Goal: Task Accomplishment & Management: Manage account settings

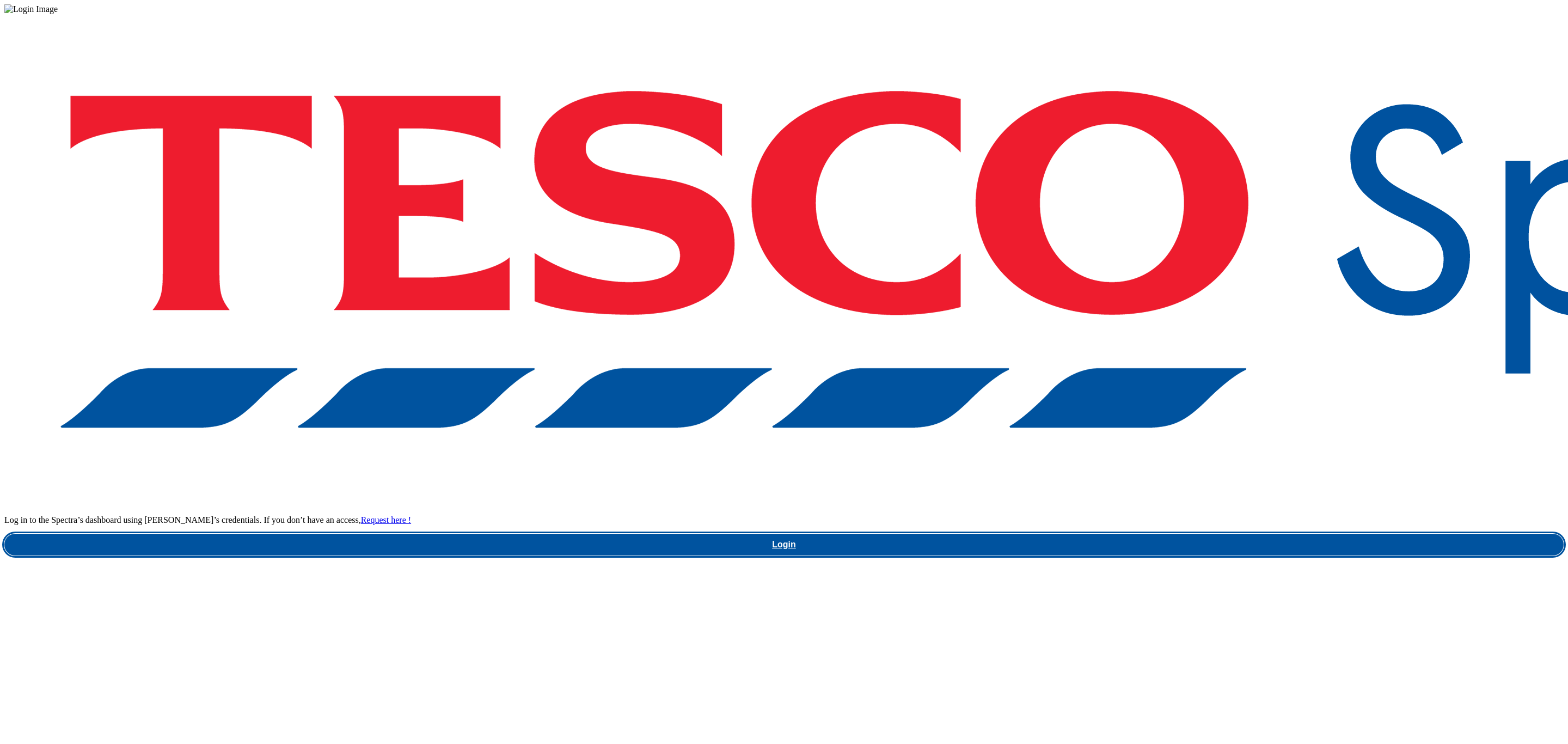
click at [1174, 534] on link "Login" at bounding box center [784, 545] width 1559 height 22
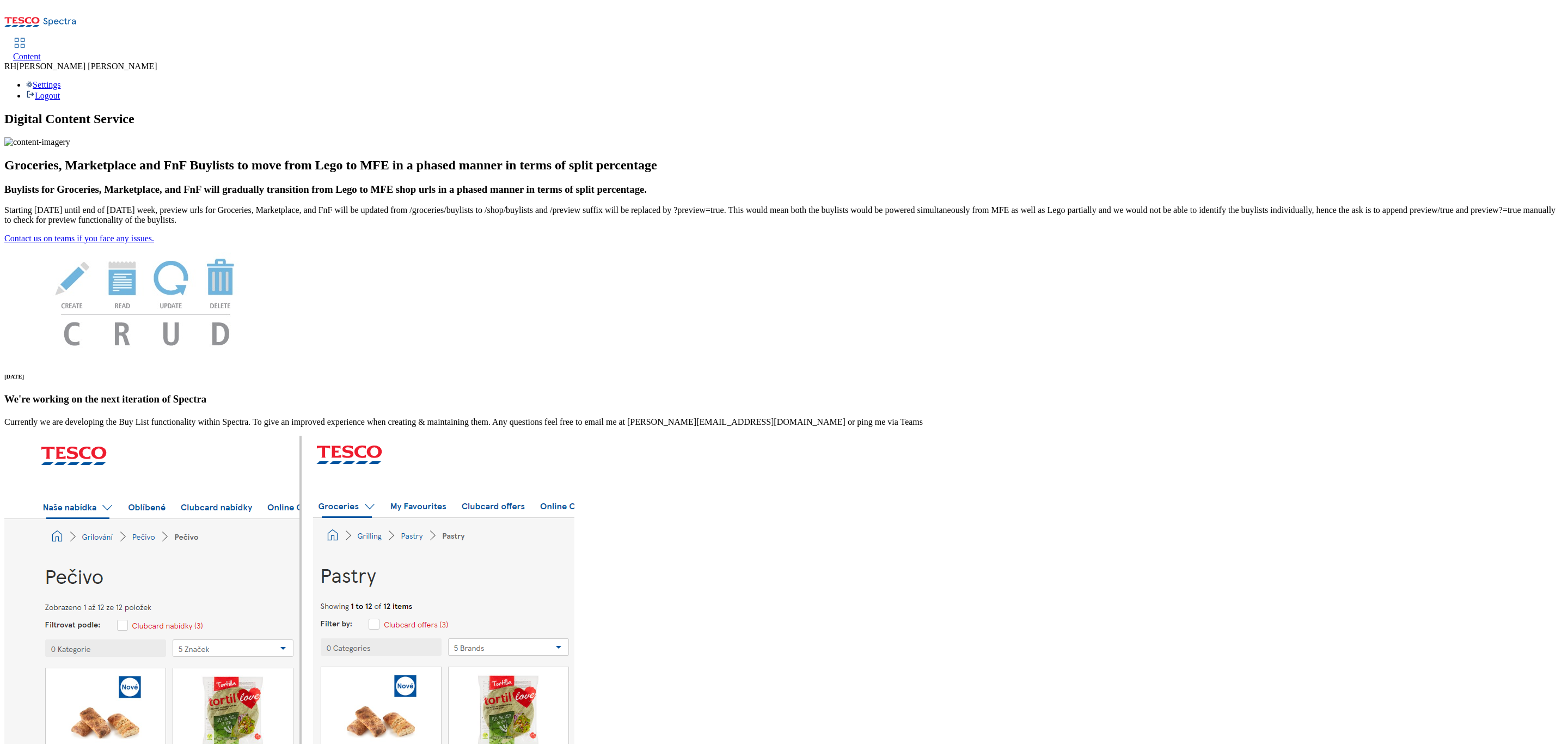
click at [26, 37] on icon at bounding box center [19, 43] width 13 height 13
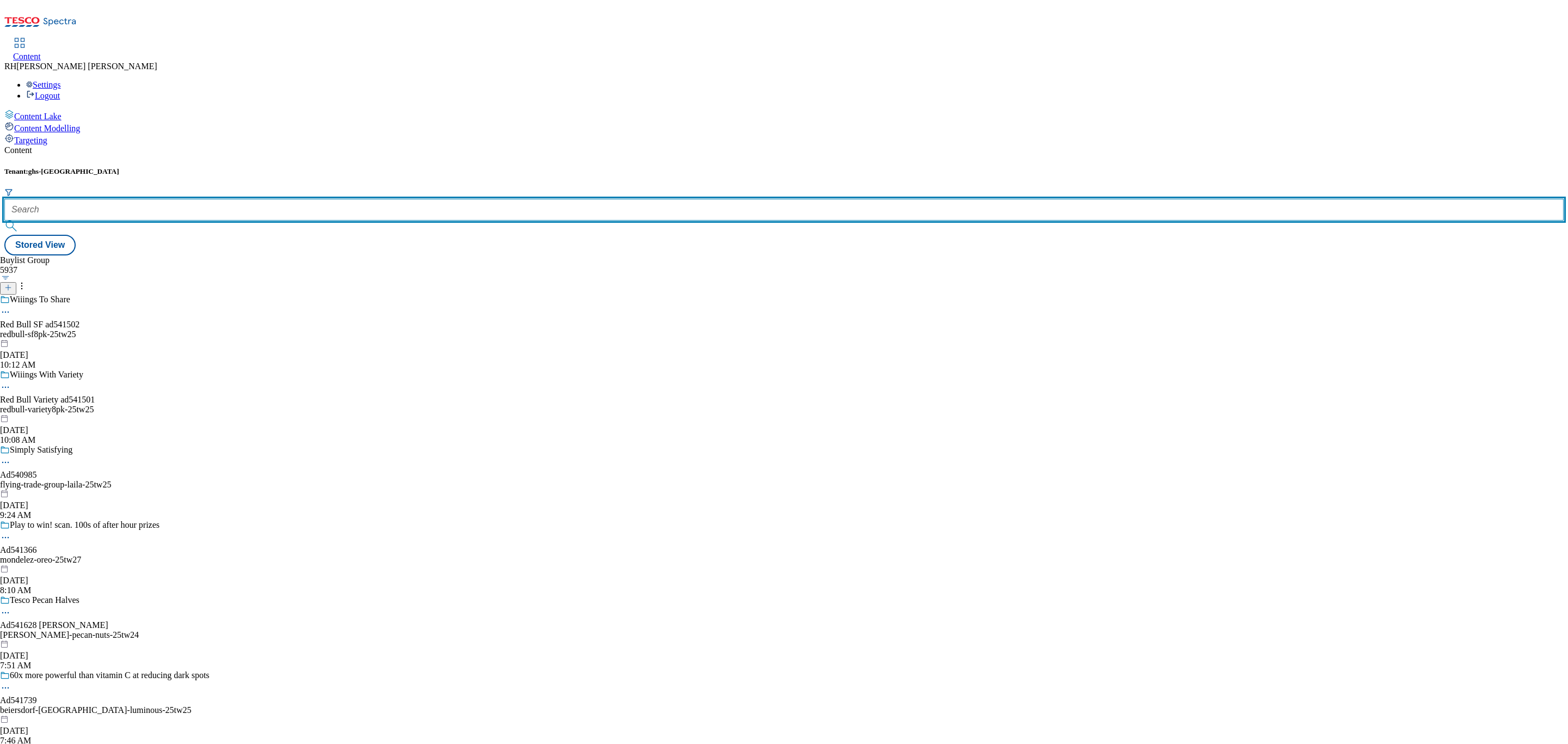
click at [231, 198] on input "text" at bounding box center [784, 209] width 1559 height 22
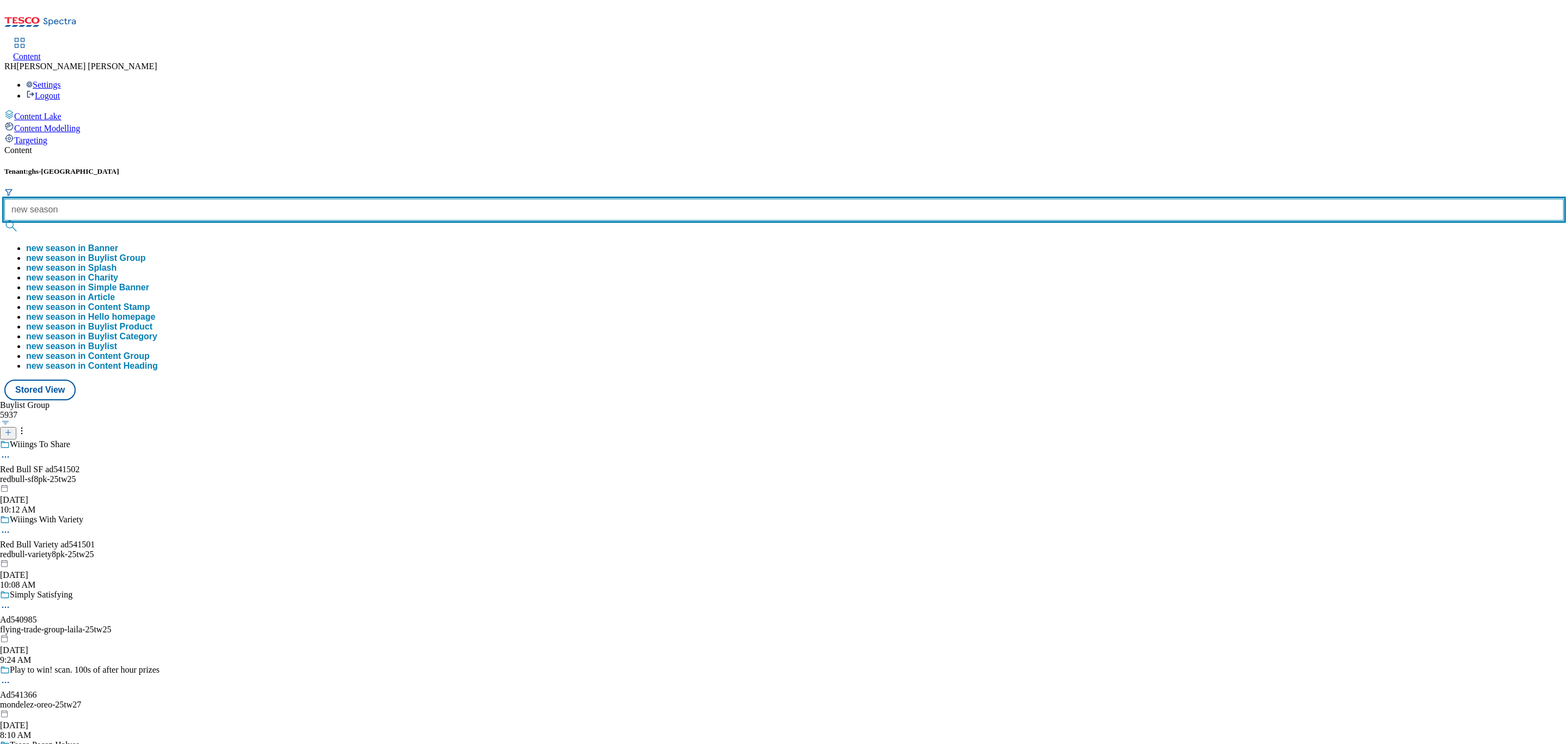
type input "new season"
click at [4, 220] on button "submit" at bounding box center [12, 226] width 15 height 11
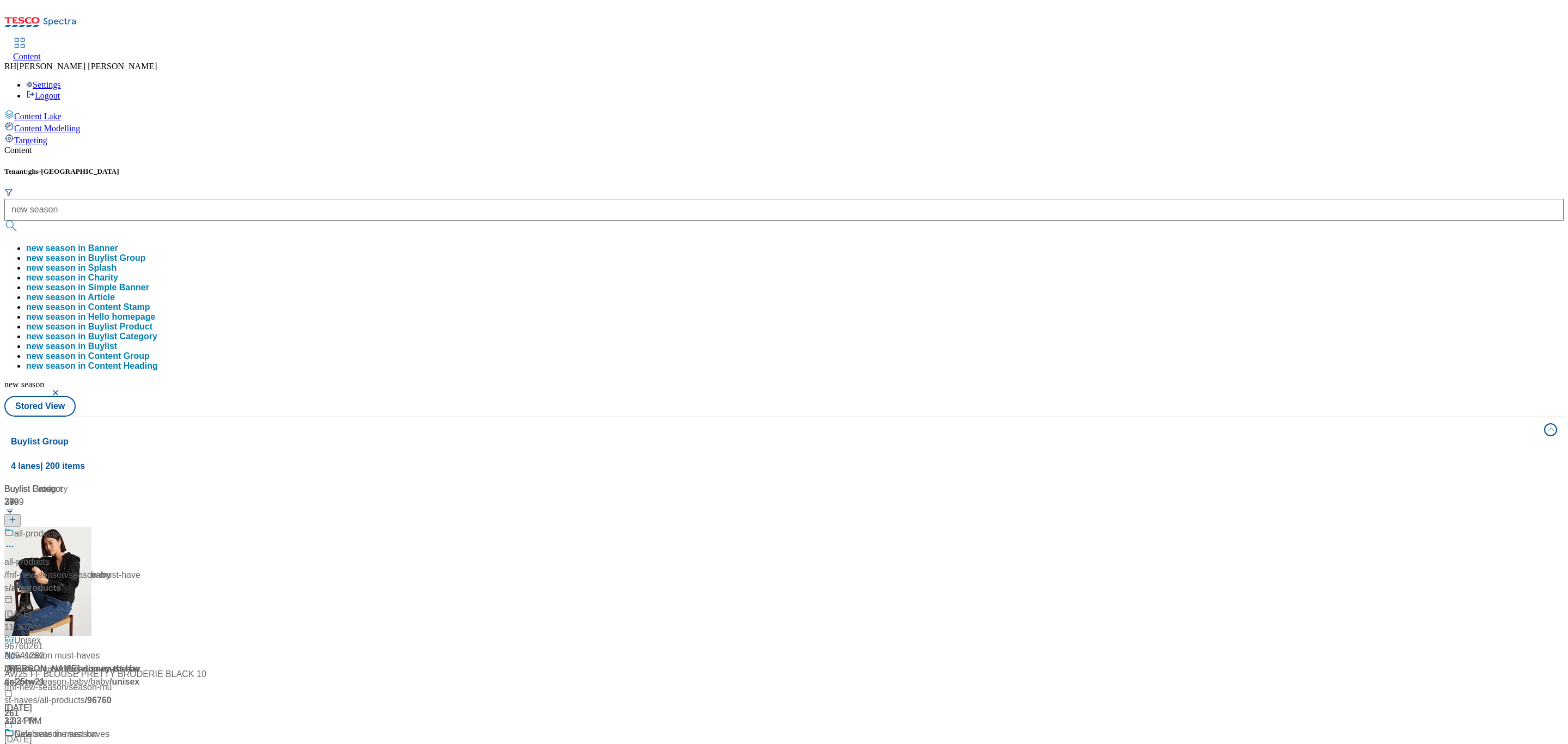
click at [146, 253] on button "new season in Buylist Group" at bounding box center [86, 258] width 120 height 10
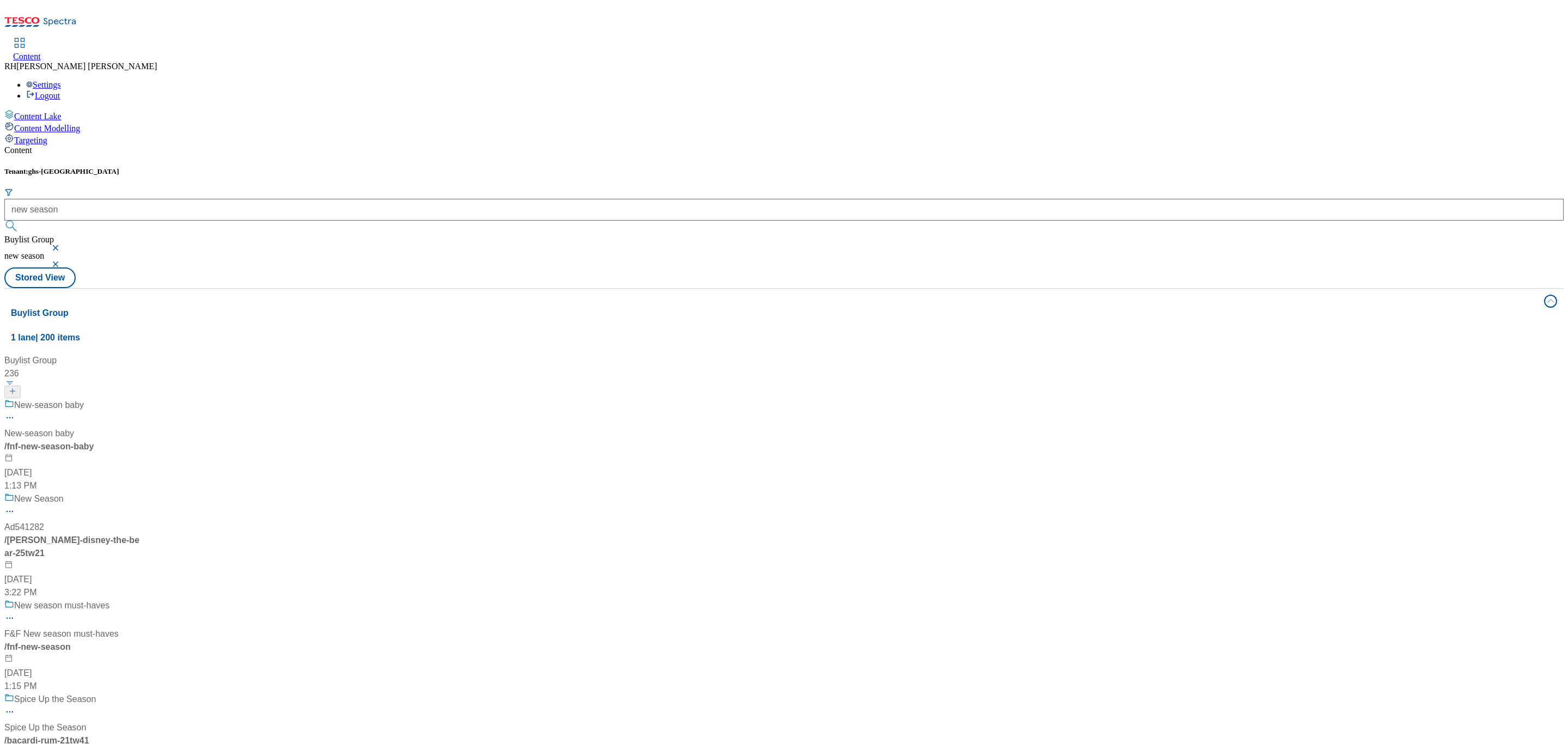
scroll to position [163, 0]
click at [141, 599] on div "New season must-haves F&F New season must-haves / fnf-new-season Apr 25, 2025 1…" at bounding box center [72, 646] width 136 height 94
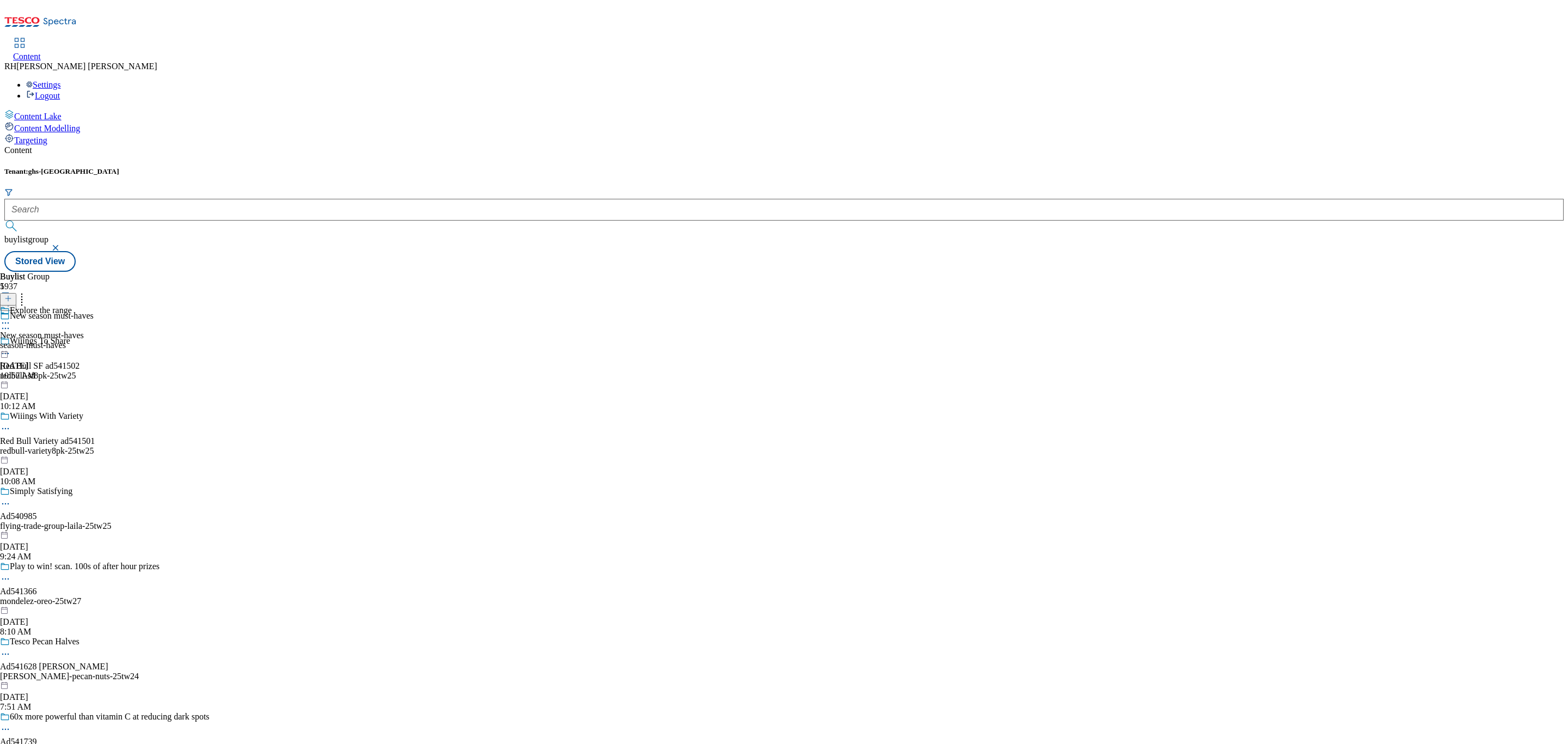
click at [84, 340] on div "season-must-haves" at bounding box center [42, 345] width 84 height 10
click at [41, 331] on div "all-products" at bounding box center [21, 335] width 41 height 10
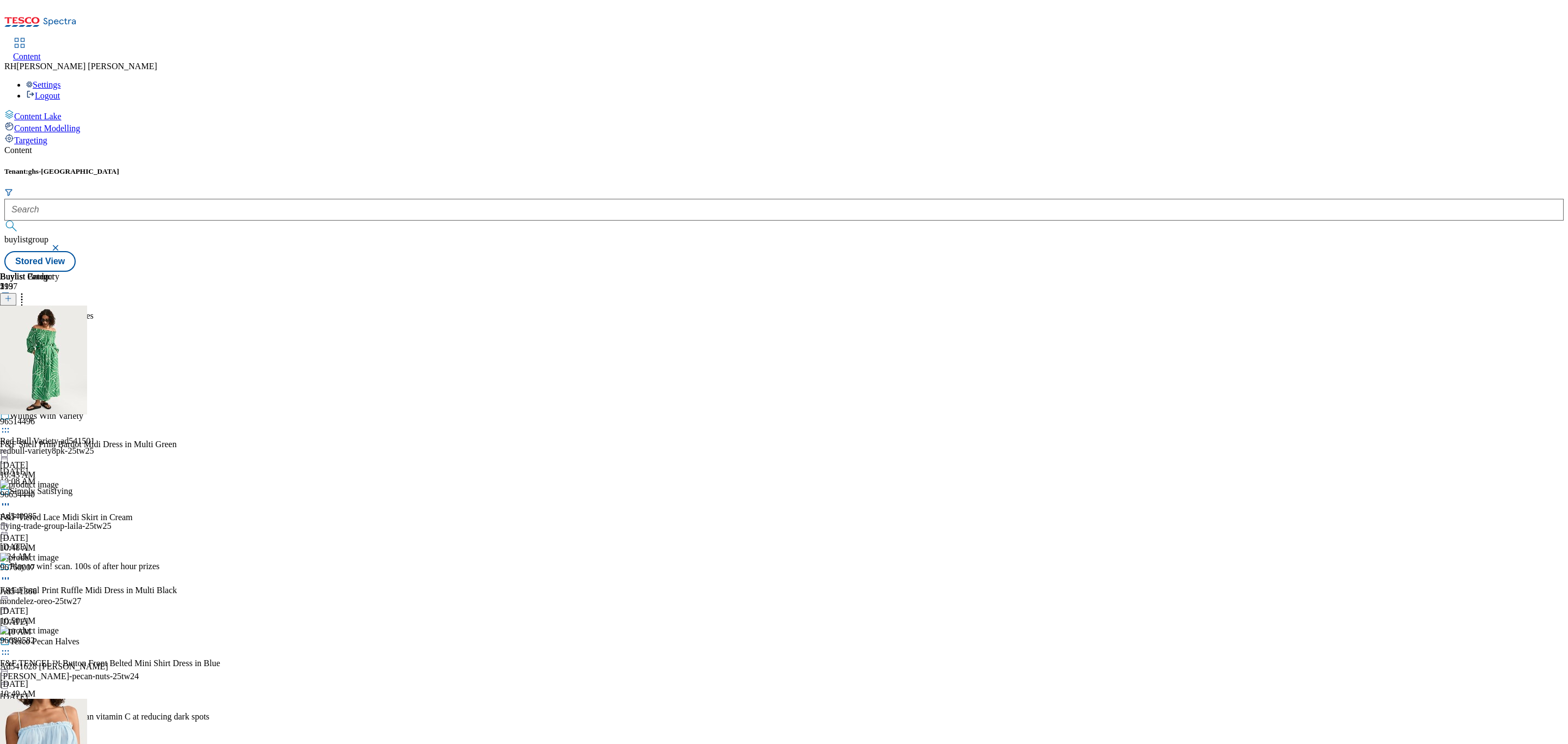
click at [11, 343] on icon at bounding box center [5, 348] width 11 height 11
click at [75, 427] on button "Un-preview" at bounding box center [48, 433] width 53 height 13
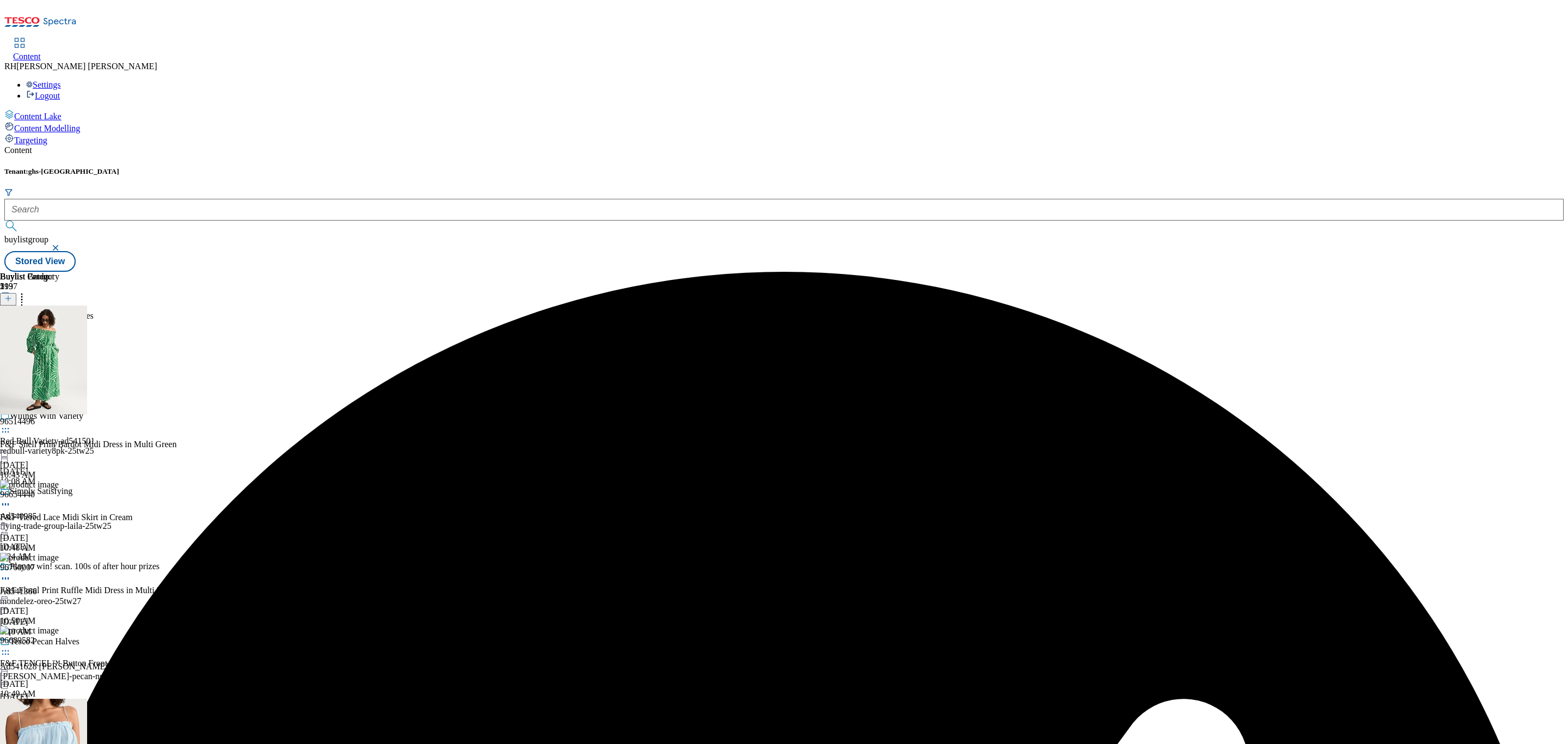
click at [27, 292] on icon at bounding box center [22, 297] width 11 height 11
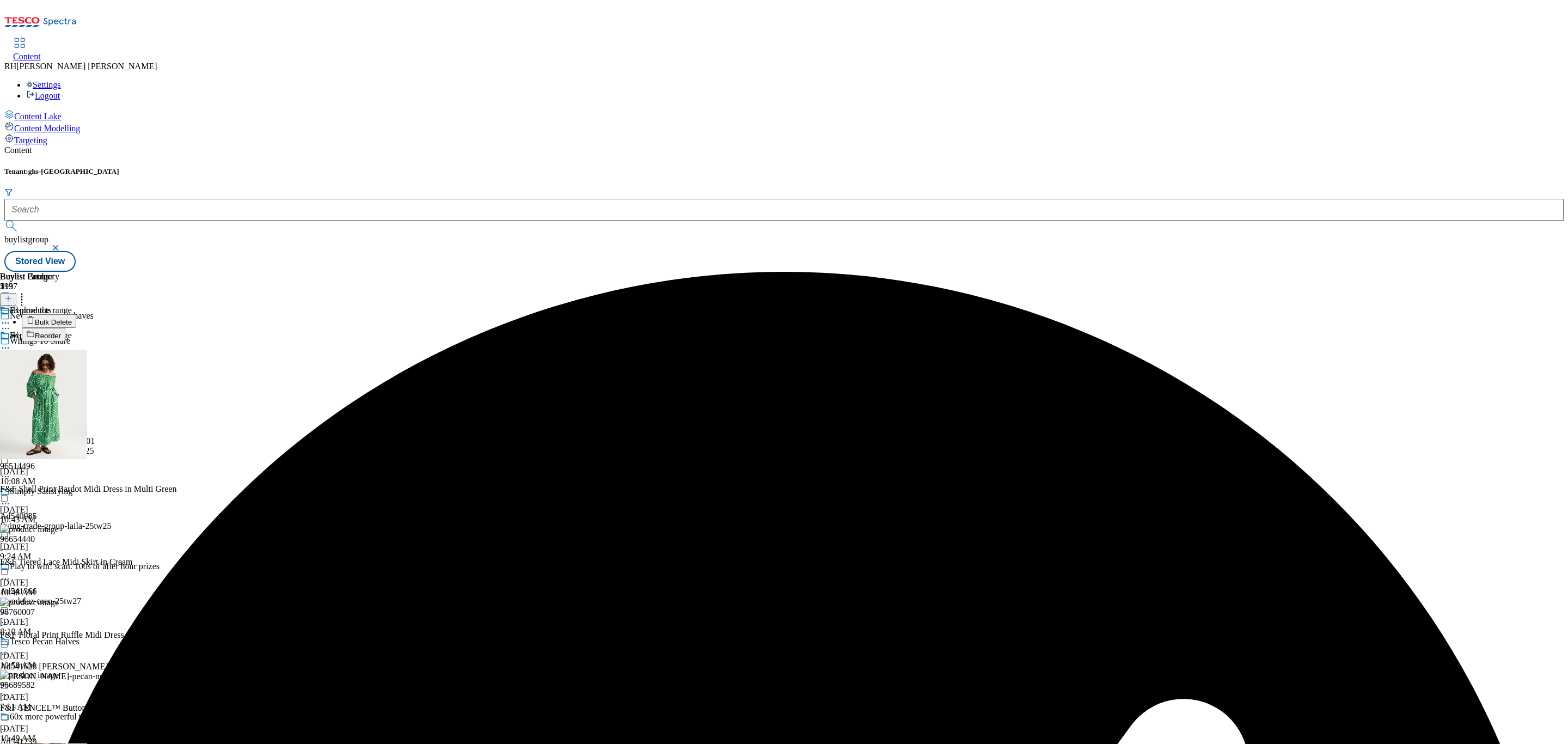
click at [72, 318] on span "Bulk Delete" at bounding box center [53, 321] width 37 height 8
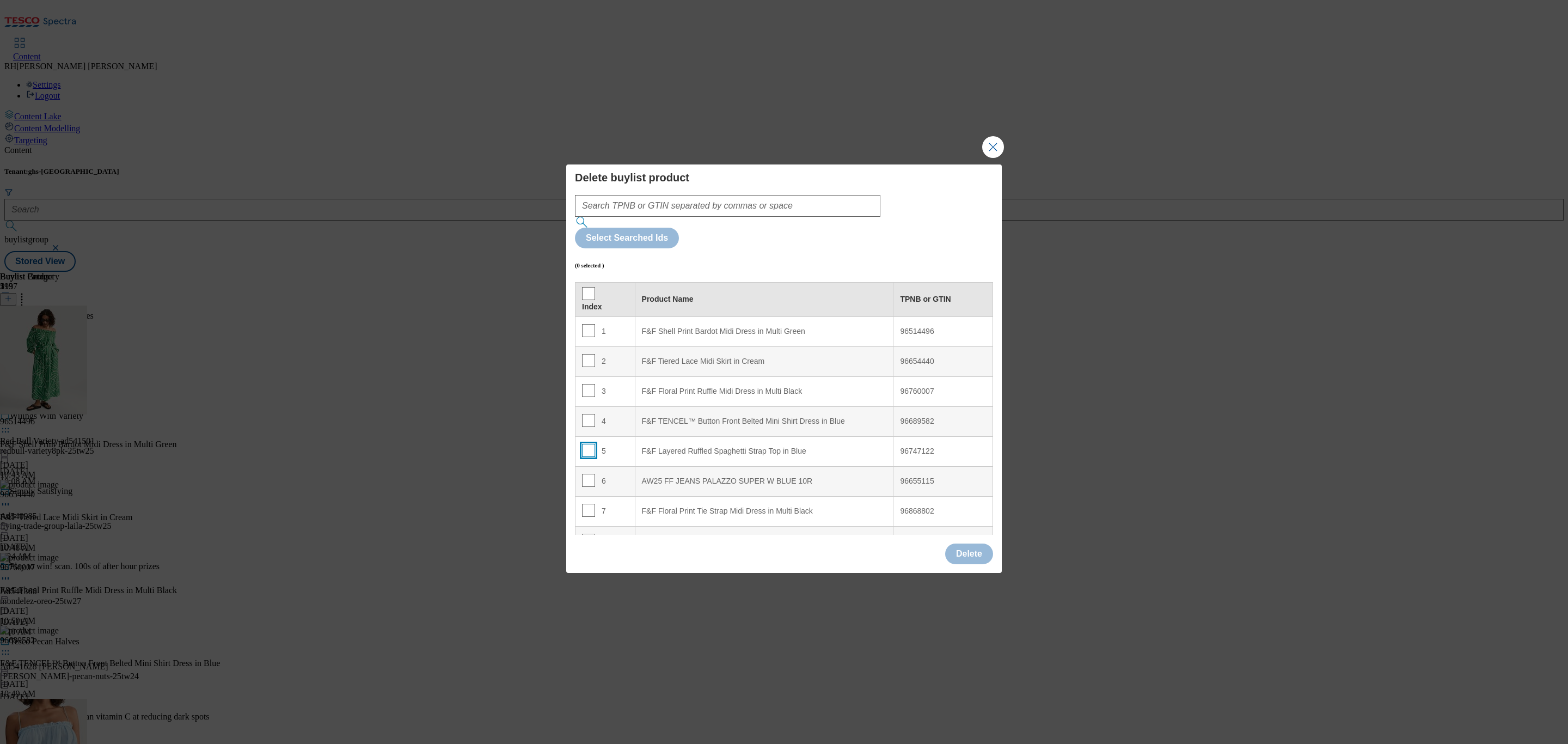
click at [585, 444] on input "Modal" at bounding box center [588, 450] width 13 height 13
checkbox input "true"
click at [590, 504] on input "Modal" at bounding box center [588, 510] width 13 height 13
checkbox input "true"
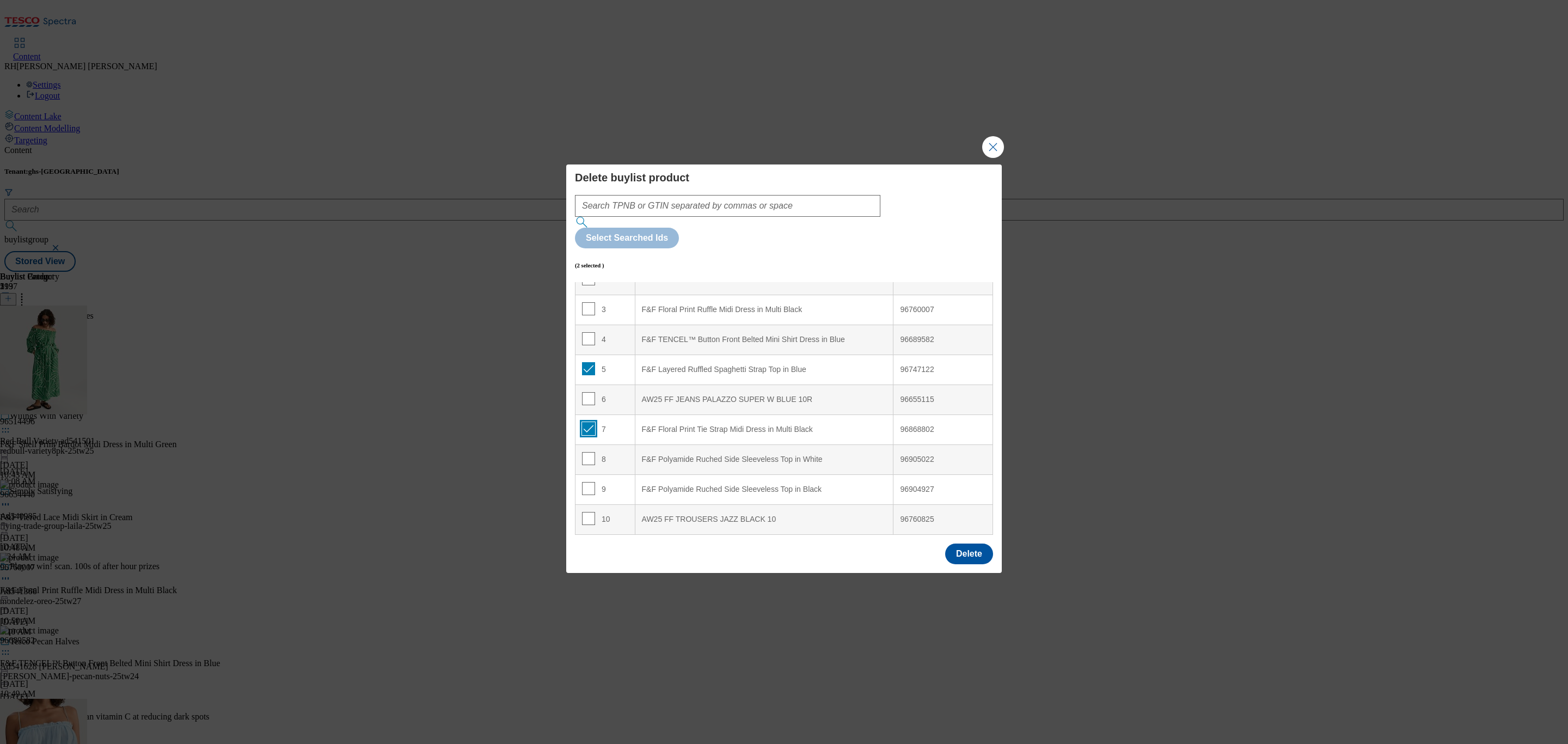
scroll to position [163, 0]
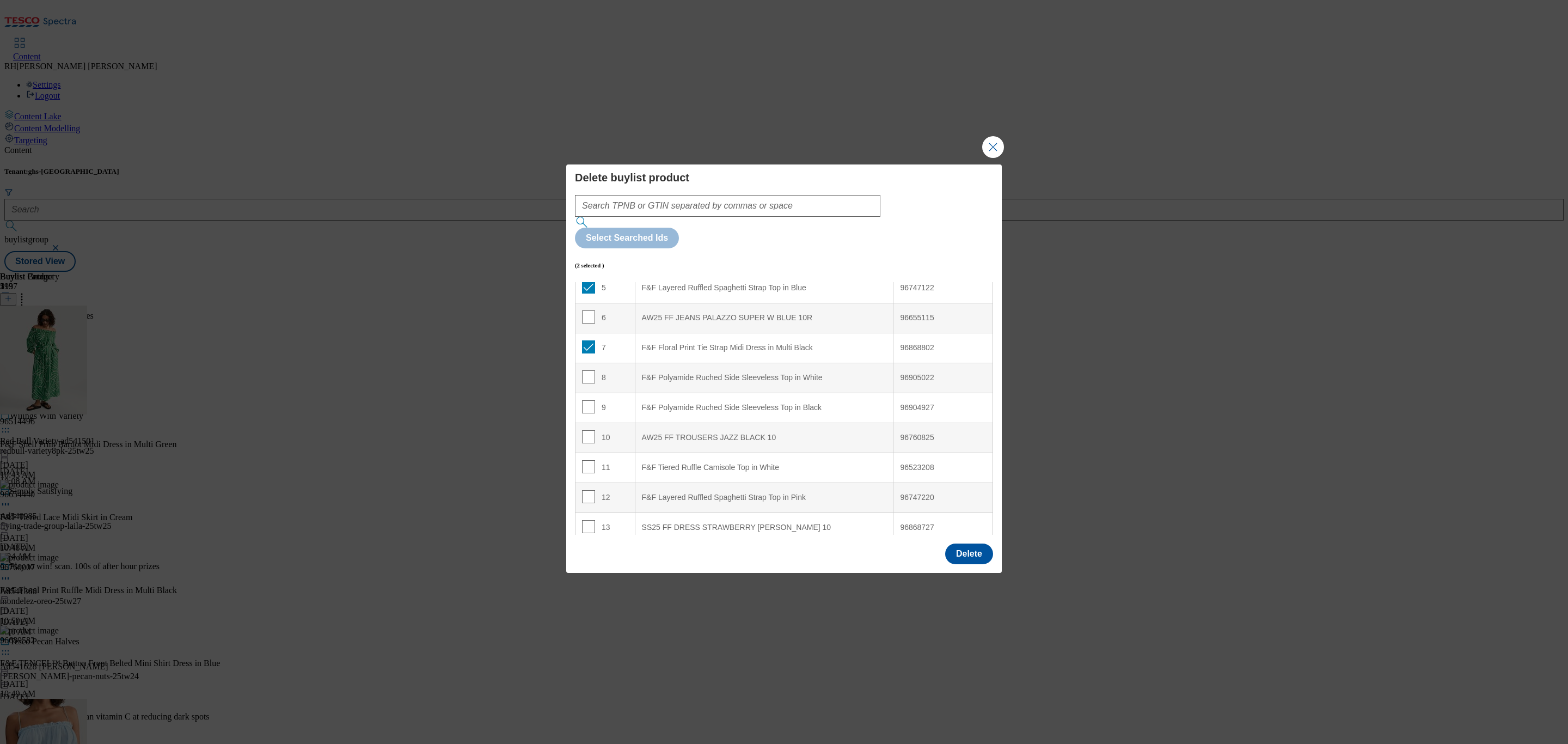
click at [585, 482] on td "12" at bounding box center [605, 497] width 60 height 30
click at [586, 490] on input "Modal" at bounding box center [588, 496] width 13 height 13
checkbox input "true"
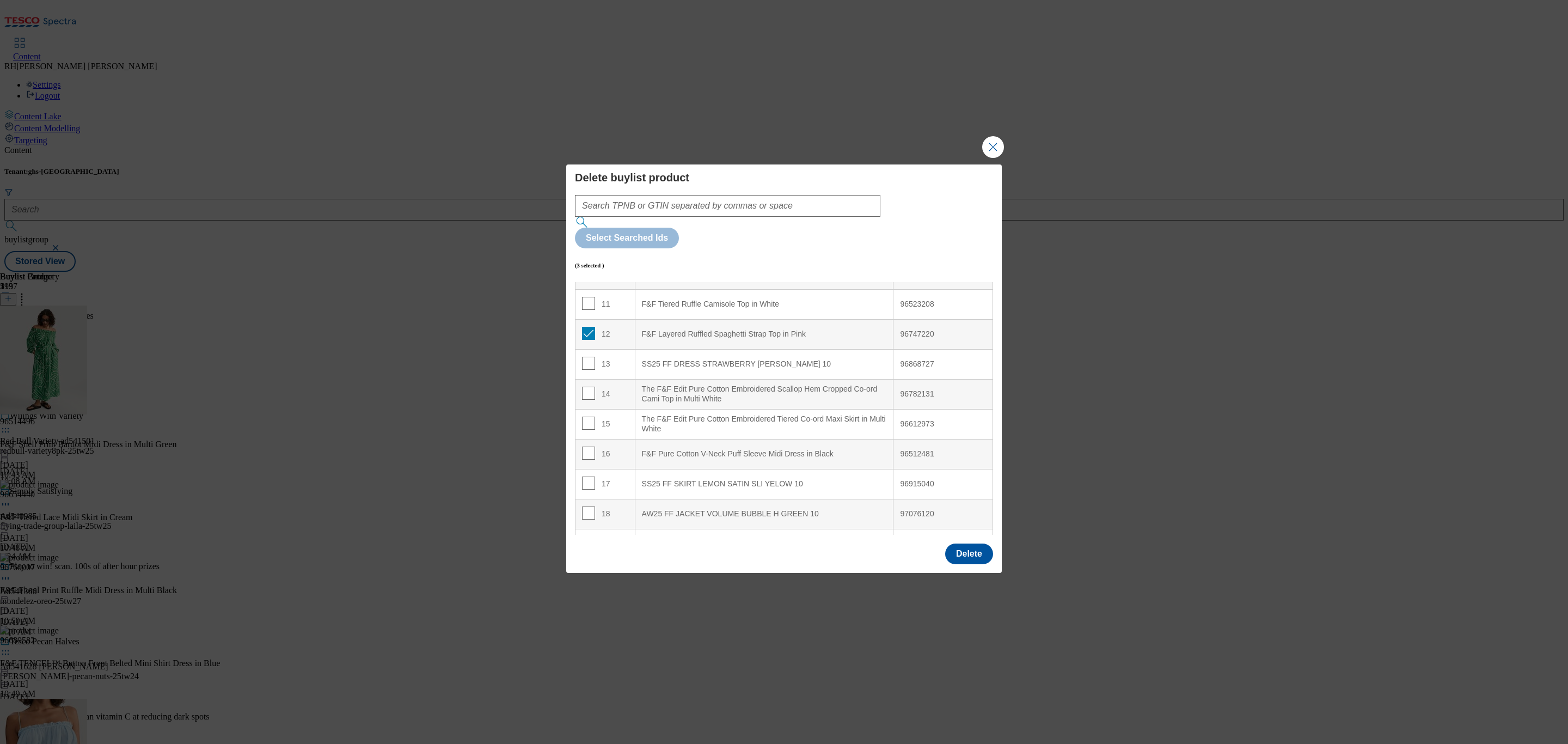
scroll to position [359, 0]
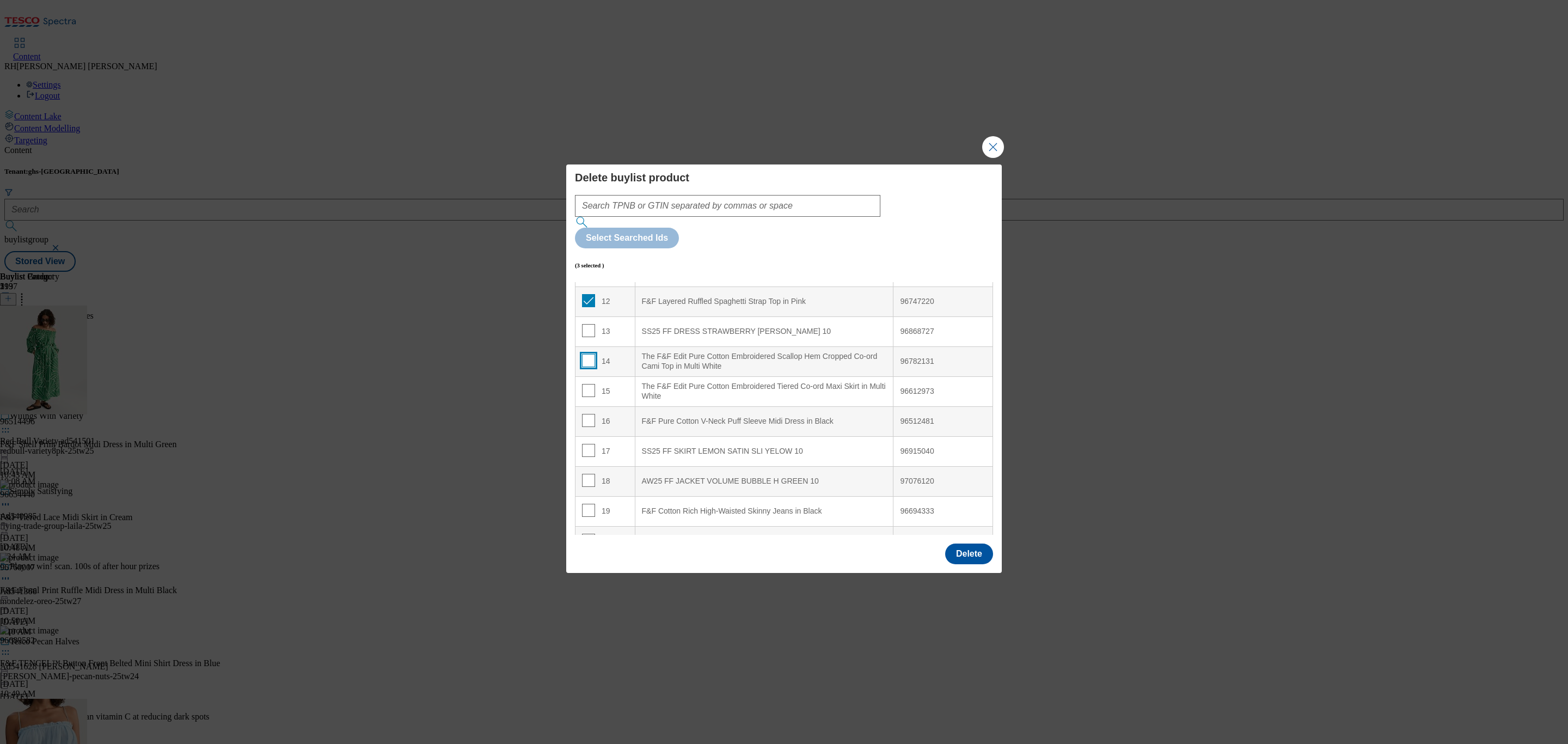
click at [589, 354] on input "Modal" at bounding box center [588, 360] width 13 height 13
checkbox input "true"
click at [589, 384] on input "Modal" at bounding box center [588, 390] width 13 height 13
checkbox input "true"
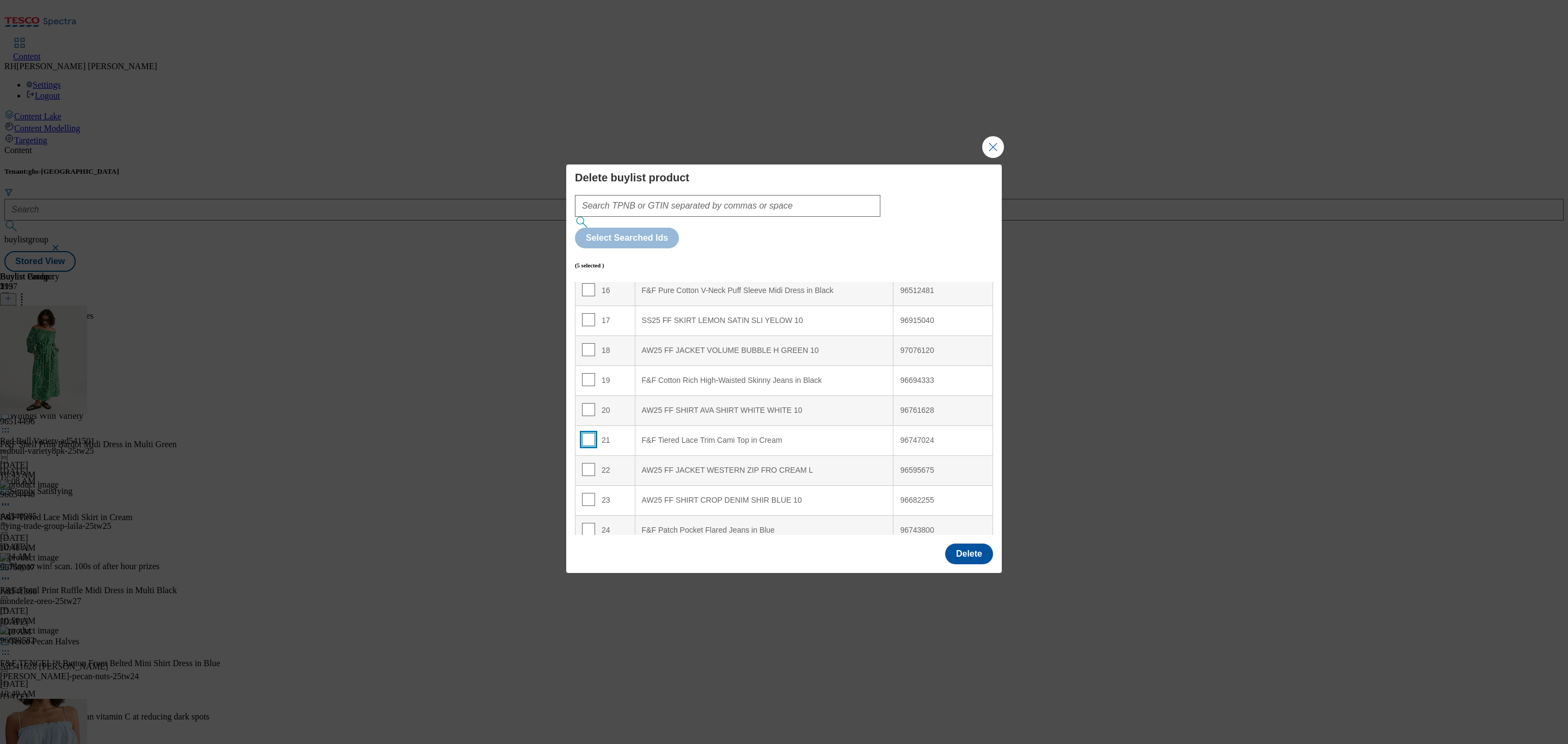
click at [591, 433] on input "Modal" at bounding box center [588, 439] width 13 height 13
checkbox input "true"
click at [586, 444] on input "Modal" at bounding box center [588, 451] width 13 height 13
checkbox input "true"
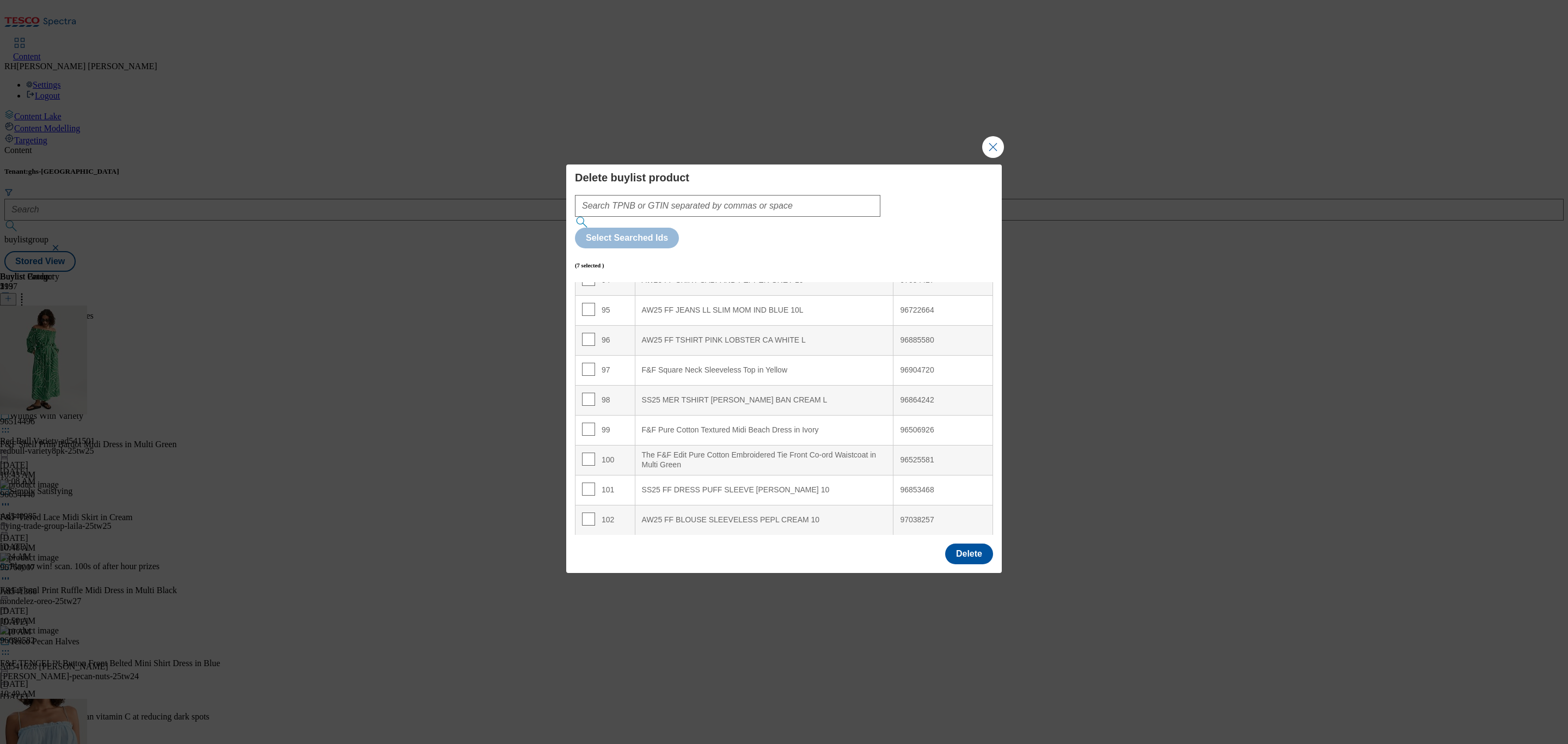
scroll to position [2918, 0]
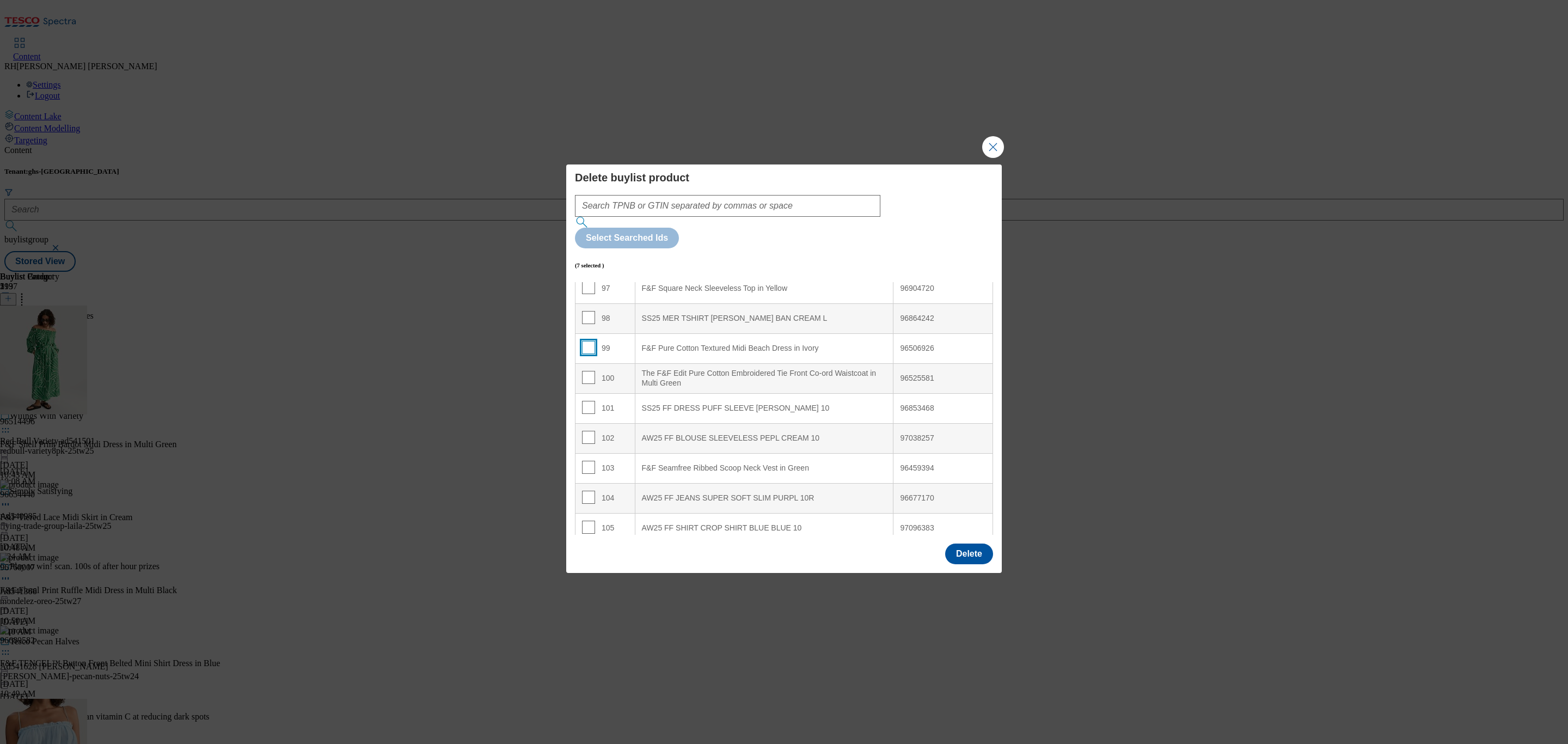
click at [588, 341] on input "Modal" at bounding box center [588, 347] width 13 height 13
checkbox input "true"
click at [951, 544] on button "Delete" at bounding box center [969, 554] width 48 height 21
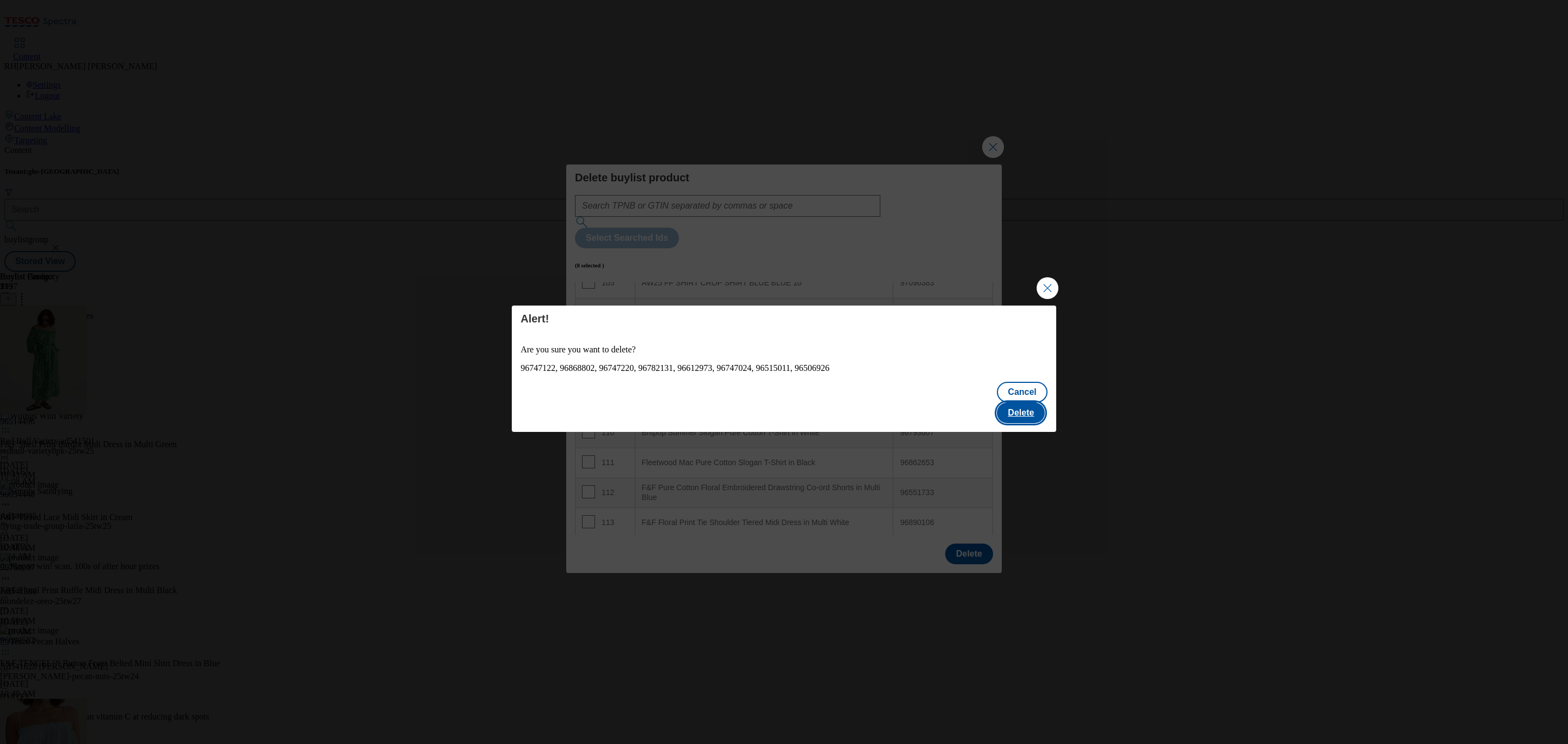
click at [1013, 402] on button "Delete" at bounding box center [1021, 413] width 48 height 21
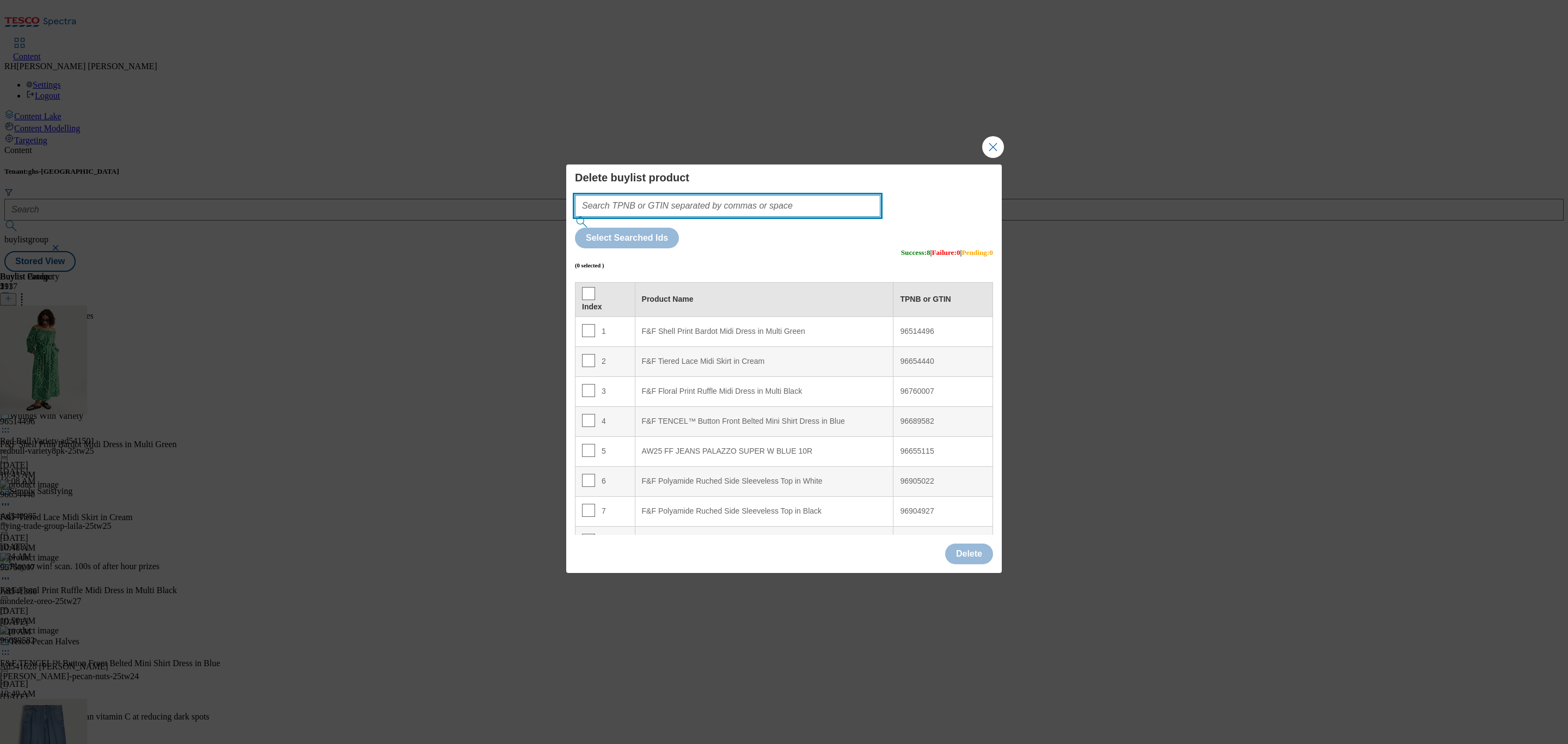
click at [727, 217] on input "Modal" at bounding box center [728, 206] width 306 height 22
paste input "96514951"
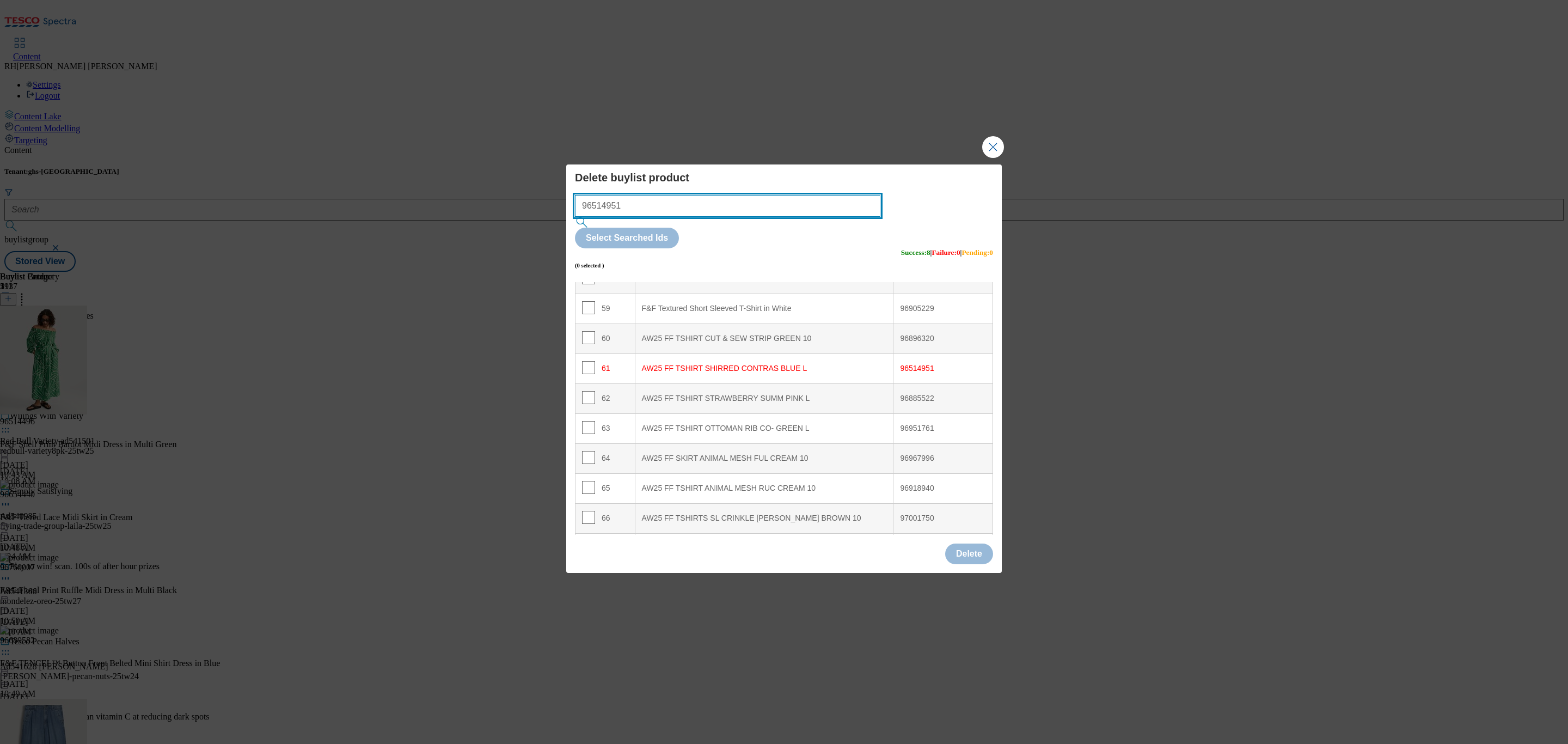
scroll to position [1836, 0]
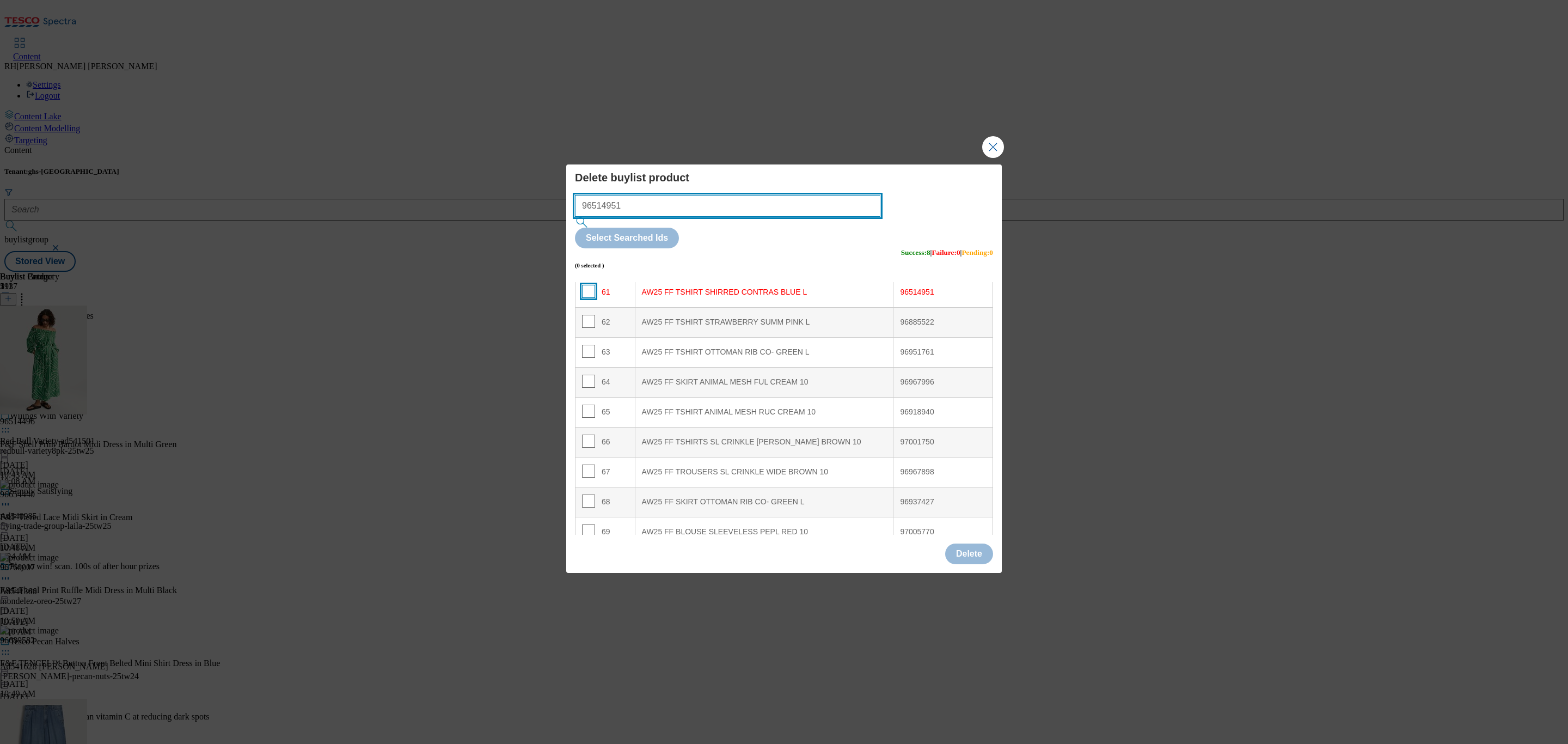
type input "96514951"
click at [586, 285] on input "Modal" at bounding box center [588, 291] width 13 height 13
checkbox input "true"
drag, startPoint x: 634, startPoint y: 226, endPoint x: 502, endPoint y: 230, distance: 132.1
click at [502, 230] on div "Delete buylist product 96514951 Select Searched Ids (1 selected ) Success : 8 |…" at bounding box center [784, 372] width 1568 height 744
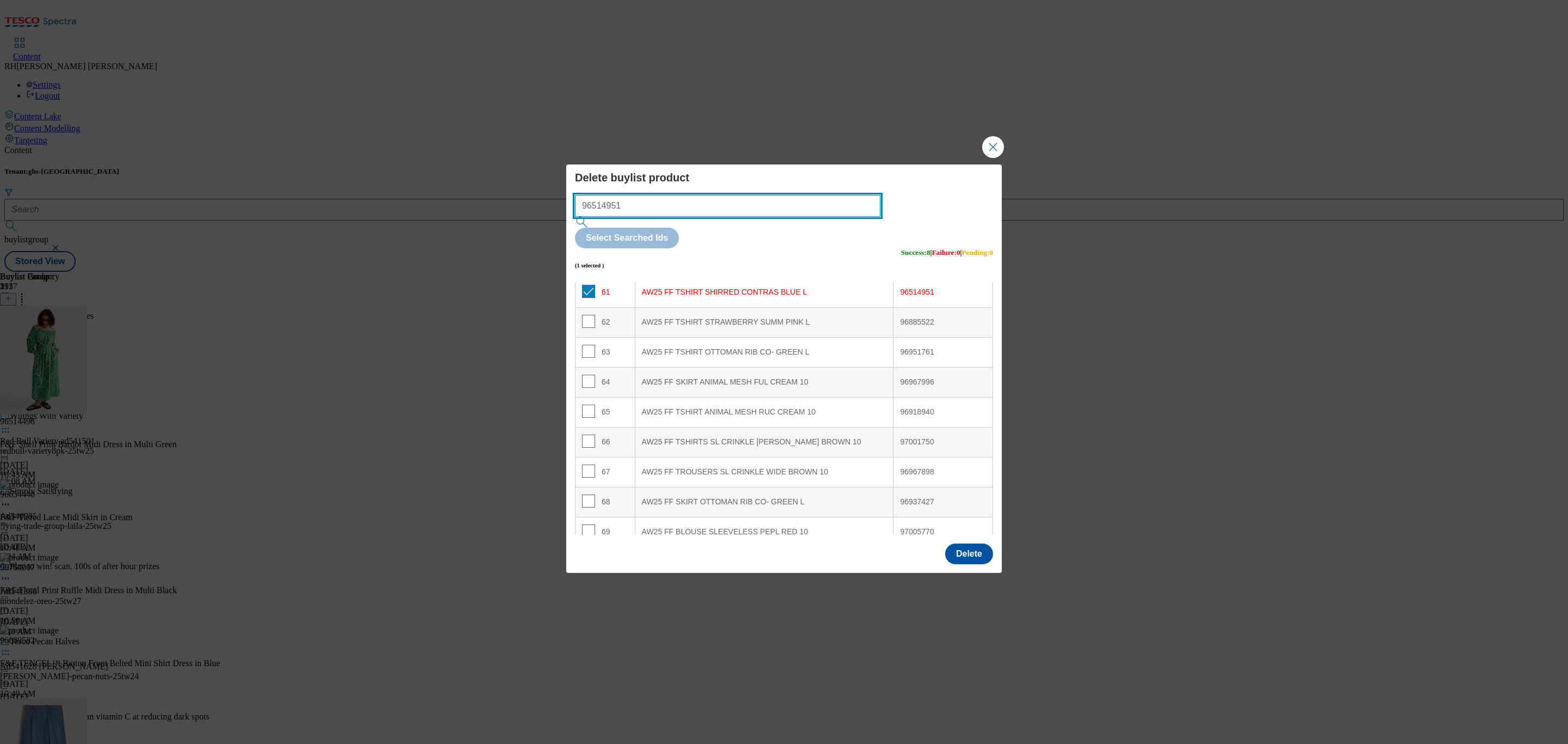
paste input "967996"
type input "96967996"
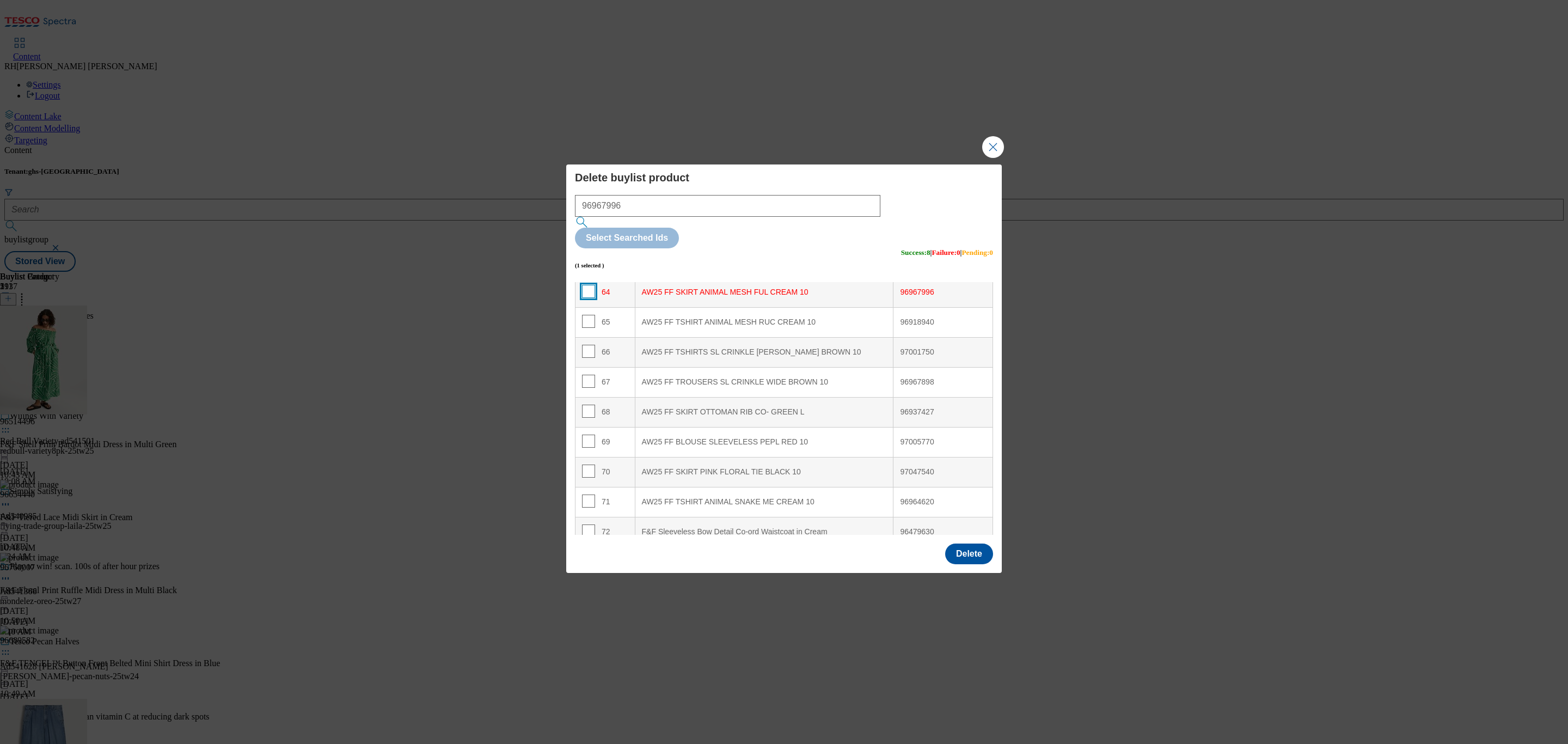
click at [587, 285] on input "Modal" at bounding box center [588, 291] width 13 height 13
checkbox input "true"
click at [586, 315] on input "Modal" at bounding box center [588, 321] width 13 height 13
checkbox input "true"
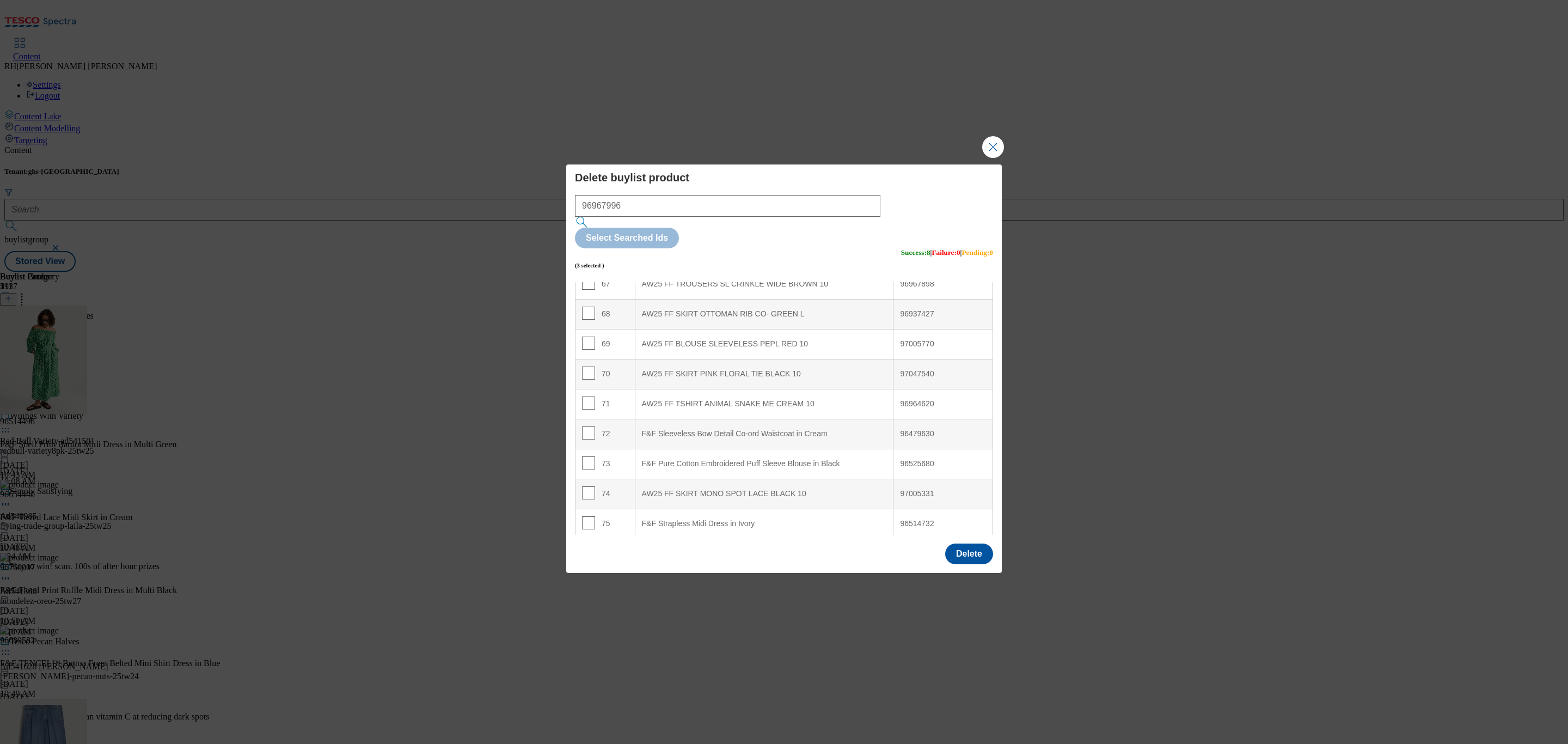
scroll to position [2057, 0]
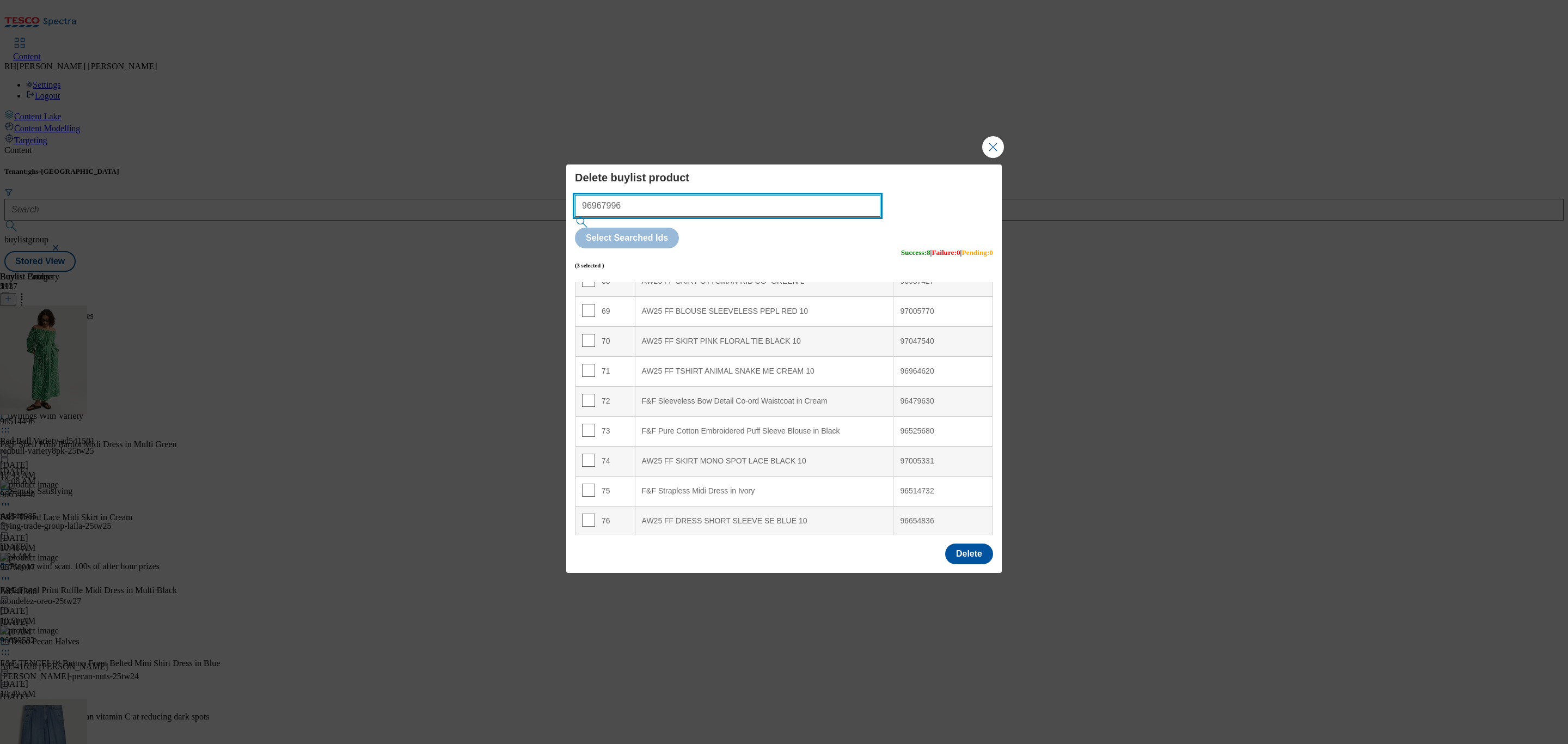
drag, startPoint x: 626, startPoint y: 231, endPoint x: 544, endPoint y: 225, distance: 82.2
click at [545, 225] on div "Delete buylist product 96967996 Select Searched Ids (3 selected ) Success : 8 |…" at bounding box center [784, 372] width 1568 height 744
paste input "554718"
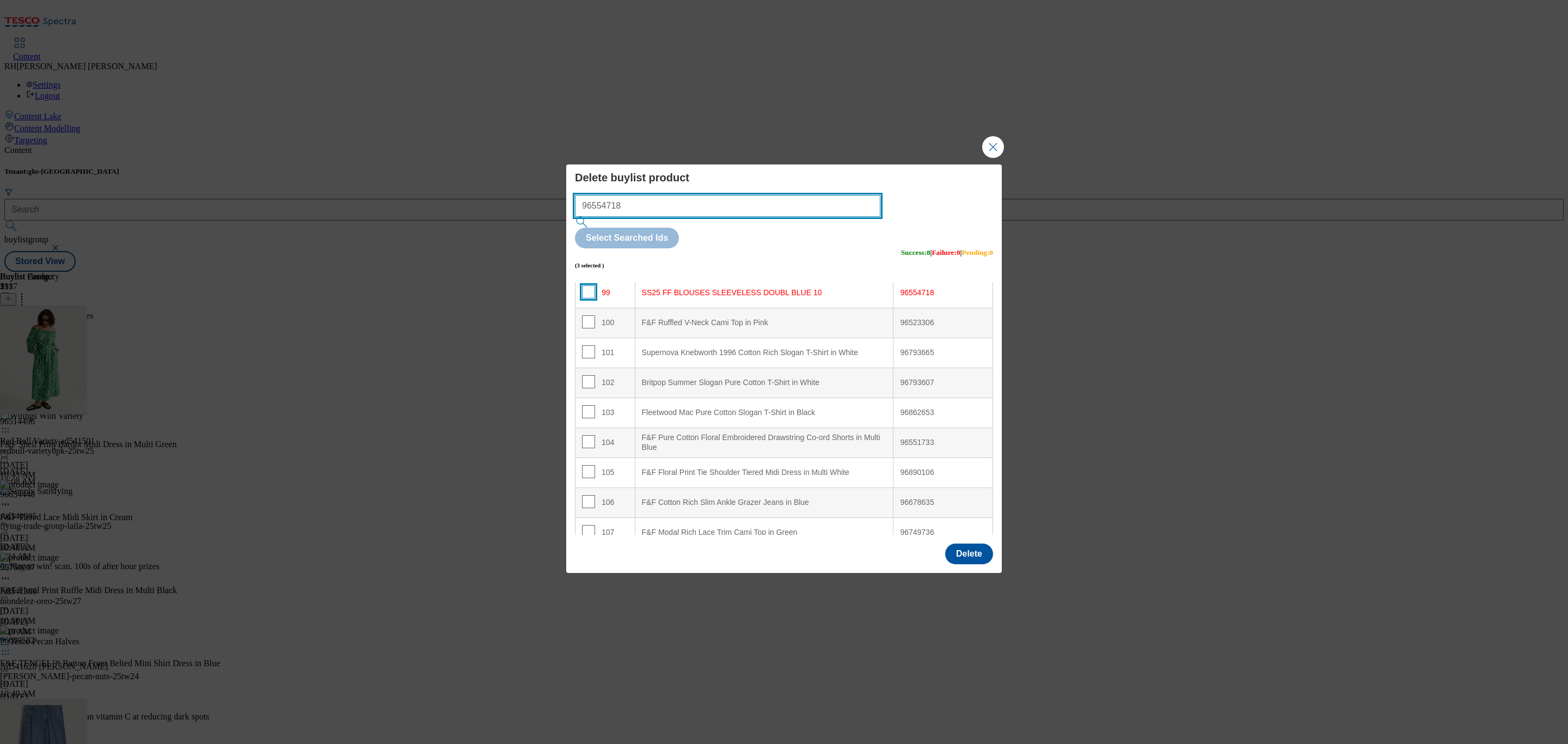
type input "96554718"
click at [587, 286] on input "Modal" at bounding box center [588, 292] width 13 height 13
checkbox input "true"
drag, startPoint x: 629, startPoint y: 229, endPoint x: 550, endPoint y: 230, distance: 79.0
click at [550, 230] on div "Delete buylist product 96554718 Select Searched Ids (4 selected ) Success : 8 |…" at bounding box center [784, 372] width 1568 height 744
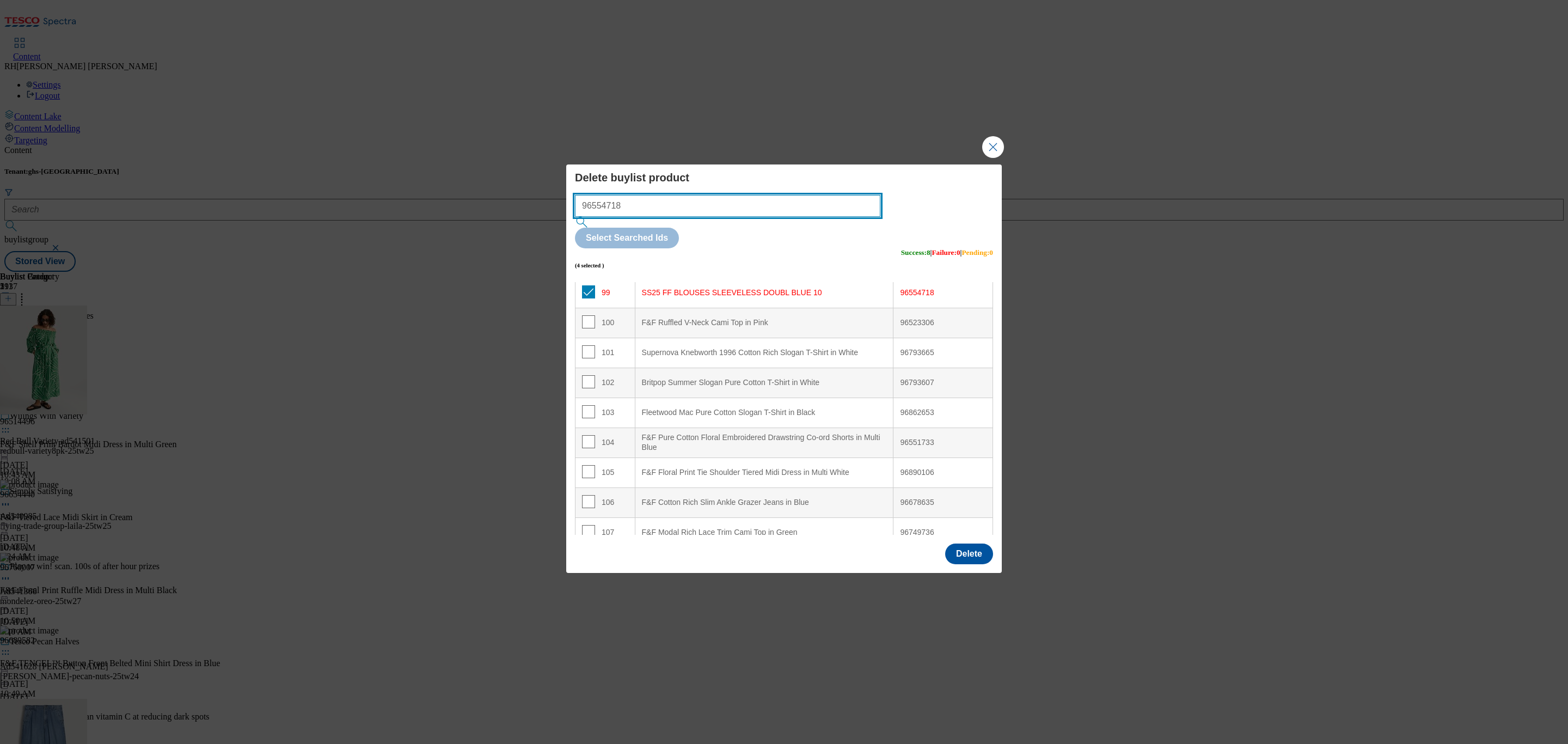
paste input "793607"
type input "96793607"
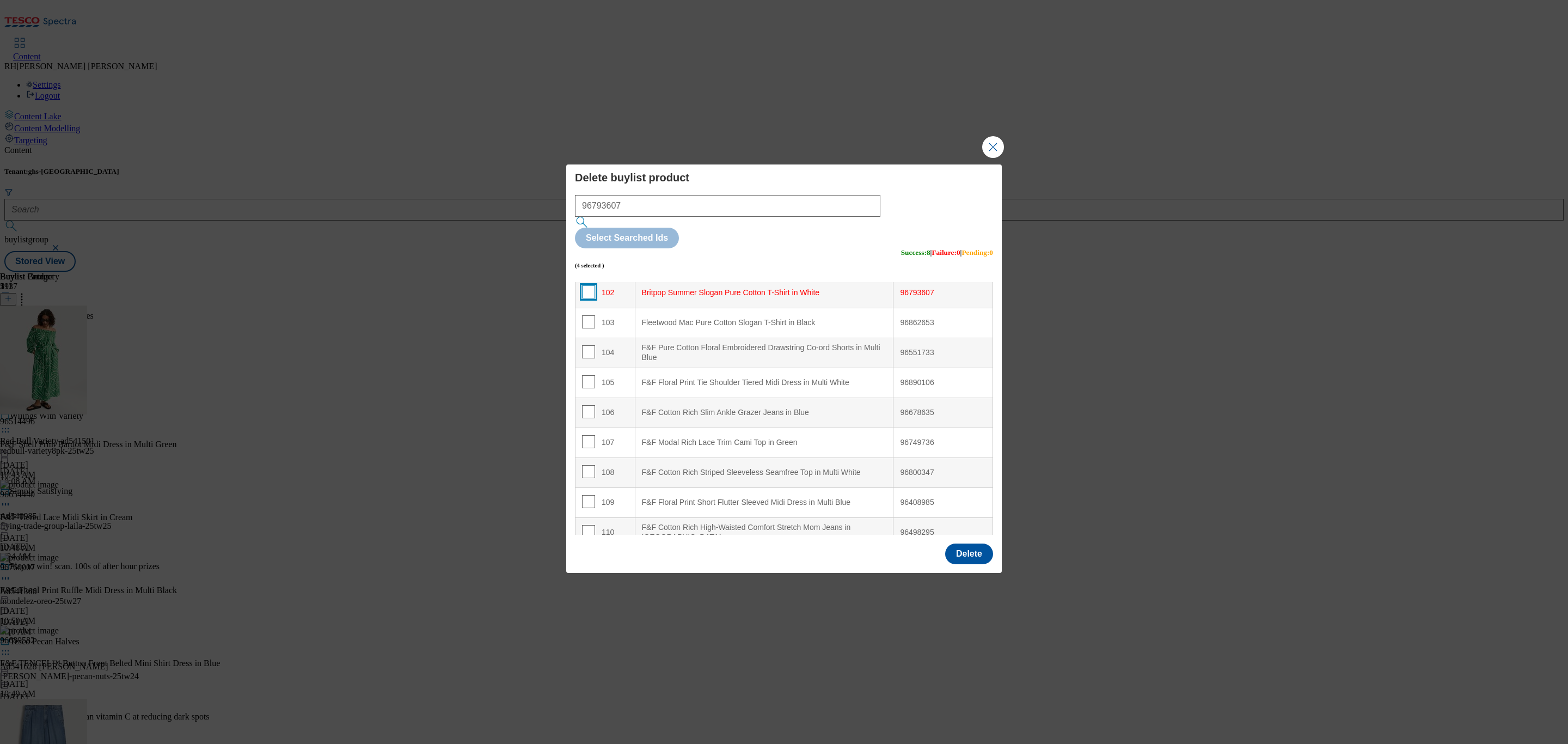
click at [586, 286] on input "Modal" at bounding box center [588, 292] width 13 height 13
checkbox input "true"
click at [588, 315] on input "Modal" at bounding box center [588, 321] width 13 height 13
checkbox input "true"
click at [588, 375] on input "Modal" at bounding box center [588, 381] width 13 height 13
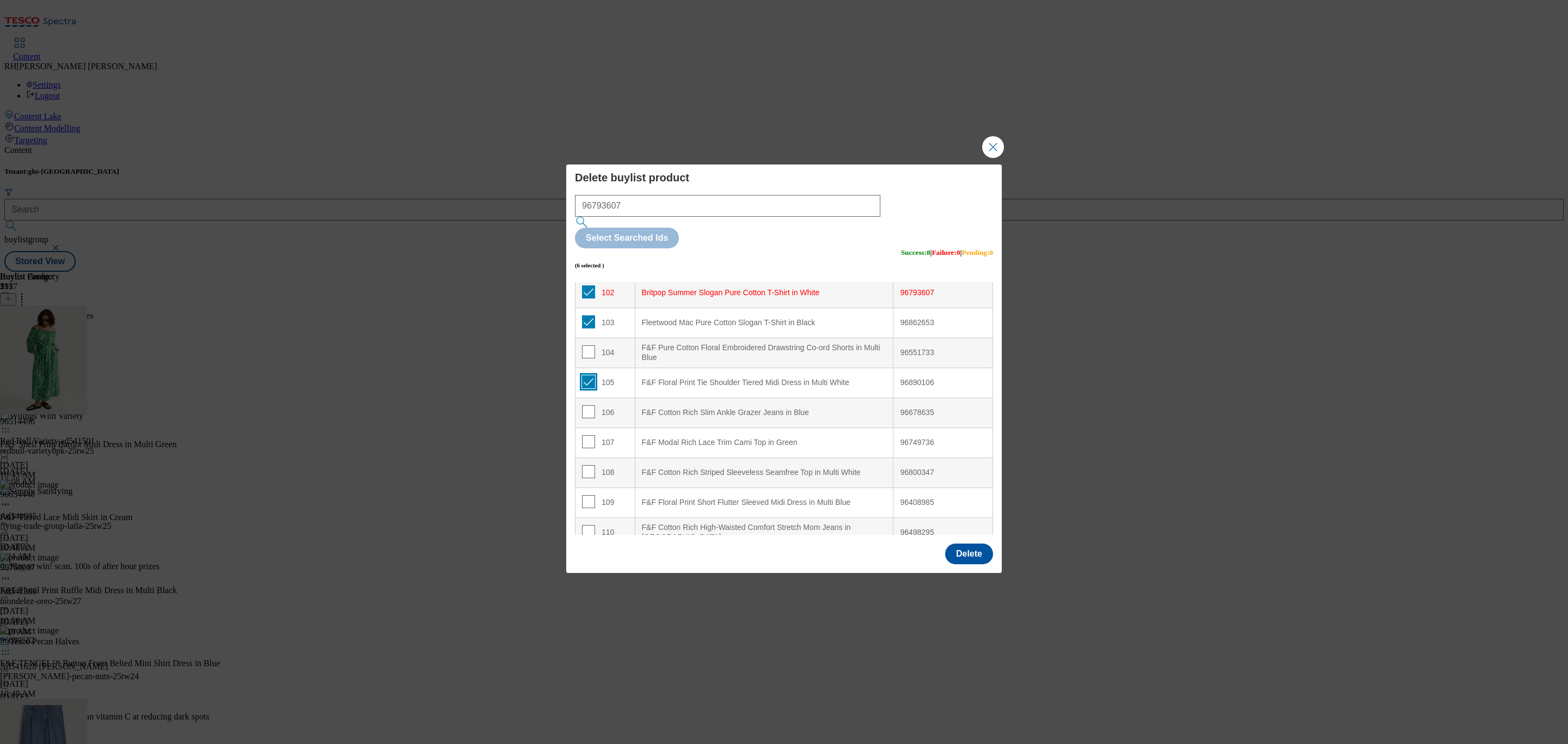
checkbox input "true"
click at [585, 495] on input "Modal" at bounding box center [588, 501] width 13 height 13
checkbox input "true"
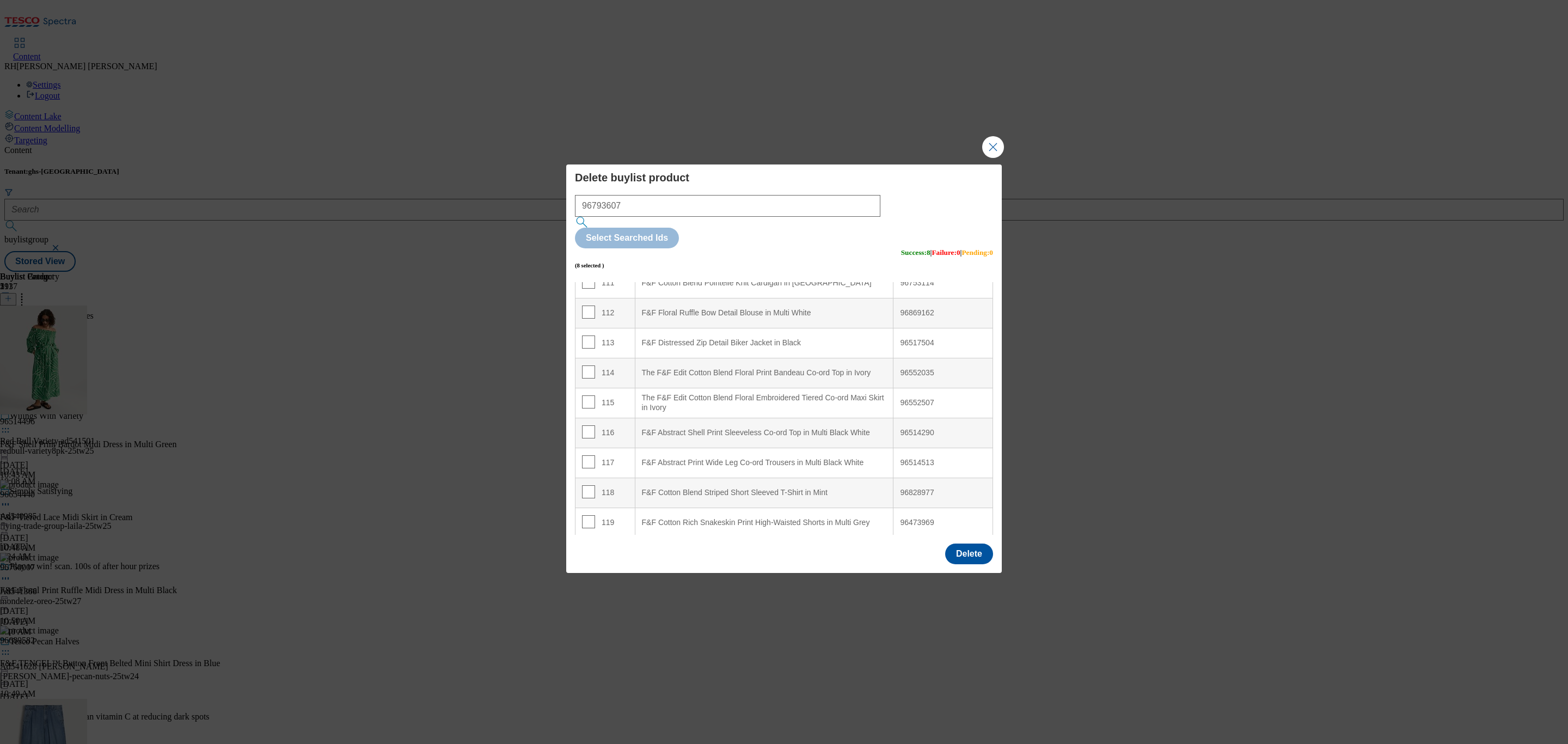
scroll to position [3358, 0]
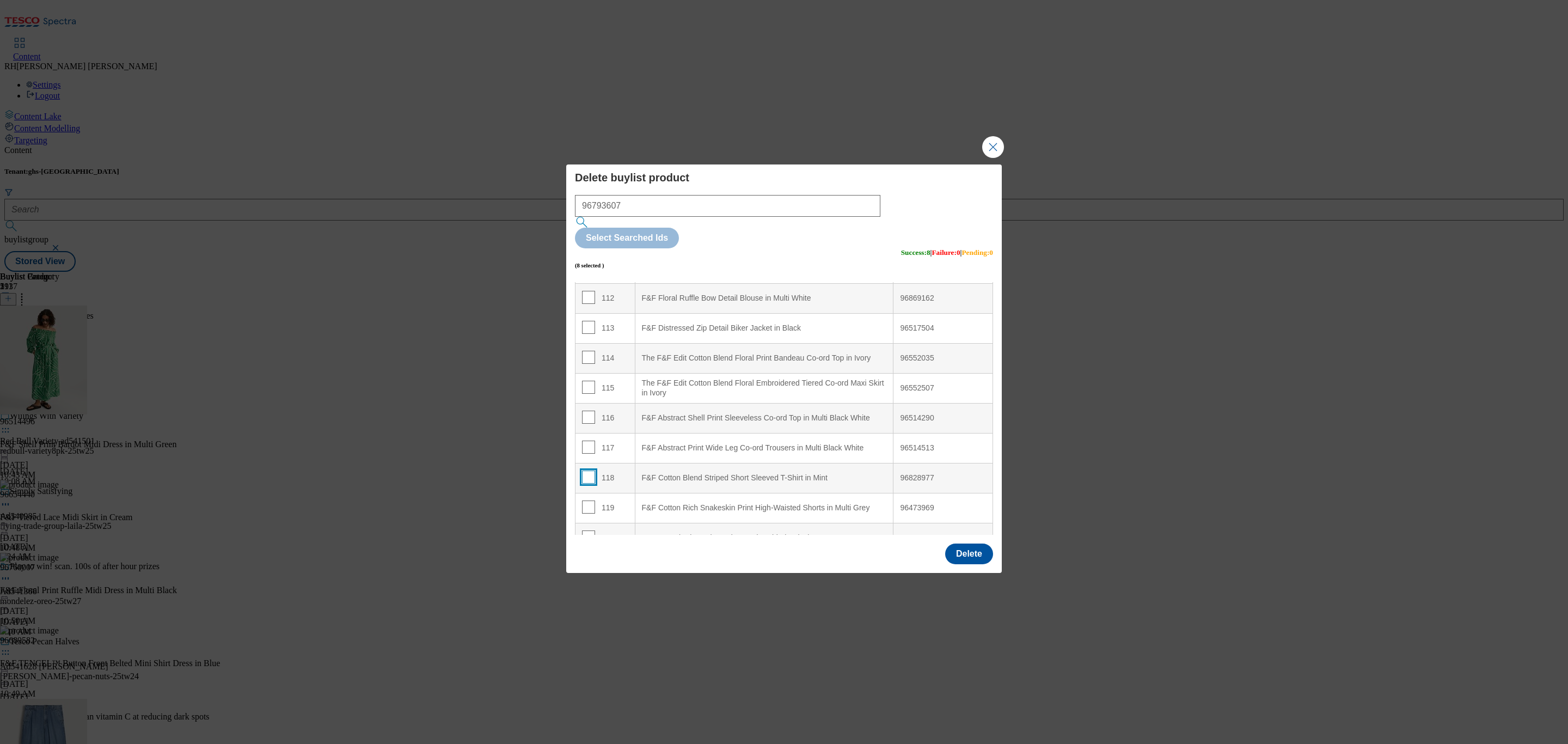
click at [584, 471] on input "Modal" at bounding box center [588, 477] width 13 height 13
checkbox input "true"
click at [580, 493] on td "119" at bounding box center [605, 507] width 60 height 30
click at [590, 500] on input "Modal" at bounding box center [588, 507] width 13 height 13
checkbox input "true"
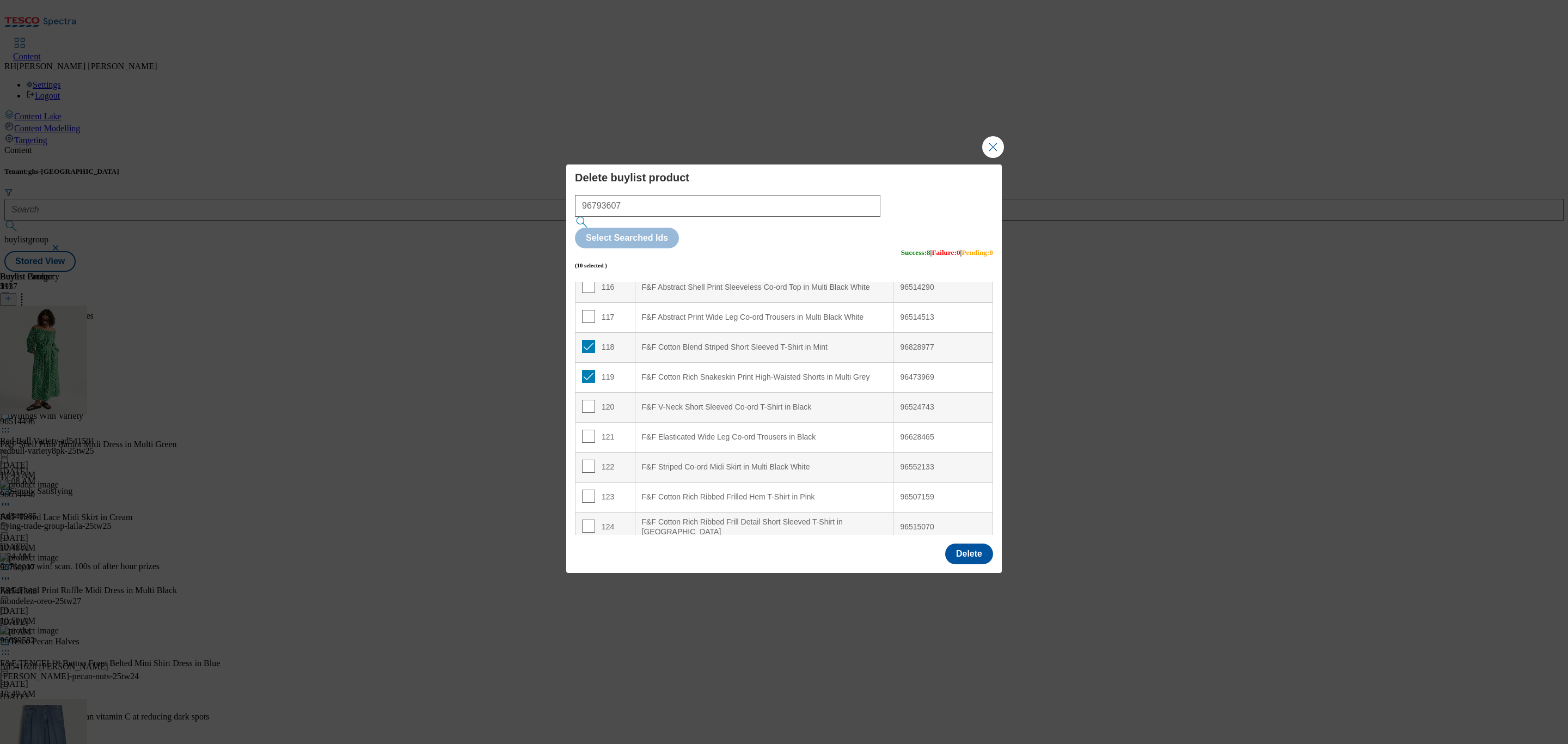
scroll to position [3521, 0]
click at [586, 367] on input "Modal" at bounding box center [588, 373] width 13 height 13
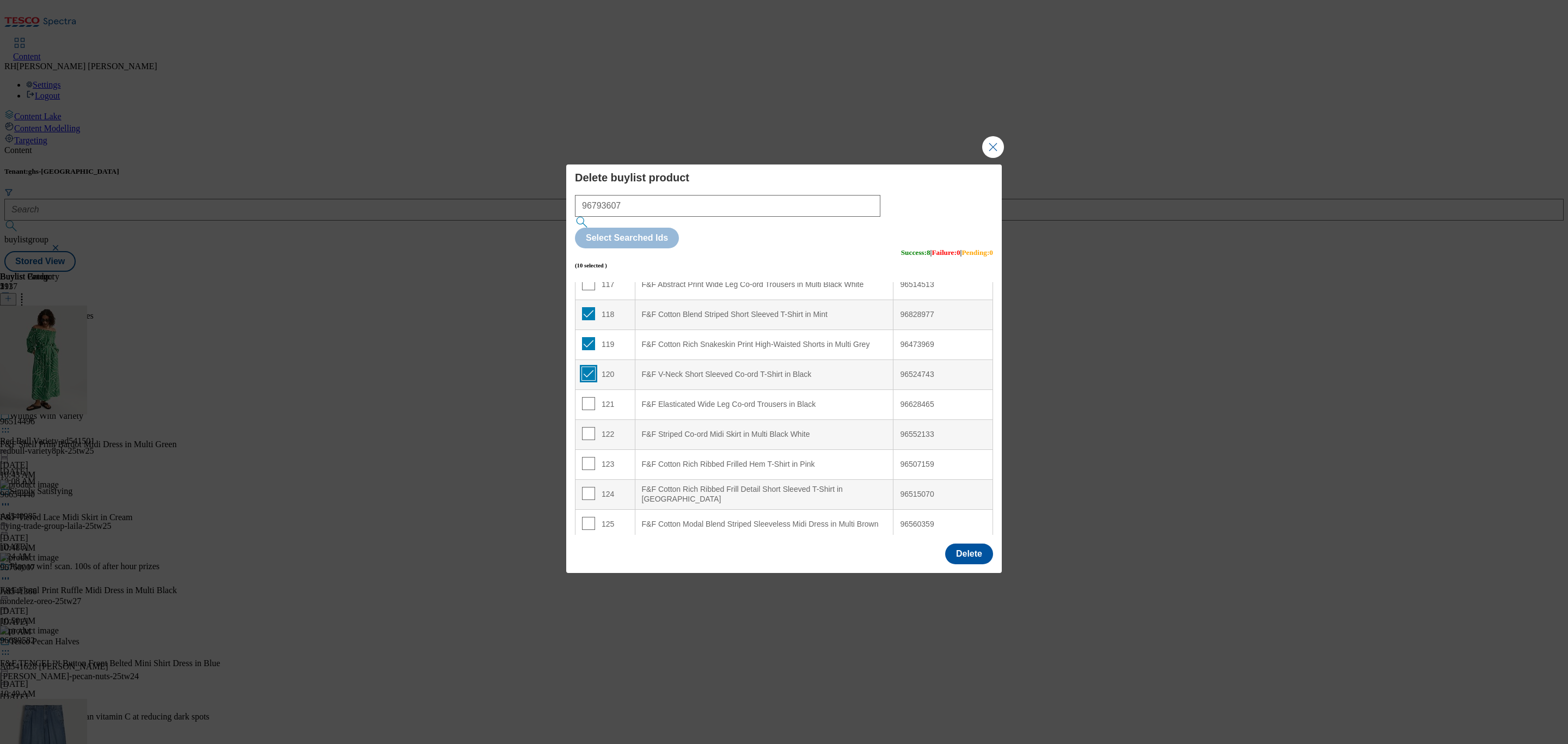
checkbox input "true"
click at [589, 397] on input "Modal" at bounding box center [588, 403] width 13 height 13
checkbox input "true"
click at [584, 427] on input "Modal" at bounding box center [588, 433] width 13 height 13
checkbox input "true"
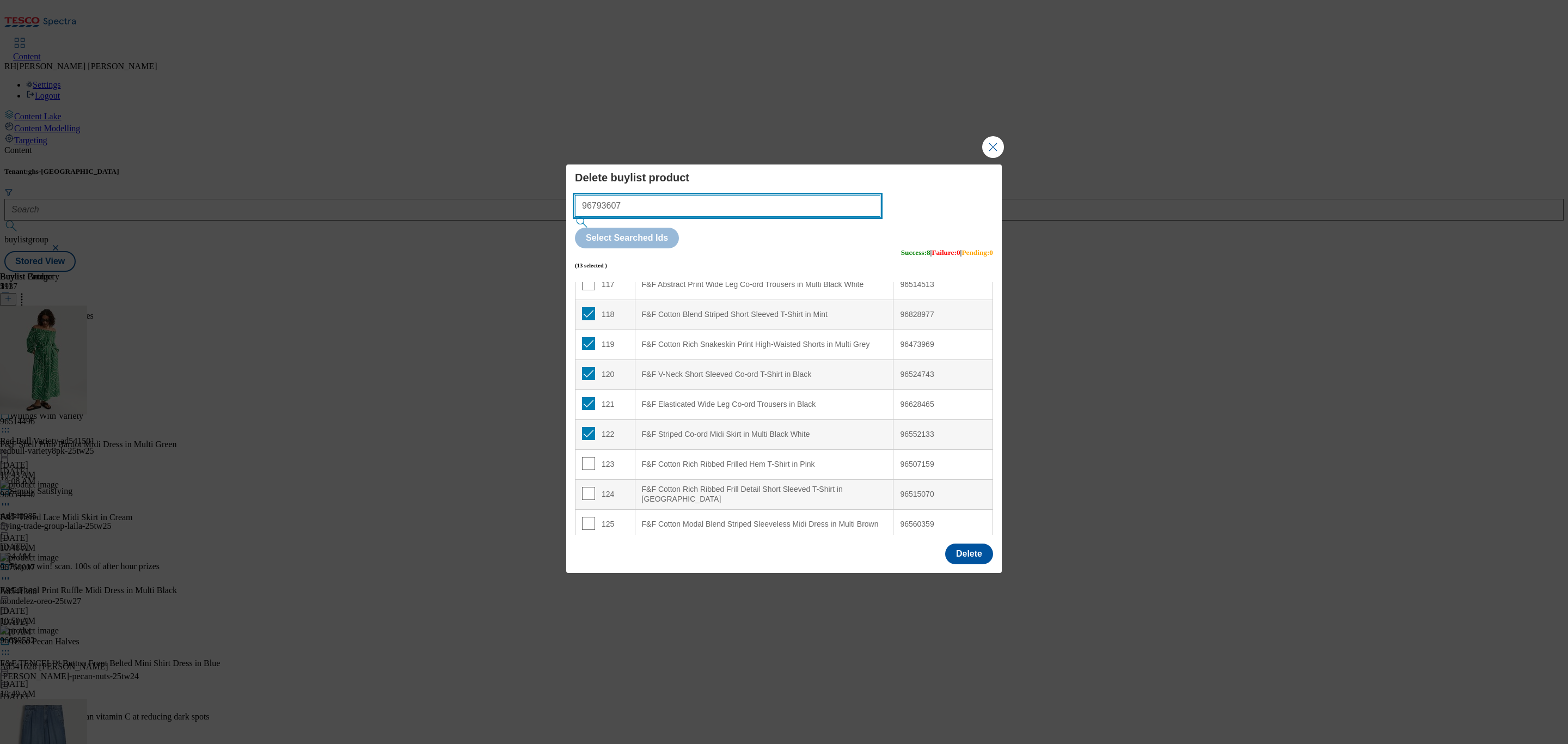
drag, startPoint x: 600, startPoint y: 232, endPoint x: 521, endPoint y: 232, distance: 79.0
click at [521, 232] on div "Delete buylist product 96793607 Select Searched Ids (13 selected ) Success : 8 …" at bounding box center [784, 372] width 1568 height 744
paste input "524000"
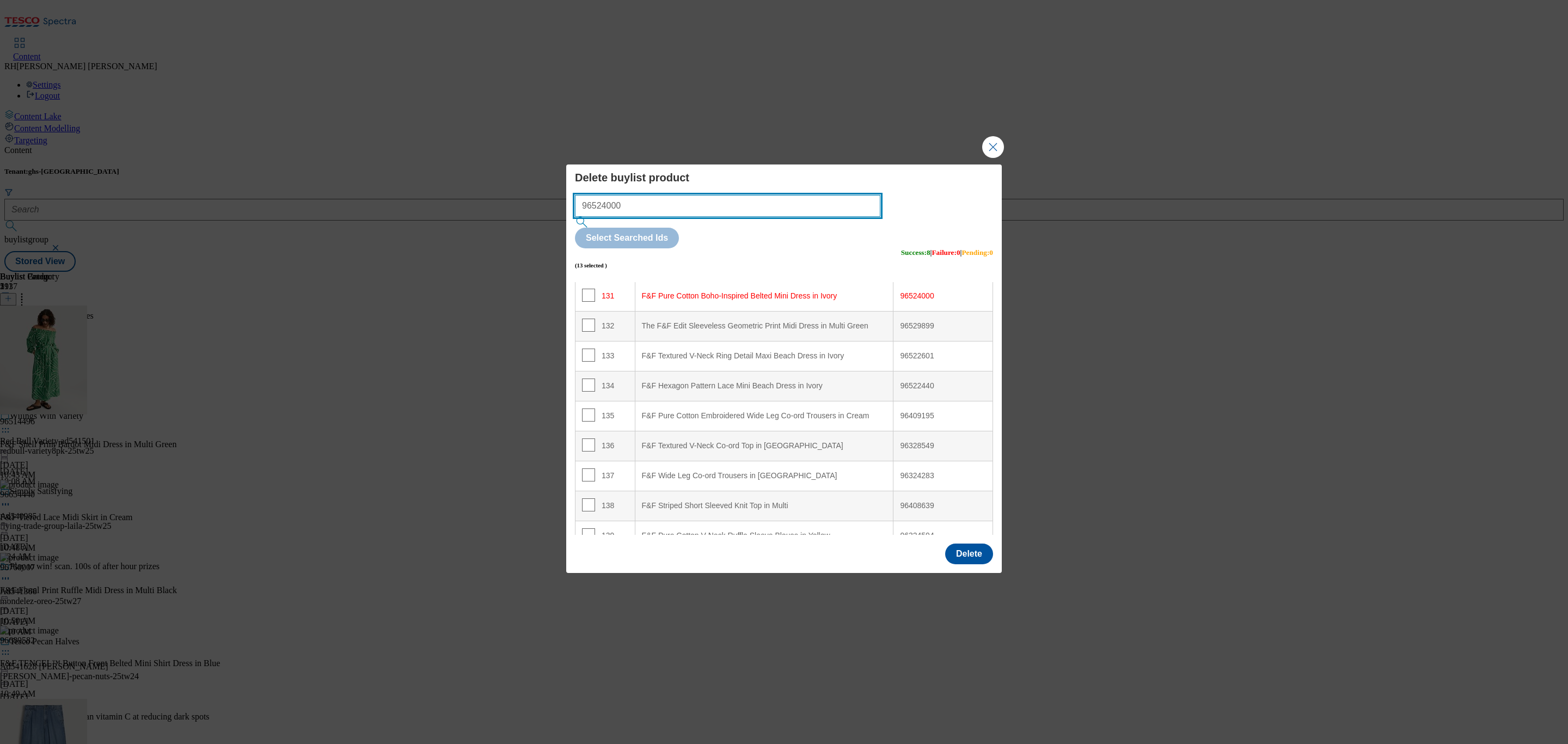
scroll to position [3932, 0]
type input "96524000"
click at [587, 286] on input "Modal" at bounding box center [588, 292] width 13 height 13
checkbox input "true"
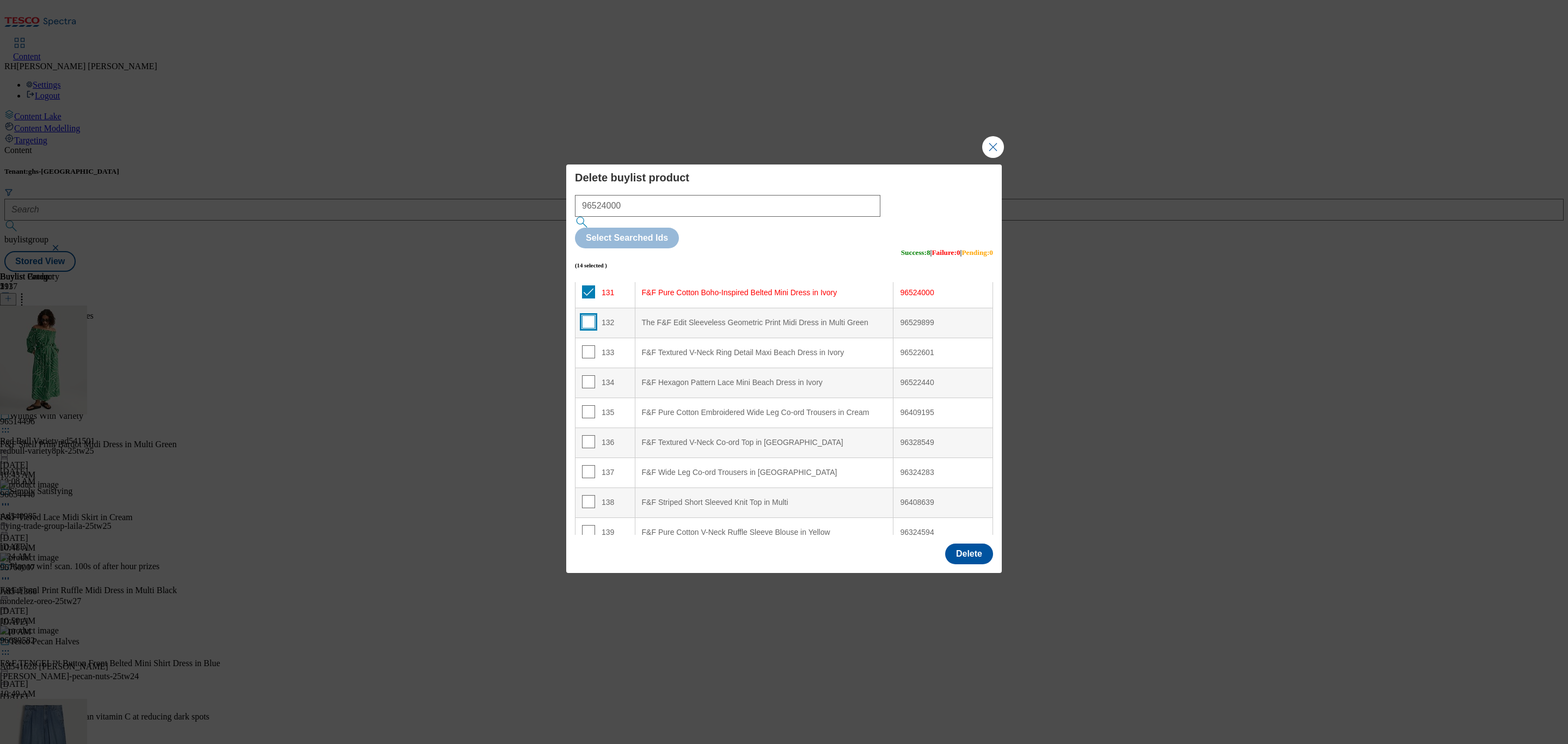
click at [586, 315] on input "Modal" at bounding box center [588, 321] width 13 height 13
checkbox input "true"
click at [585, 345] on input "Modal" at bounding box center [588, 351] width 13 height 13
checkbox input "true"
click at [588, 375] on input "Modal" at bounding box center [588, 381] width 13 height 13
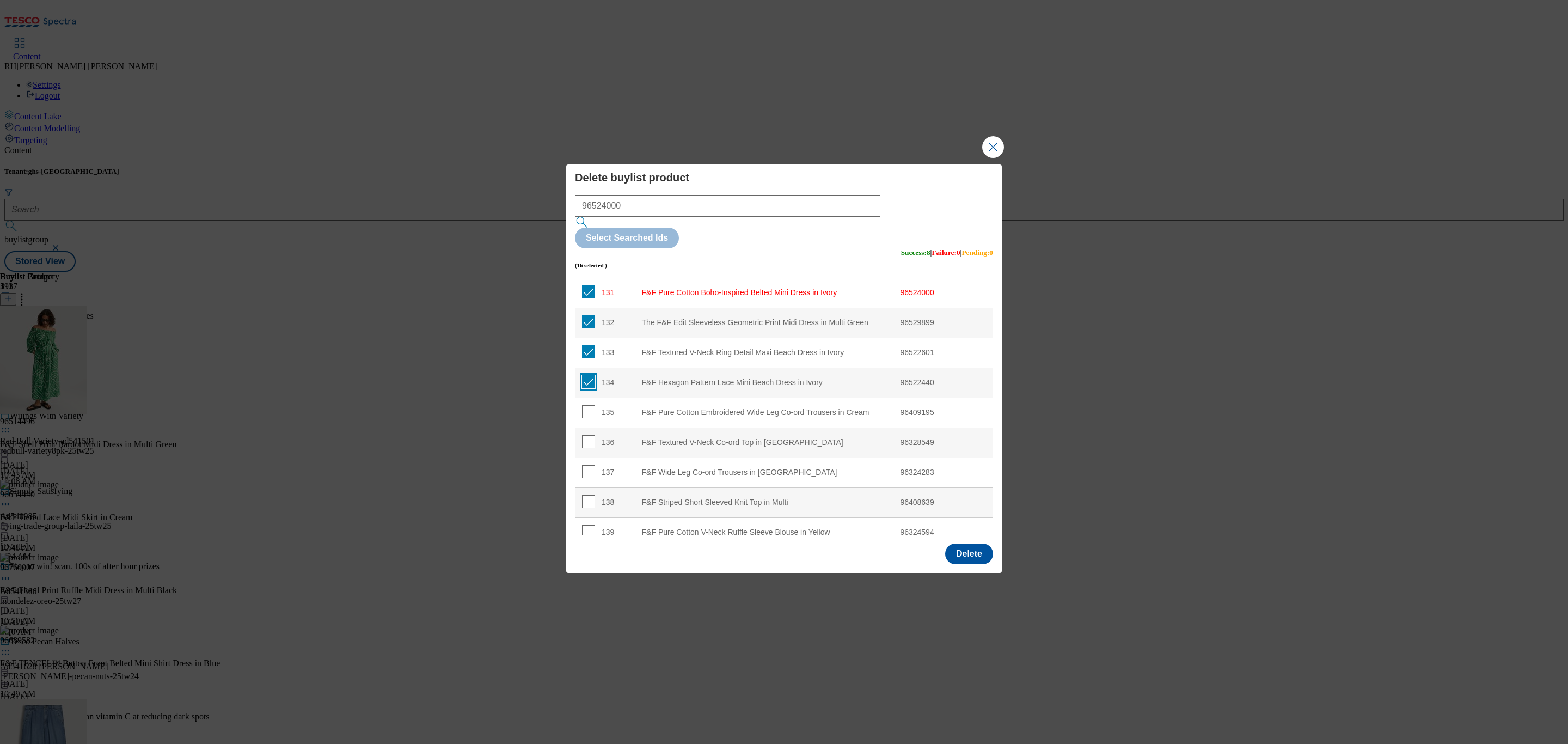
checkbox input "true"
click at [584, 405] on input "Modal" at bounding box center [588, 411] width 13 height 13
checkbox input "true"
click at [586, 435] on input "Modal" at bounding box center [588, 441] width 13 height 13
checkbox input "true"
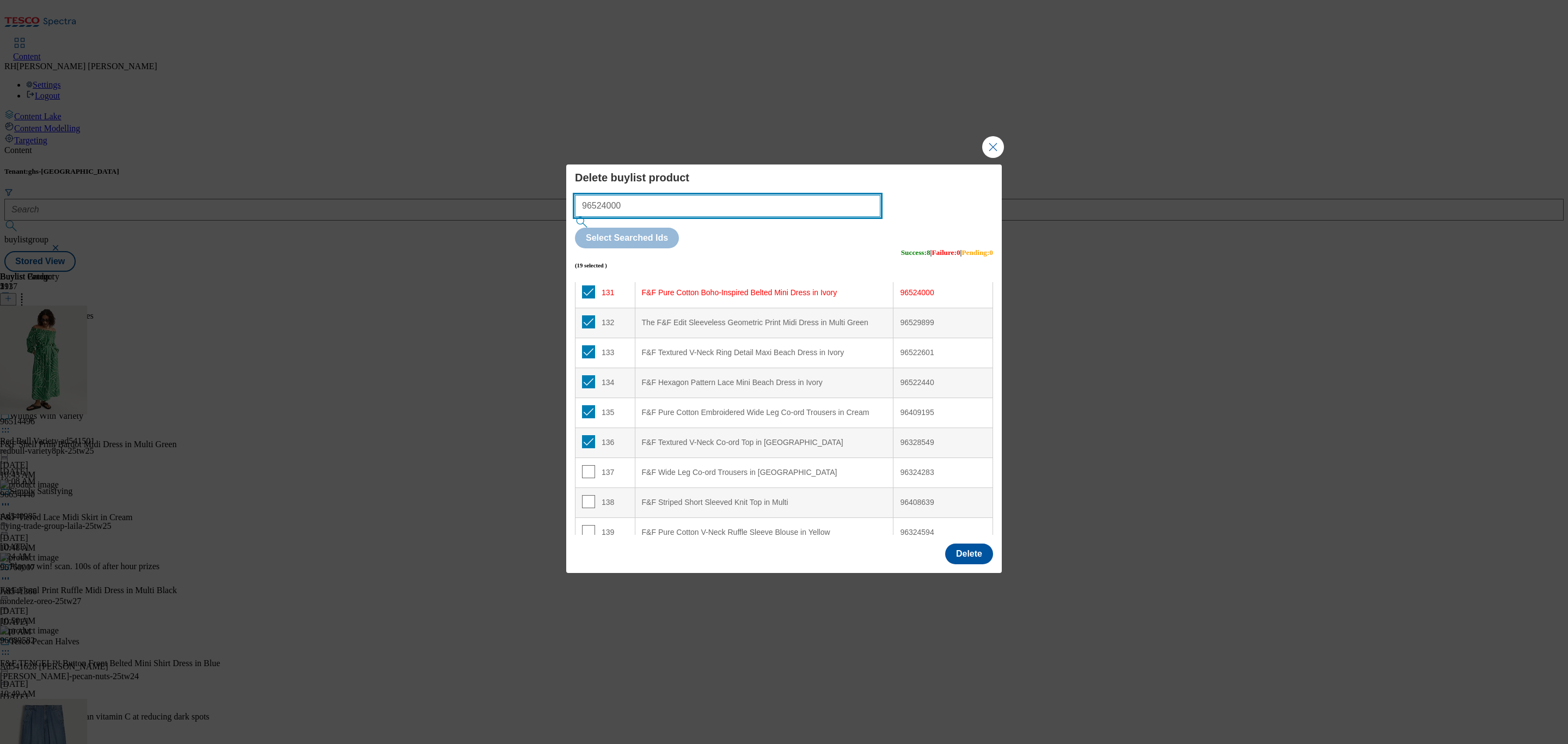
drag, startPoint x: 640, startPoint y: 237, endPoint x: 533, endPoint y: 235, distance: 107.0
click at [533, 235] on div "Delete buylist product 96524000 Select Searched Ids (19 selected ) Success : 8 …" at bounding box center [784, 372] width 1568 height 744
paste input "409195"
type input "96409195"
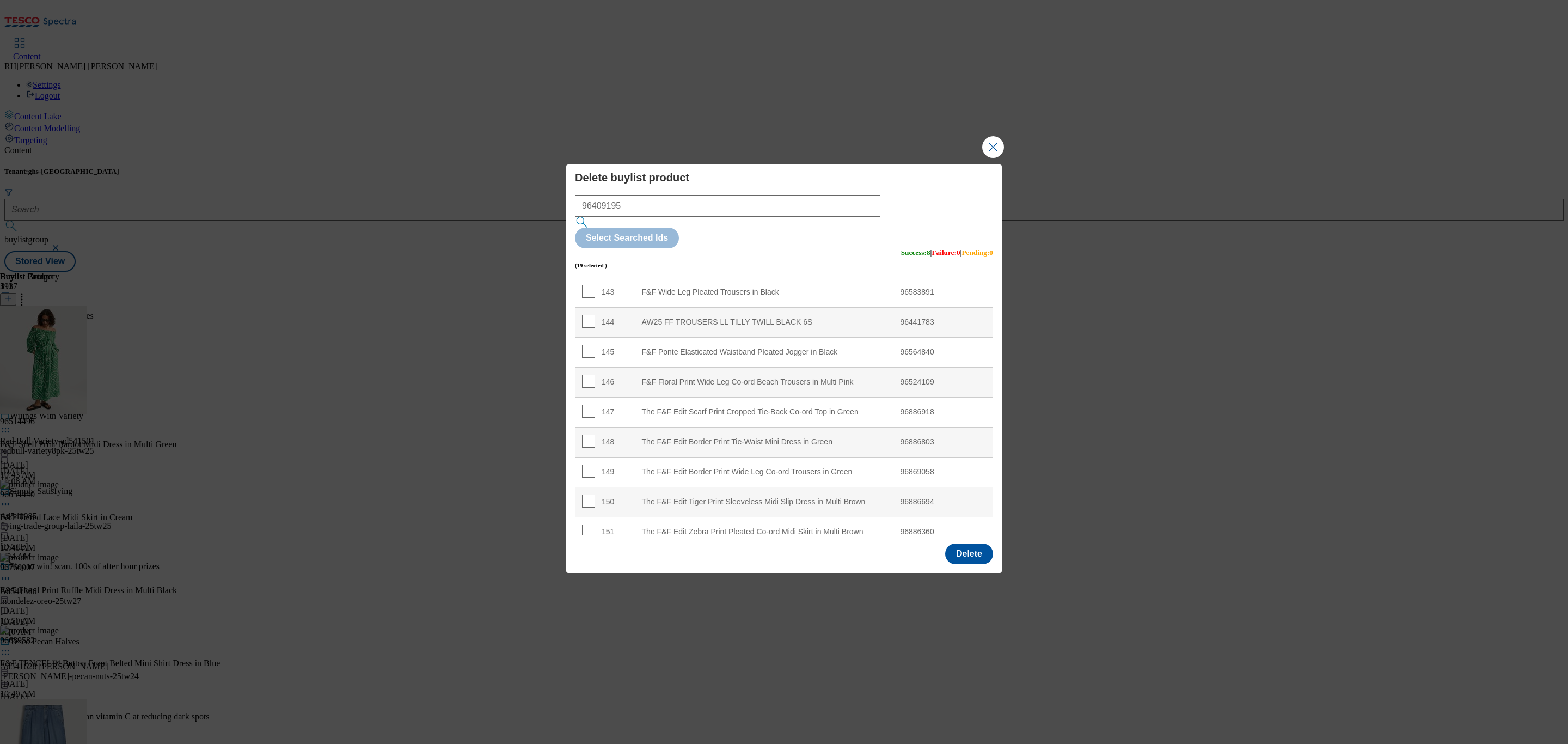
scroll to position [4314, 0]
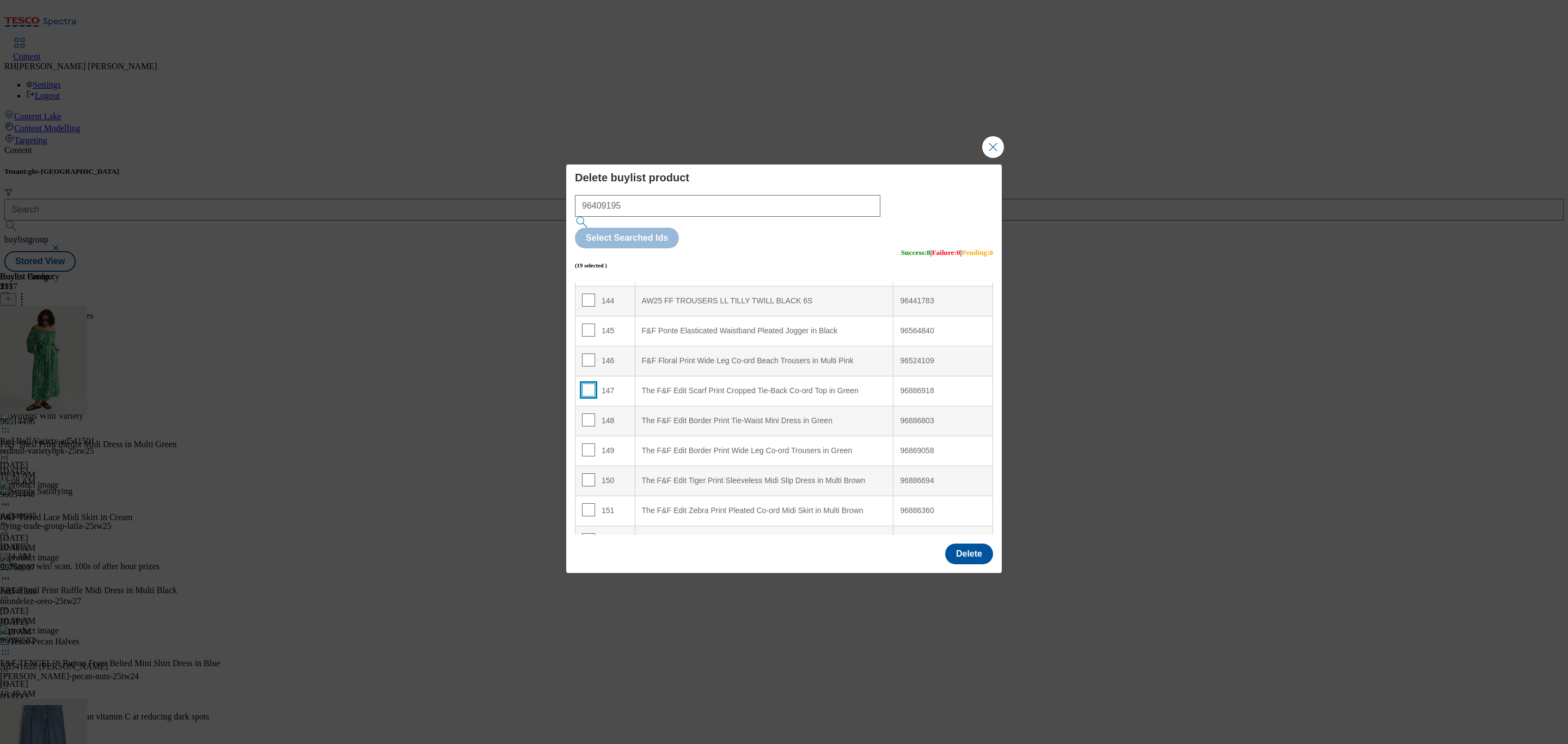
click at [586, 384] on input "Modal" at bounding box center [588, 390] width 13 height 13
checkbox input "true"
click at [586, 413] on input "Modal" at bounding box center [588, 419] width 13 height 13
checkbox input "true"
click at [588, 443] on input "Modal" at bounding box center [588, 449] width 13 height 13
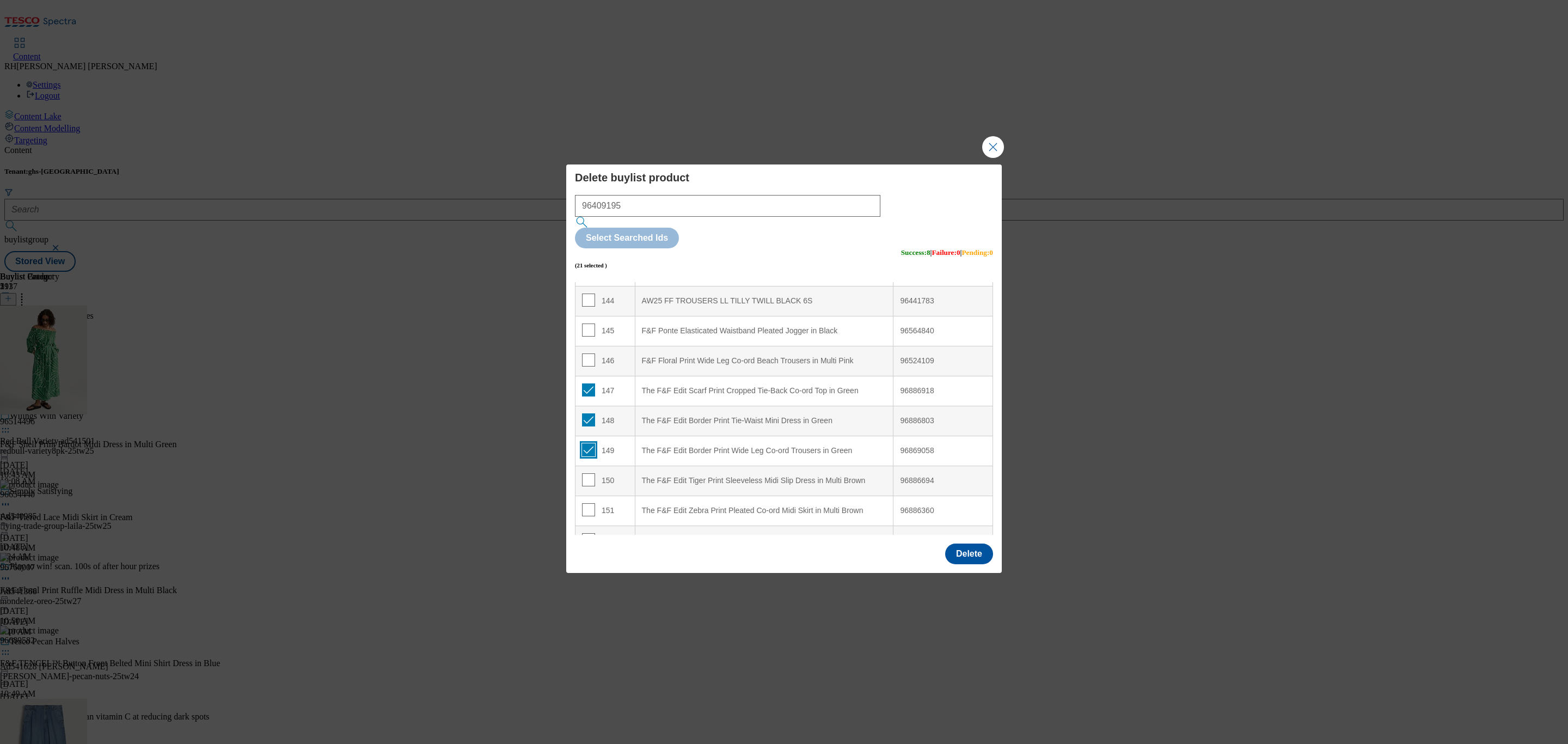
checkbox input "true"
click at [589, 473] on input "Modal" at bounding box center [588, 479] width 13 height 13
checkbox input "true"
click at [585, 503] on input "Modal" at bounding box center [588, 509] width 13 height 13
checkbox input "true"
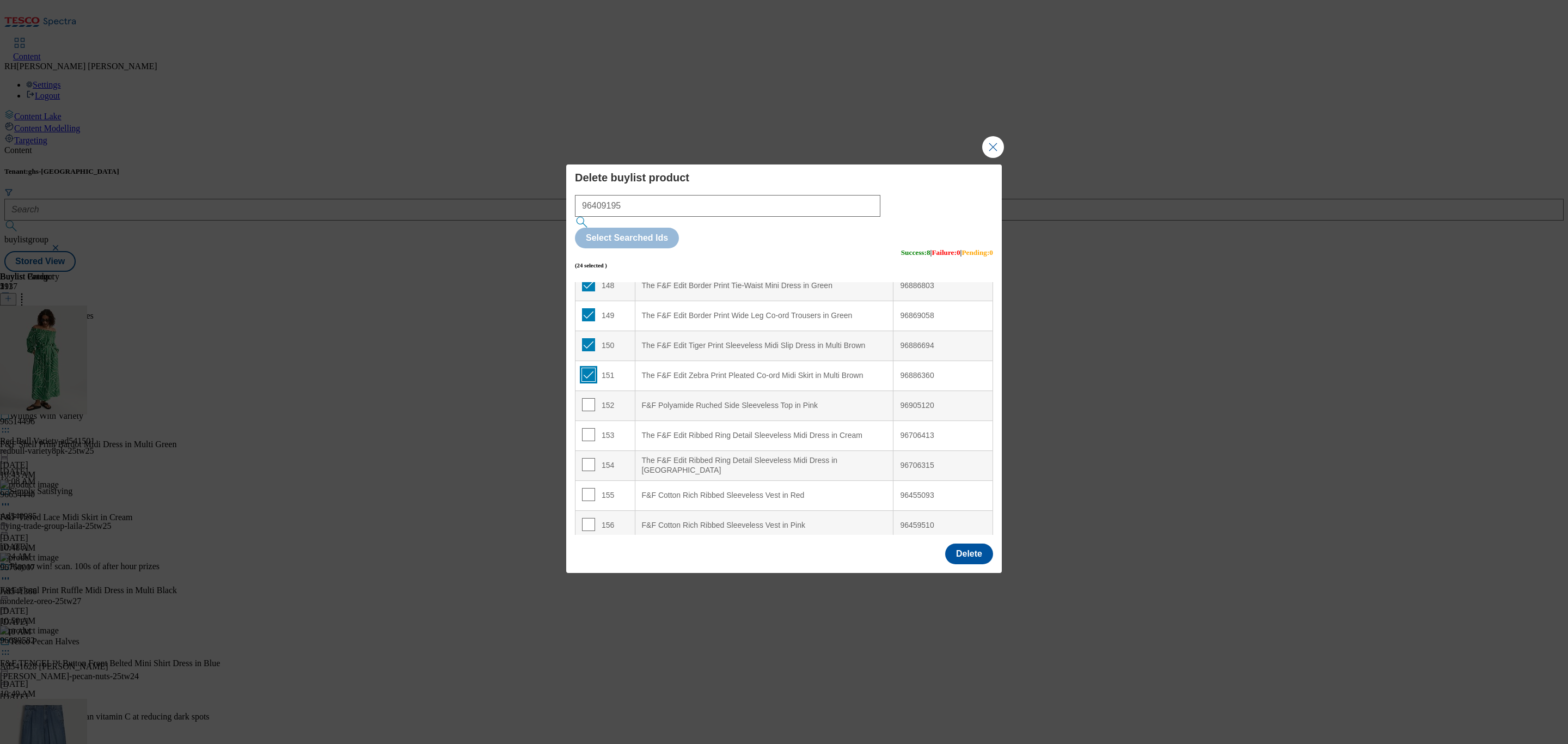
scroll to position [4477, 0]
click at [586, 370] on input "Modal" at bounding box center [588, 376] width 13 height 13
checkbox input "true"
click at [587, 400] on input "Modal" at bounding box center [588, 406] width 13 height 13
checkbox input "true"
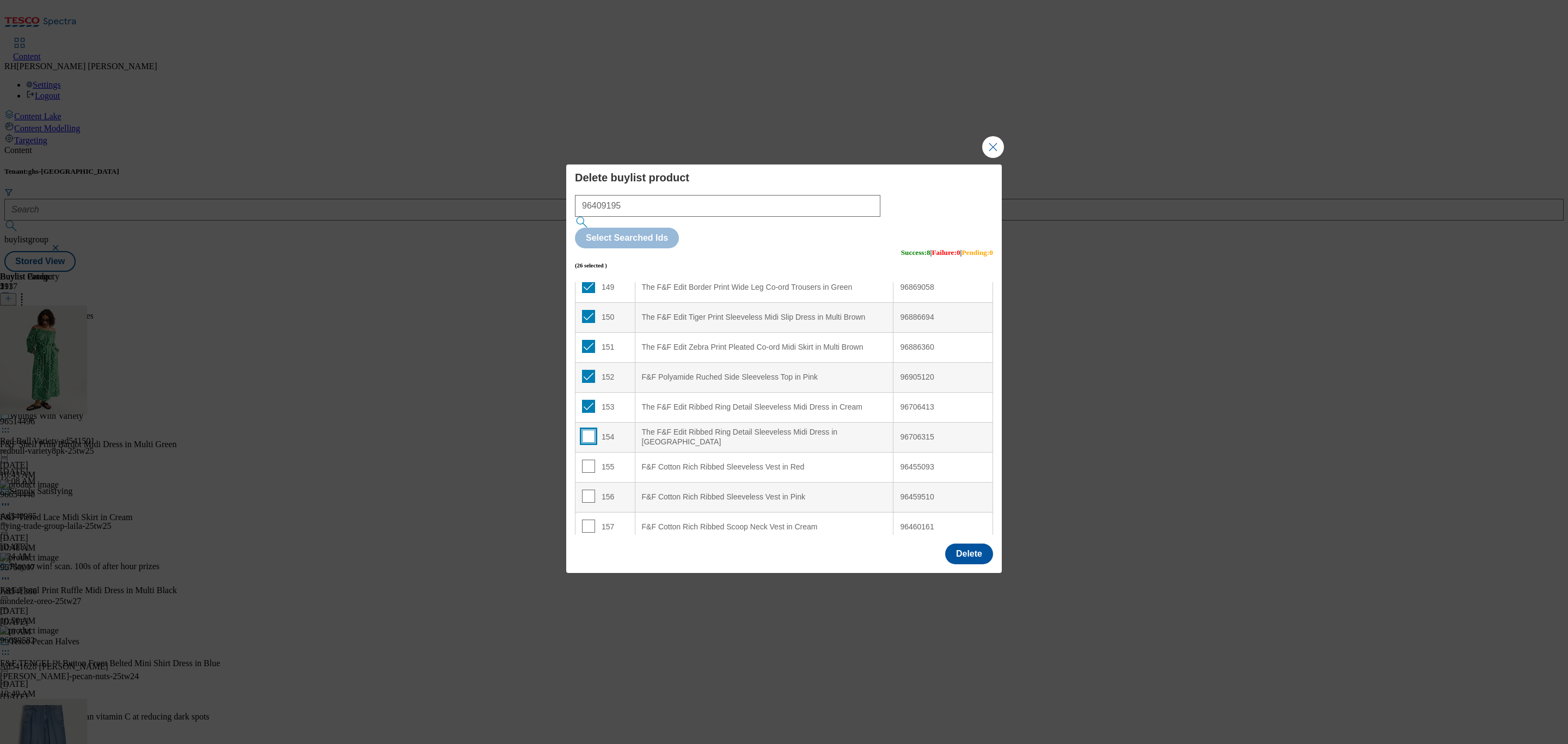
click at [591, 430] on input "Modal" at bounding box center [588, 436] width 13 height 13
checkbox input "true"
click at [583, 460] on input "Modal" at bounding box center [588, 466] width 13 height 13
checkbox input "true"
click at [588, 490] on input "Modal" at bounding box center [588, 496] width 13 height 13
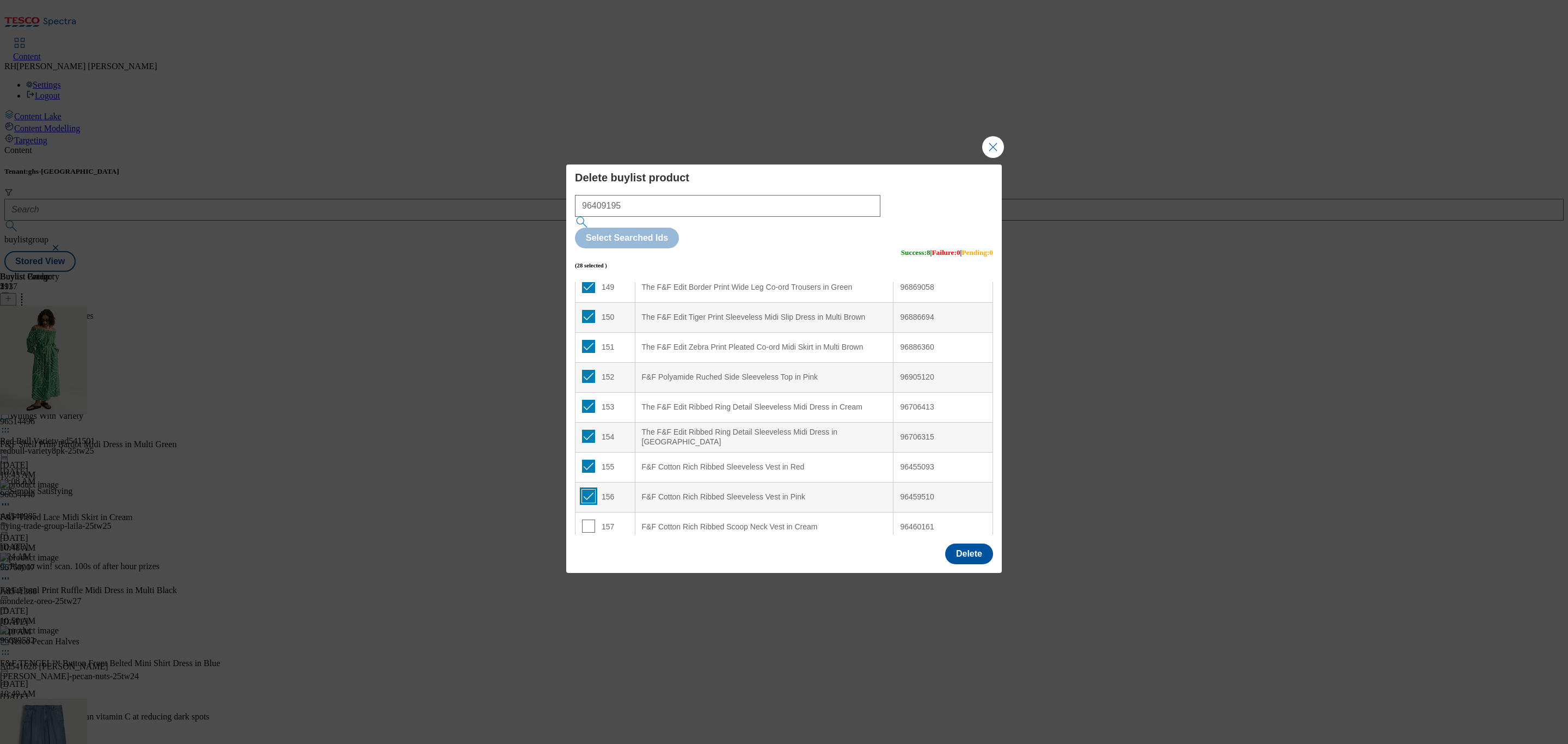
checkbox input "true"
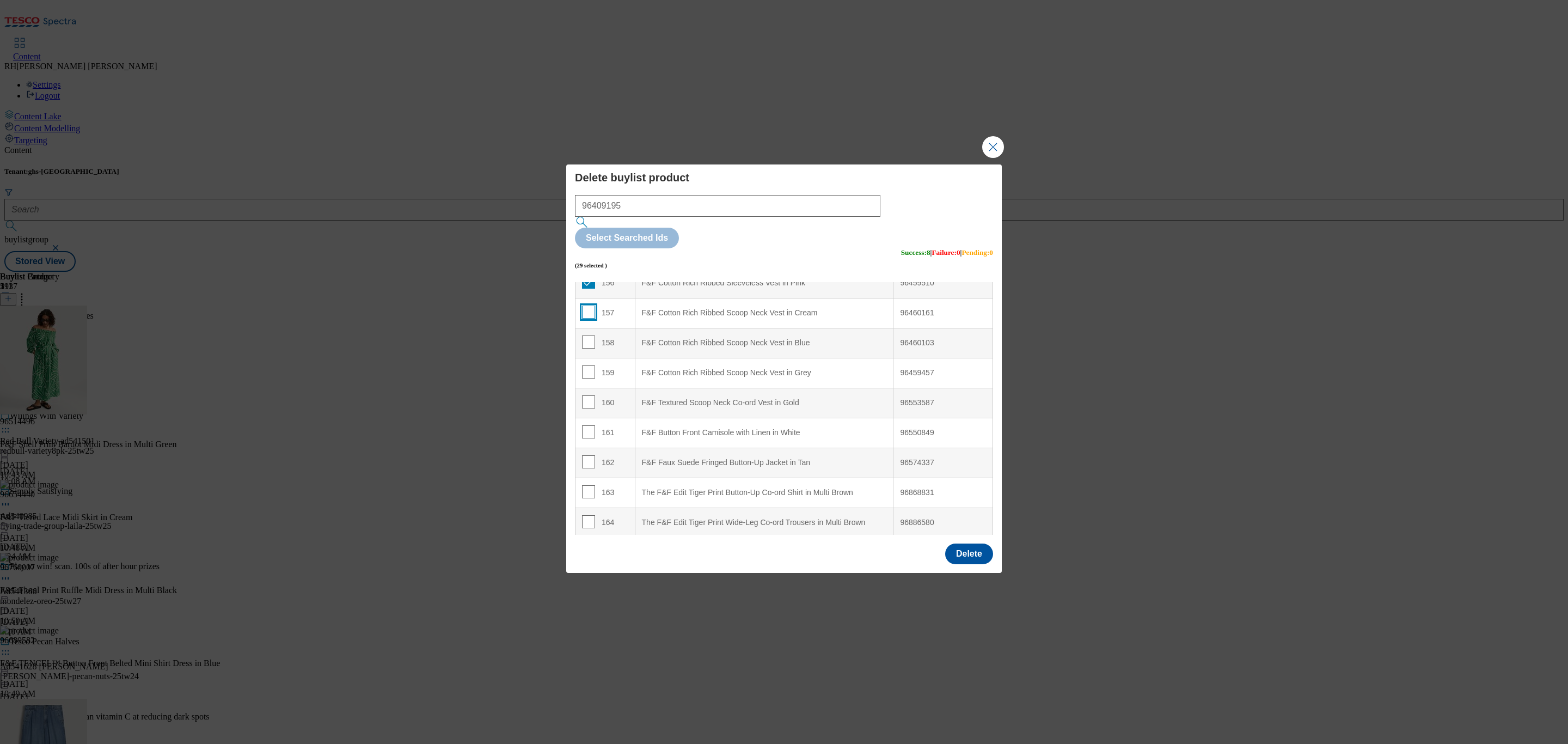
click at [589, 306] on input "Modal" at bounding box center [588, 312] width 13 height 13
checkbox input "true"
click at [589, 328] on td "158" at bounding box center [605, 342] width 60 height 30
click at [586, 365] on input "Modal" at bounding box center [588, 371] width 13 height 13
checkbox input "true"
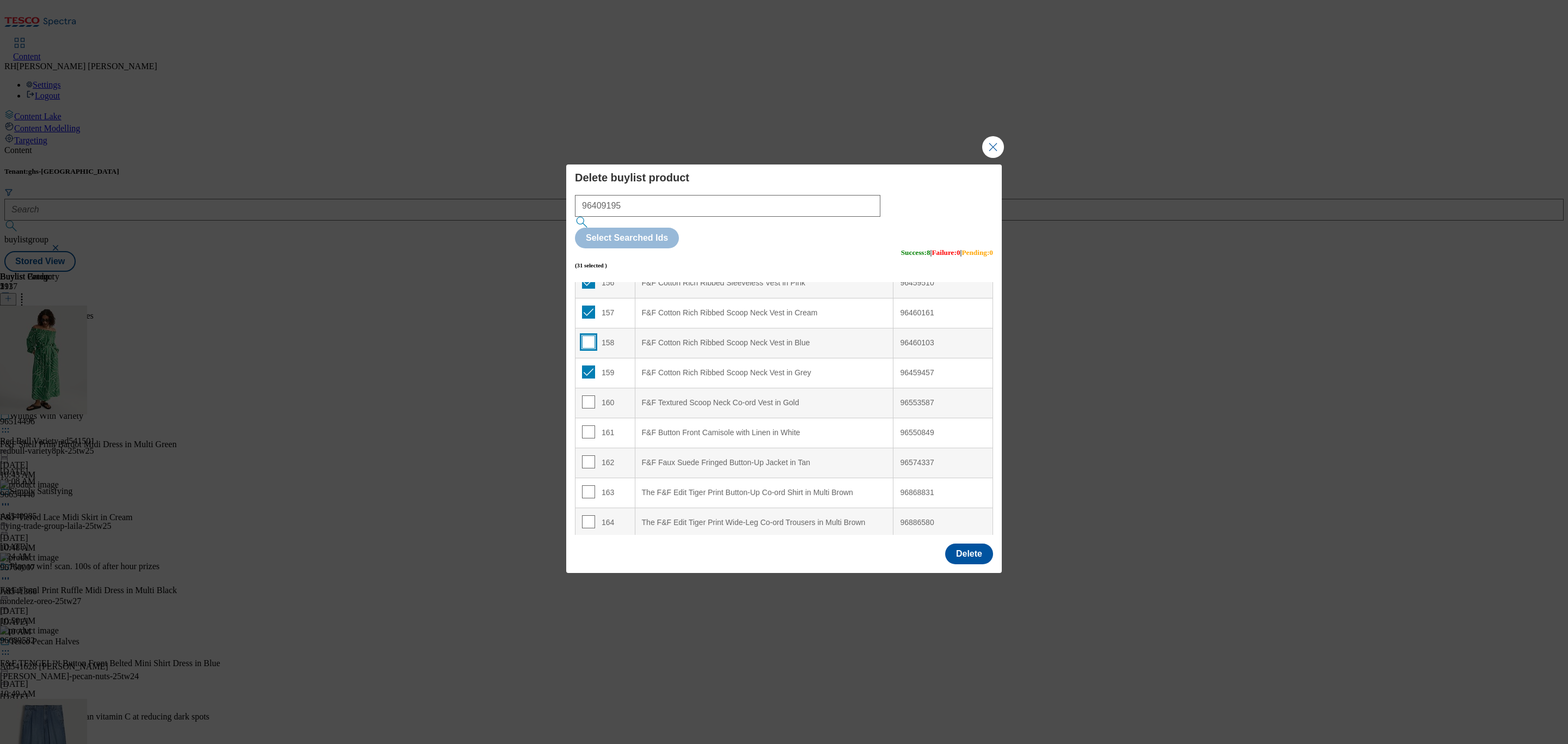
click at [587, 335] on input "Modal" at bounding box center [588, 342] width 13 height 13
checkbox input "true"
click at [590, 395] on input "Modal" at bounding box center [588, 401] width 13 height 13
checkbox input "true"
click at [586, 426] on input "Modal" at bounding box center [588, 432] width 13 height 13
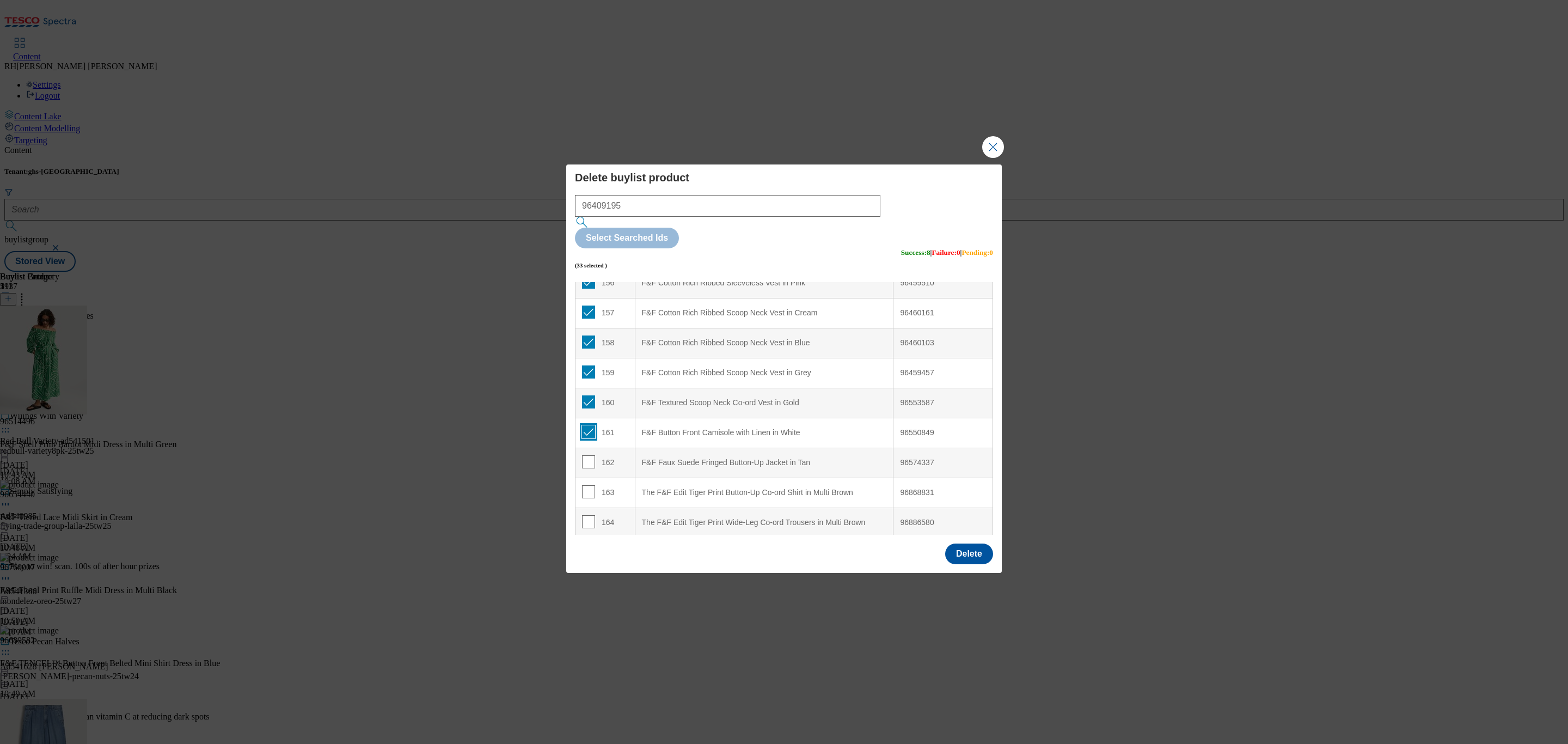
checkbox input "true"
click at [588, 455] on input "Modal" at bounding box center [588, 461] width 13 height 13
checkbox input "true"
click at [583, 485] on input "Modal" at bounding box center [588, 491] width 13 height 13
checkbox input "true"
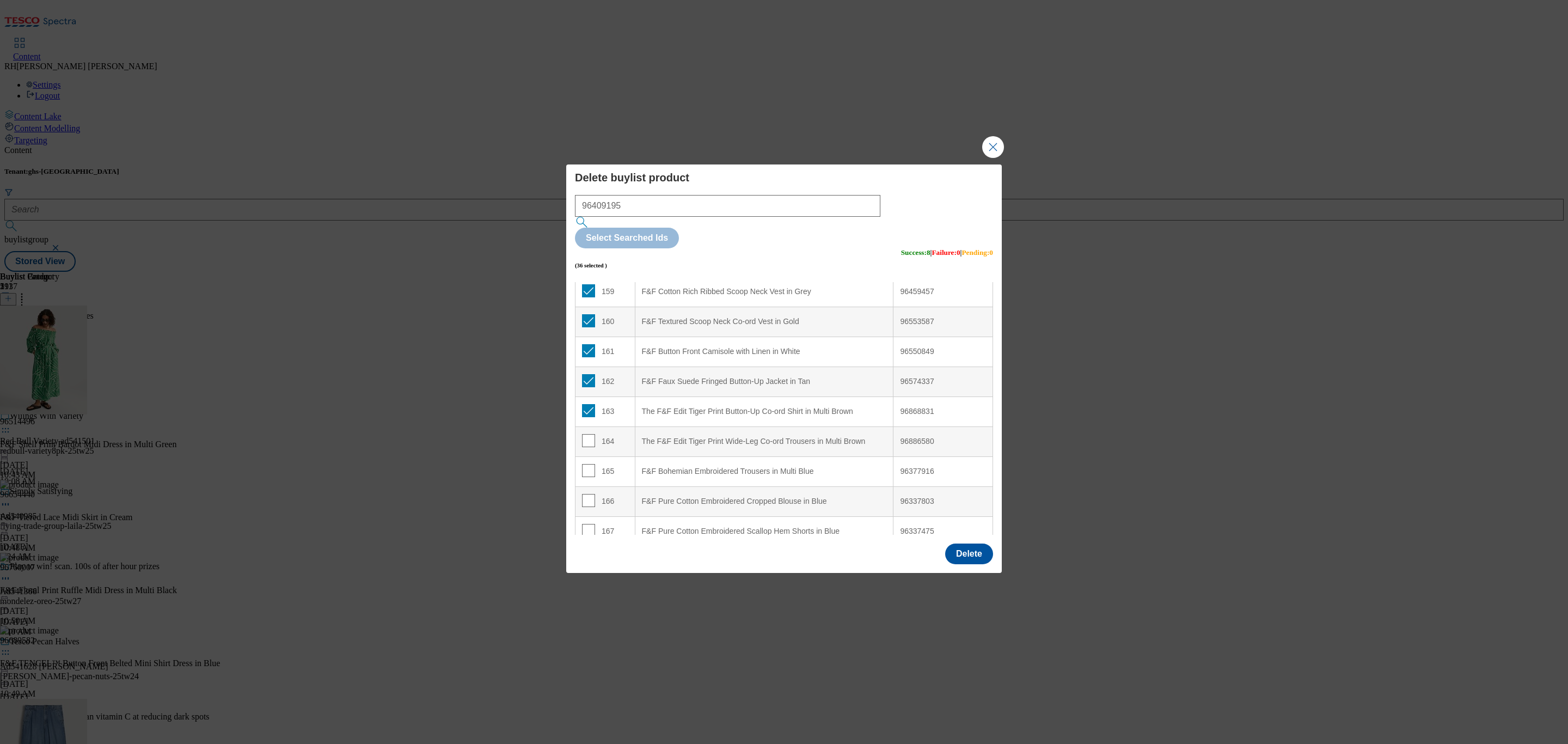
scroll to position [4789, 0]
click at [590, 417] on input "Modal" at bounding box center [588, 423] width 13 height 13
checkbox input "true"
click at [590, 447] on input "Modal" at bounding box center [588, 453] width 13 height 13
checkbox input "true"
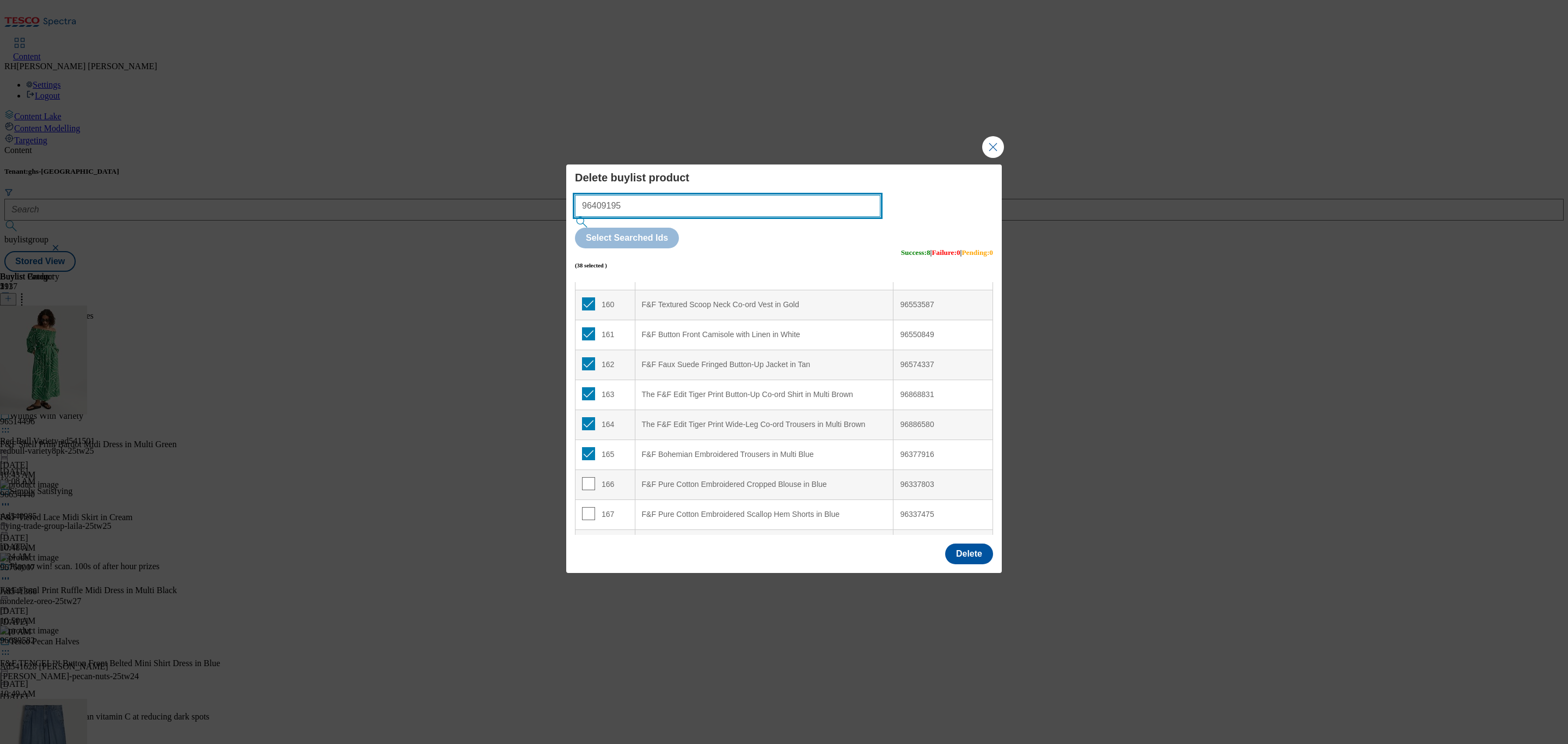
drag, startPoint x: 640, startPoint y: 226, endPoint x: 469, endPoint y: 216, distance: 171.3
click at [469, 216] on div "Delete buylist product 96409195 Select Searched Ids (38 selected ) Success : 8 …" at bounding box center [784, 372] width 1568 height 744
paste input "365717"
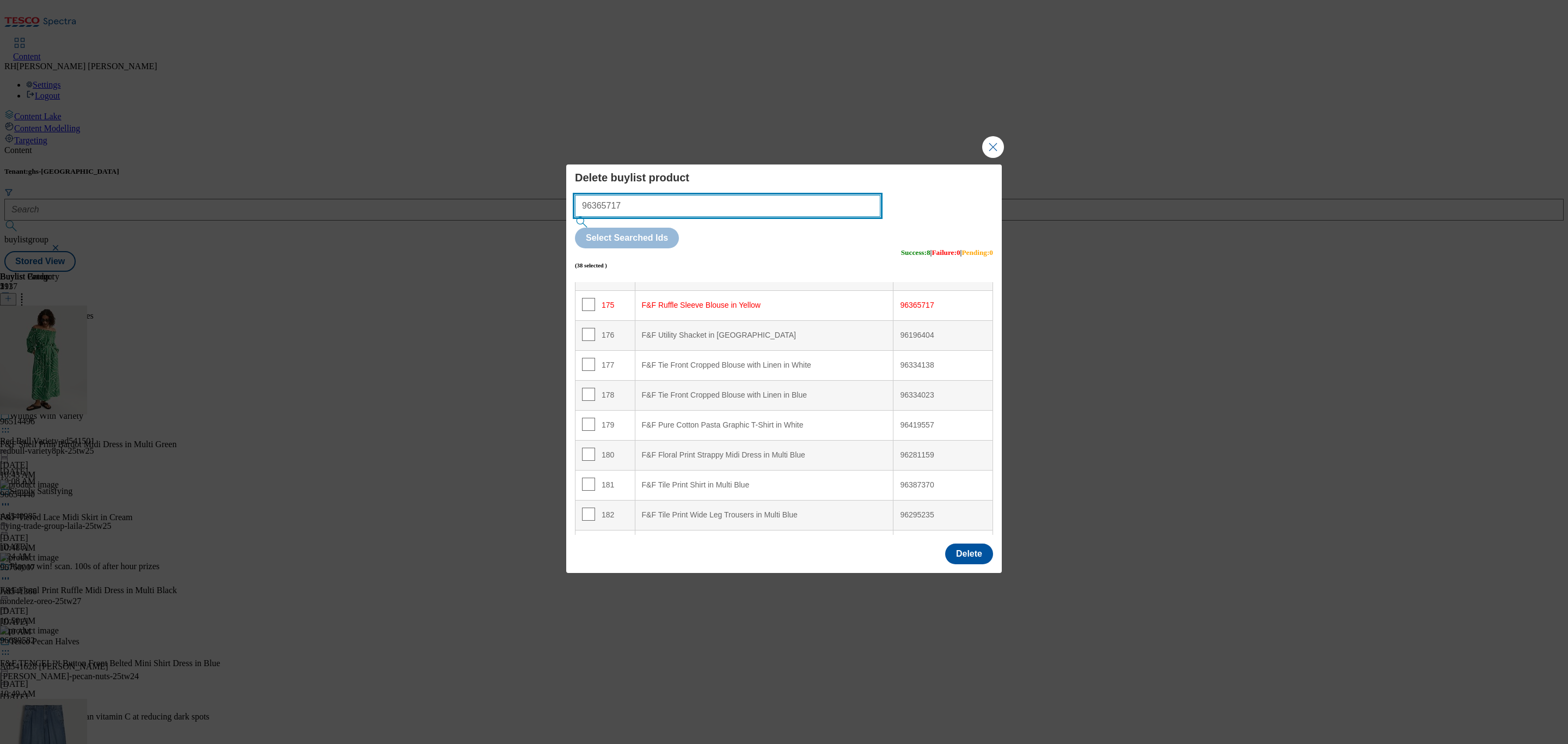
scroll to position [5249, 0]
type input "96365717"
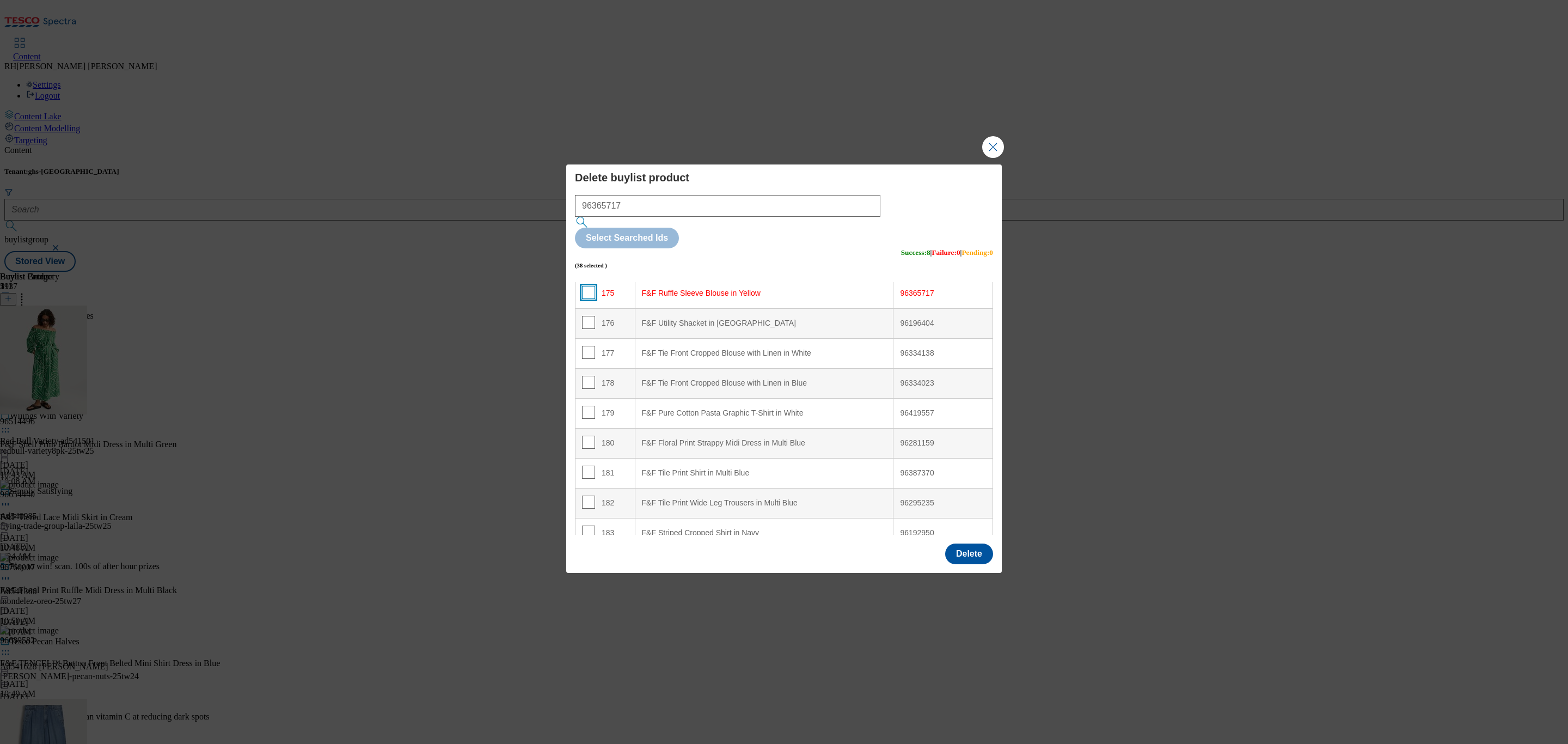
click at [588, 286] on input "Modal" at bounding box center [588, 292] width 13 height 13
checkbox input "true"
click at [588, 518] on input "Modal" at bounding box center [588, 524] width 13 height 13
checkbox input "true"
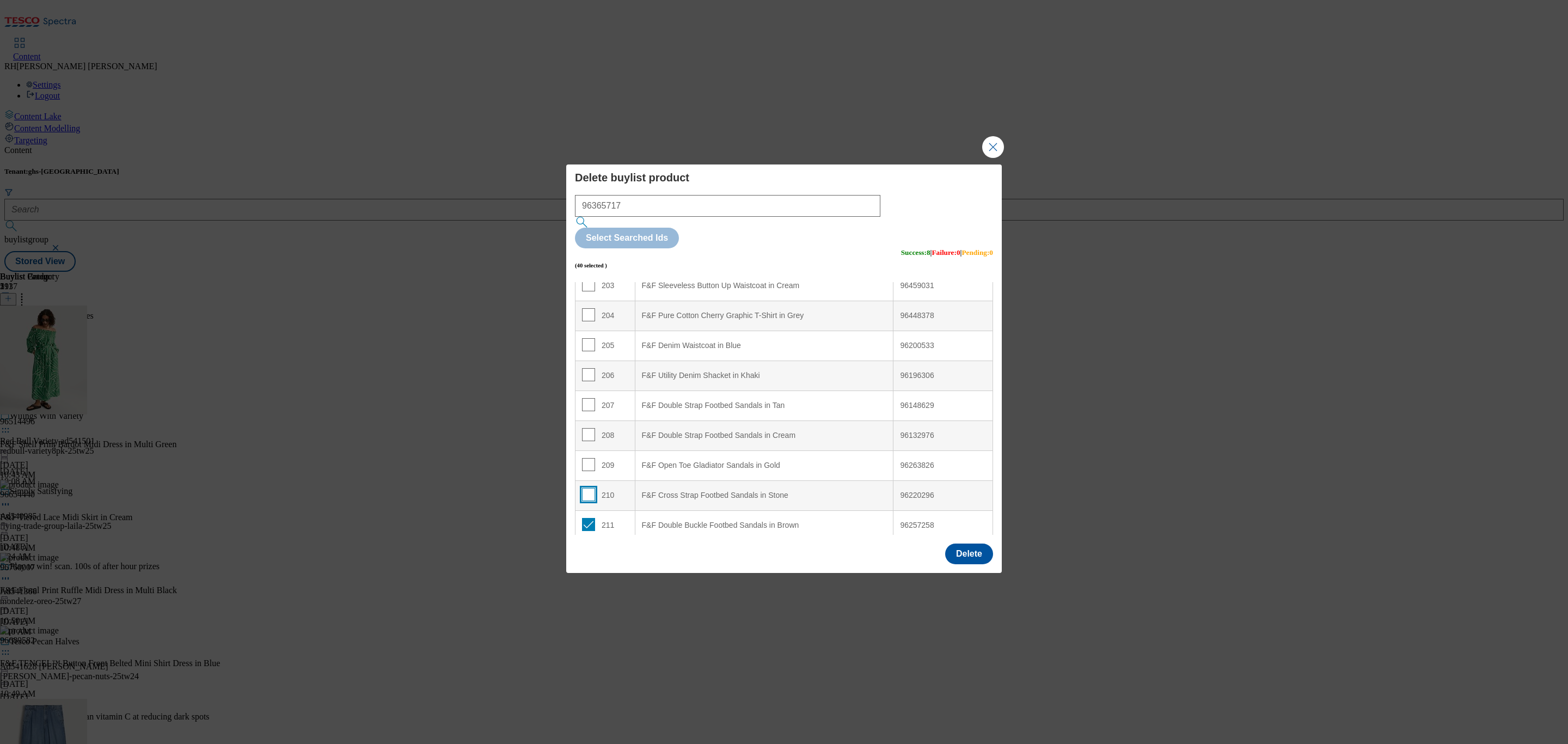
click at [586, 488] on input "Modal" at bounding box center [588, 494] width 13 height 13
checkbox input "true"
click at [583, 458] on input "Modal" at bounding box center [588, 464] width 13 height 13
checkbox input "true"
click at [584, 428] on input "Modal" at bounding box center [588, 434] width 13 height 13
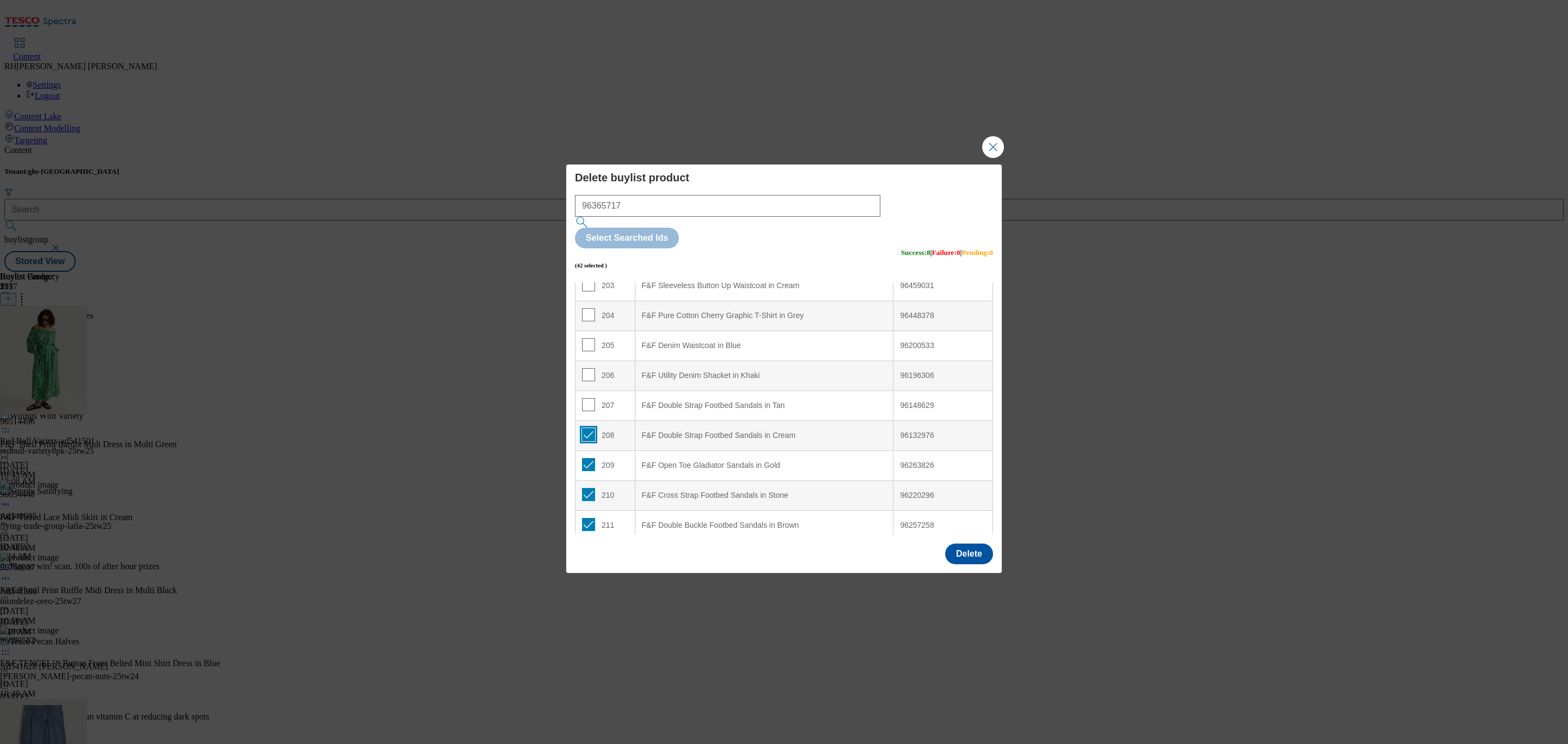
checkbox input "true"
click at [586, 398] on input "Modal" at bounding box center [588, 404] width 13 height 13
checkbox input "true"
click at [586, 368] on input "Modal" at bounding box center [588, 374] width 13 height 13
checkbox input "true"
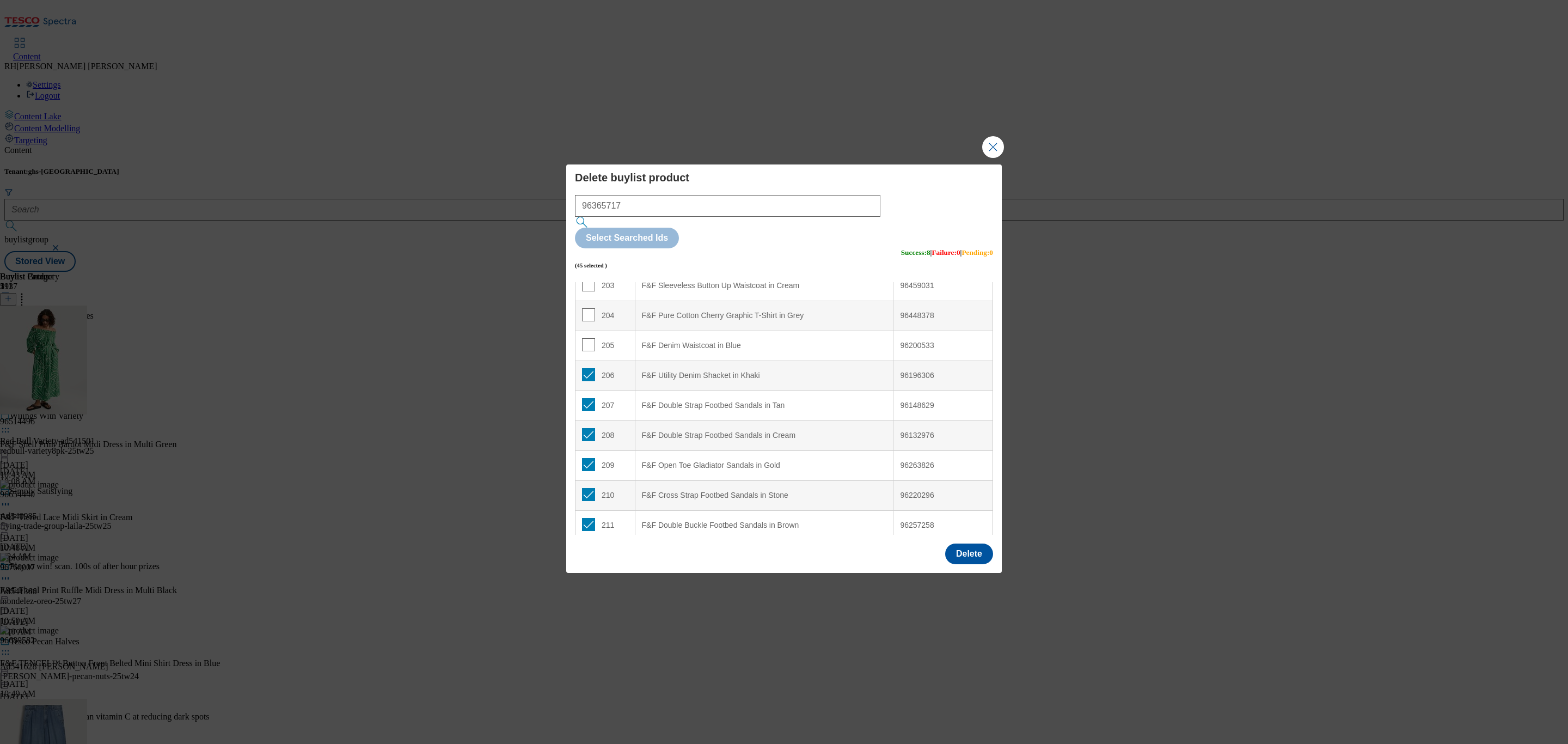
click at [587, 301] on td "204" at bounding box center [605, 315] width 60 height 30
click at [584, 331] on td "205" at bounding box center [605, 345] width 60 height 30
click at [586, 338] on input "Modal" at bounding box center [588, 344] width 13 height 13
checkbox input "true"
click at [590, 308] on input "Modal" at bounding box center [588, 314] width 13 height 13
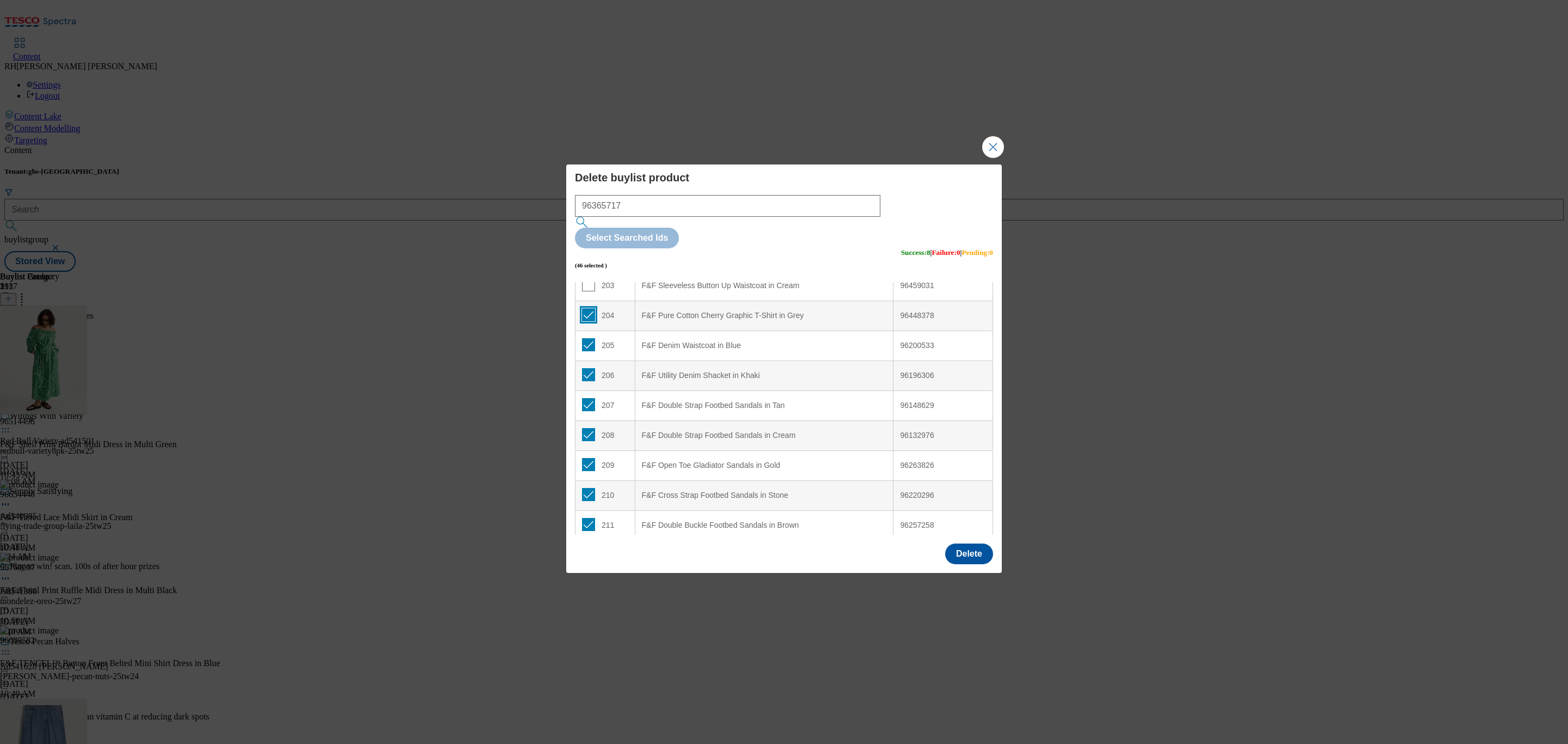
checkbox input "true"
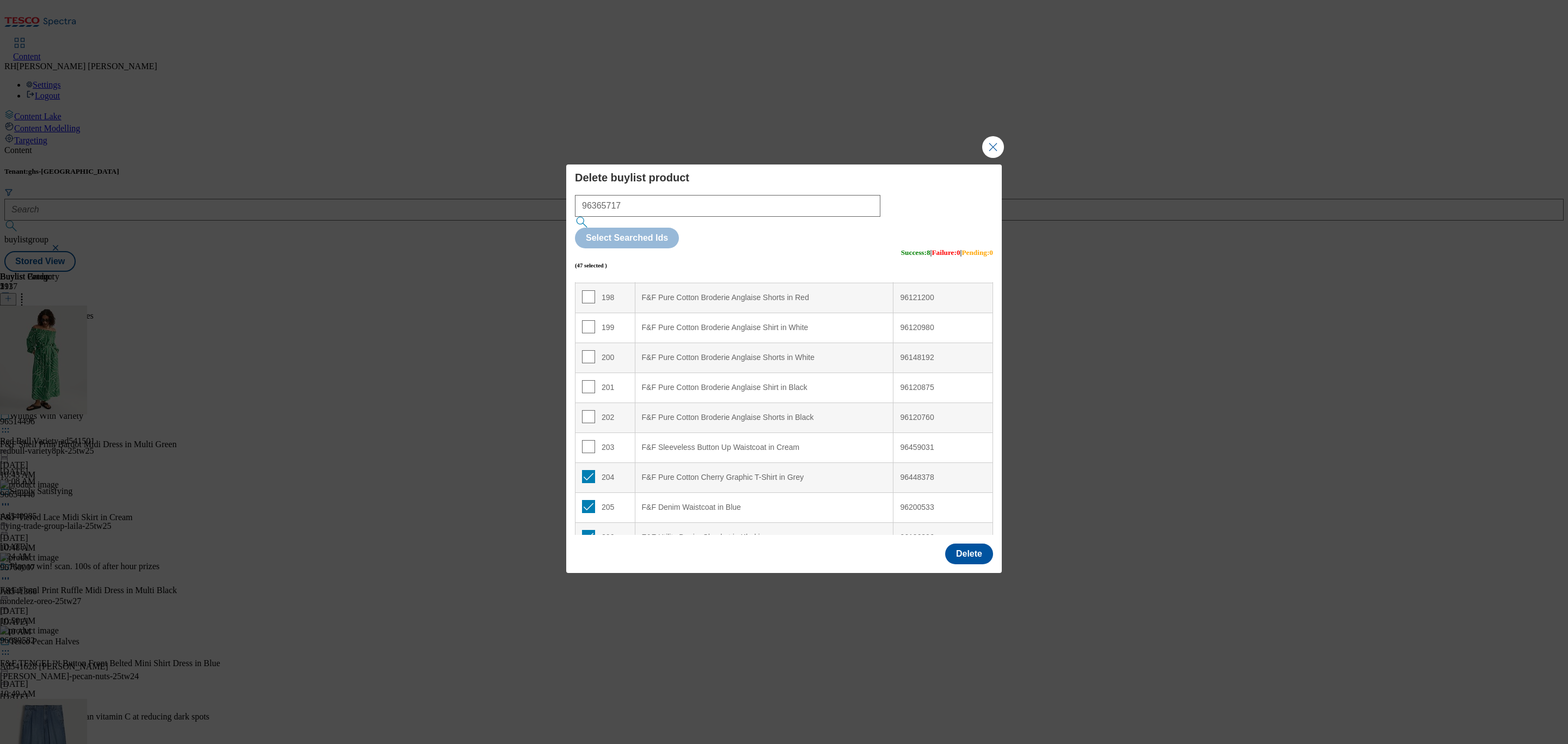
scroll to position [5933, 0]
click at [656, 217] on input "96365717" at bounding box center [728, 206] width 306 height 22
drag, startPoint x: 656, startPoint y: 225, endPoint x: 485, endPoint y: 234, distance: 171.2
click at [485, 234] on div "Delete buylist product 96365717 Select Searched Ids (47 selected ) Success : 8 …" at bounding box center [784, 372] width 1568 height 744
click at [589, 441] on input "Modal" at bounding box center [588, 447] width 13 height 13
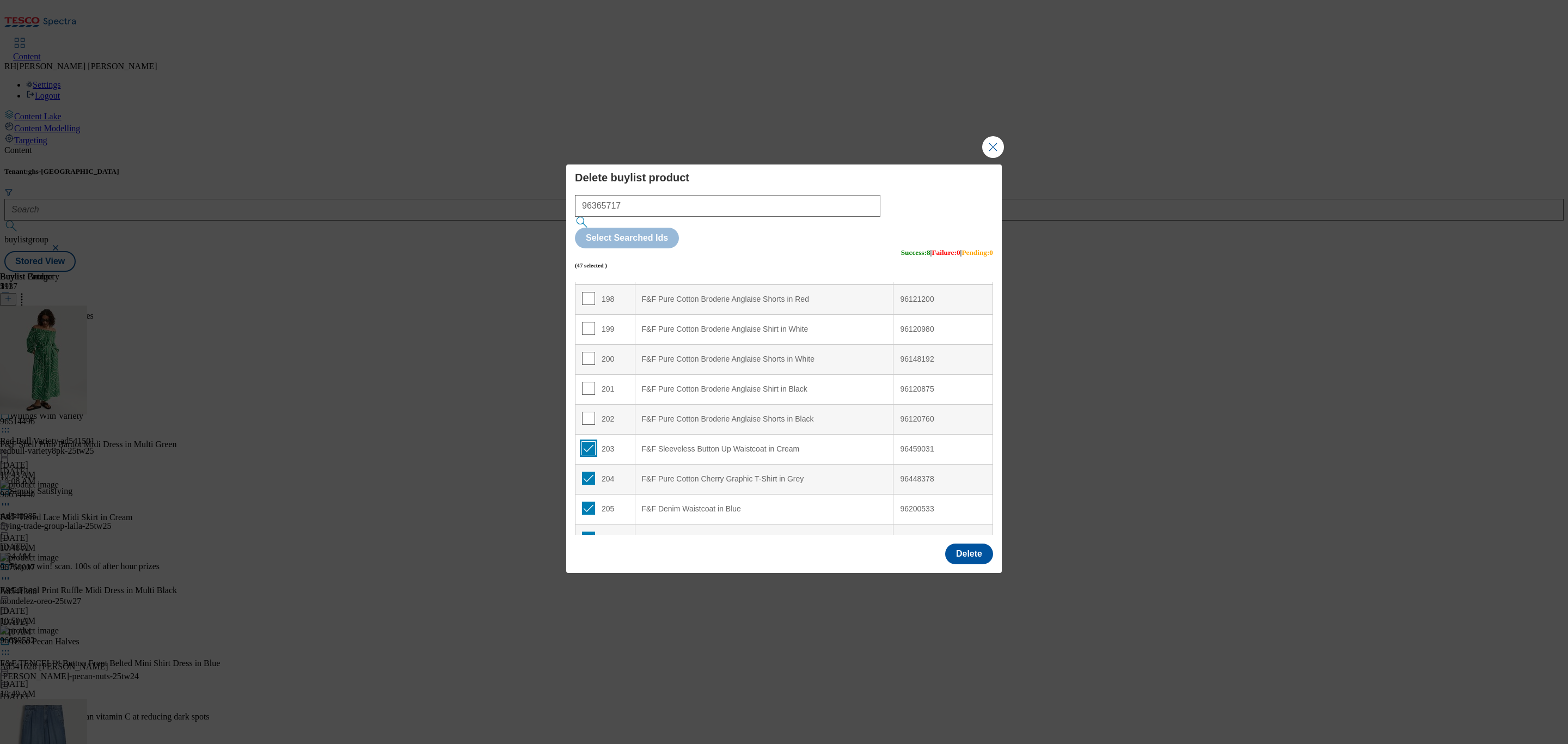
checkbox input "true"
click at [587, 412] on input "Modal" at bounding box center [588, 418] width 13 height 13
checkbox input "true"
click at [586, 382] on input "Modal" at bounding box center [588, 388] width 13 height 13
checkbox input "true"
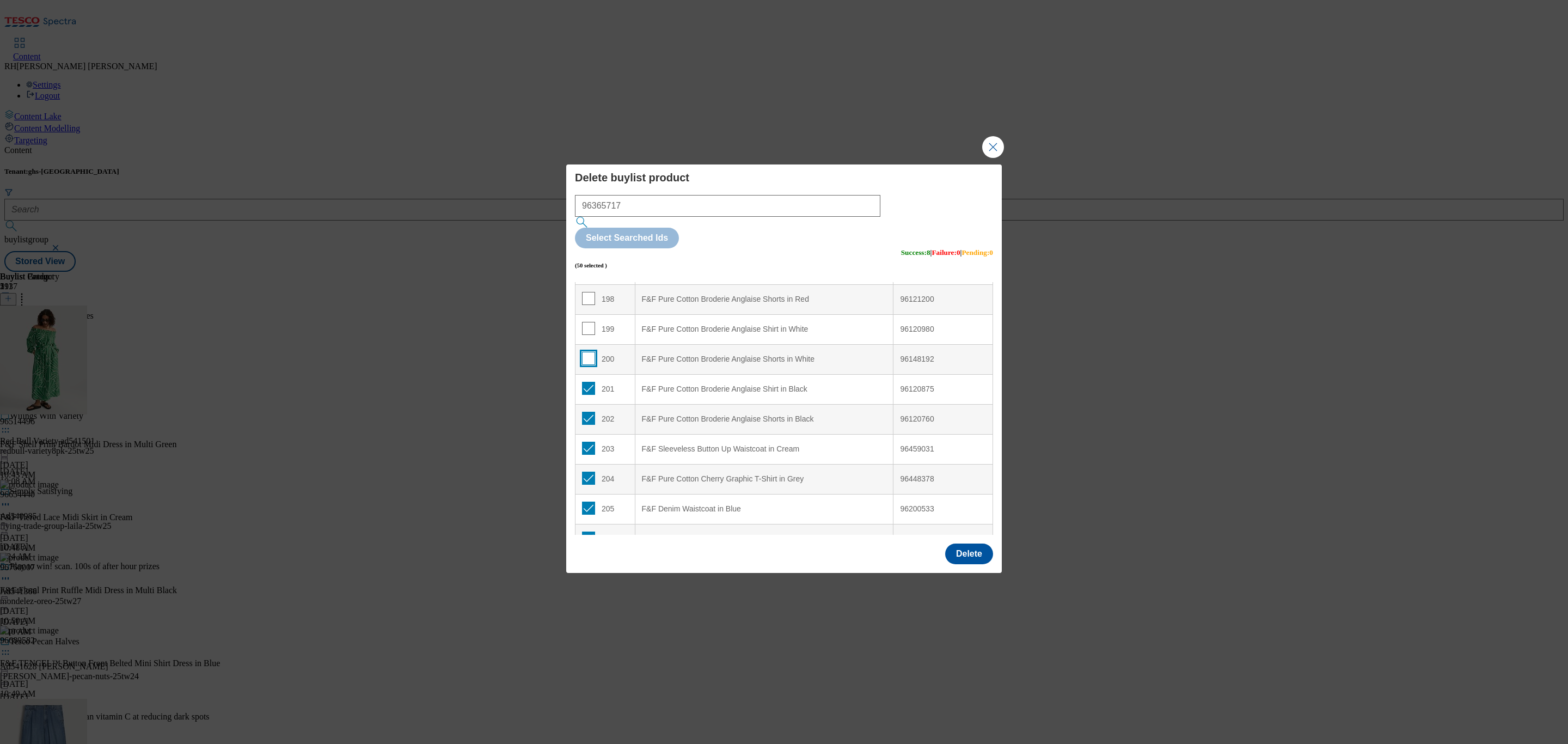
click at [585, 352] on input "Modal" at bounding box center [588, 358] width 13 height 13
checkbox input "true"
click at [590, 322] on input "Modal" at bounding box center [588, 328] width 13 height 13
checkbox input "true"
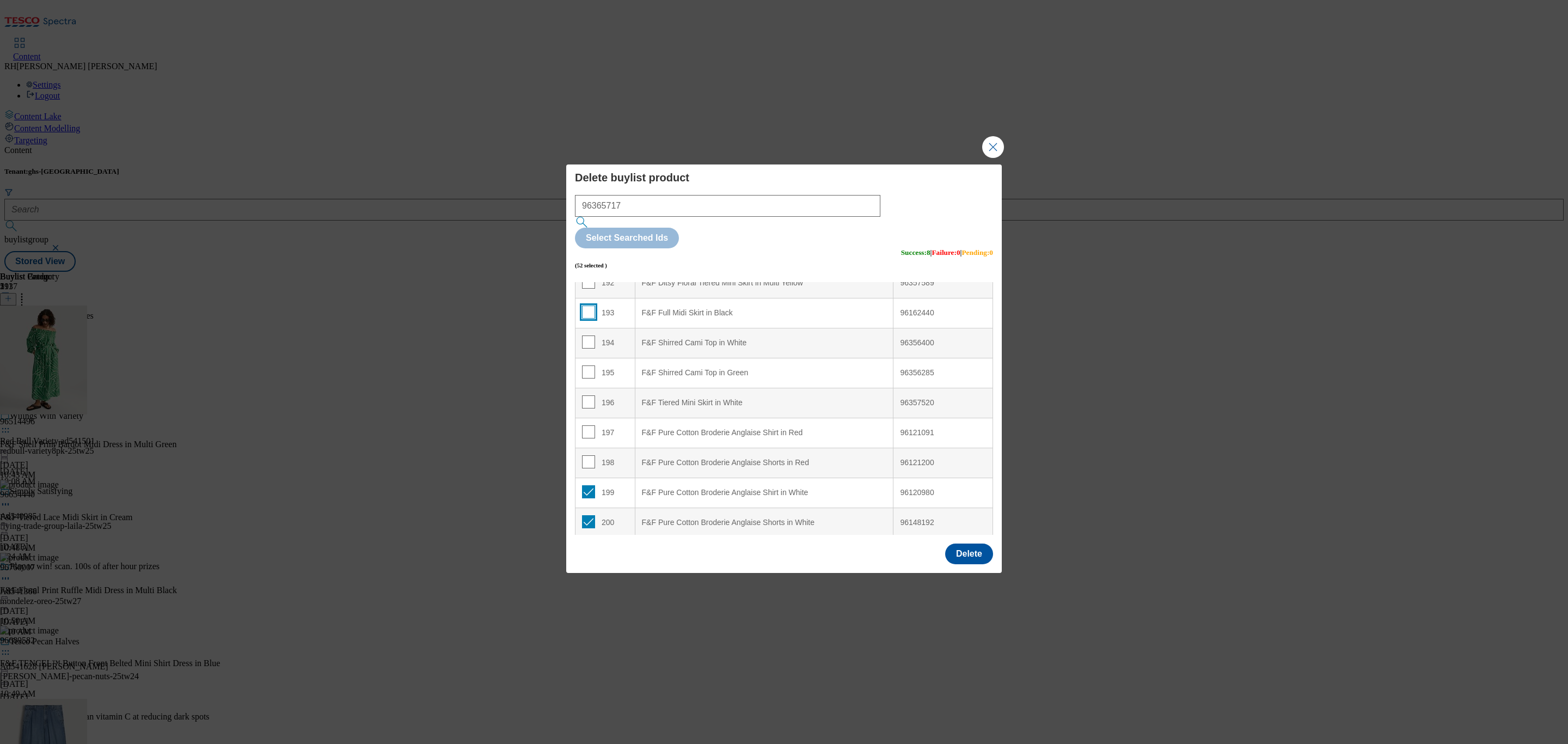
click at [591, 306] on input "Modal" at bounding box center [588, 312] width 13 height 13
checkbox input "true"
click at [585, 335] on span "Modal" at bounding box center [588, 342] width 13 height 13
click at [585, 335] on input "Modal" at bounding box center [588, 342] width 13 height 13
checkbox input "true"
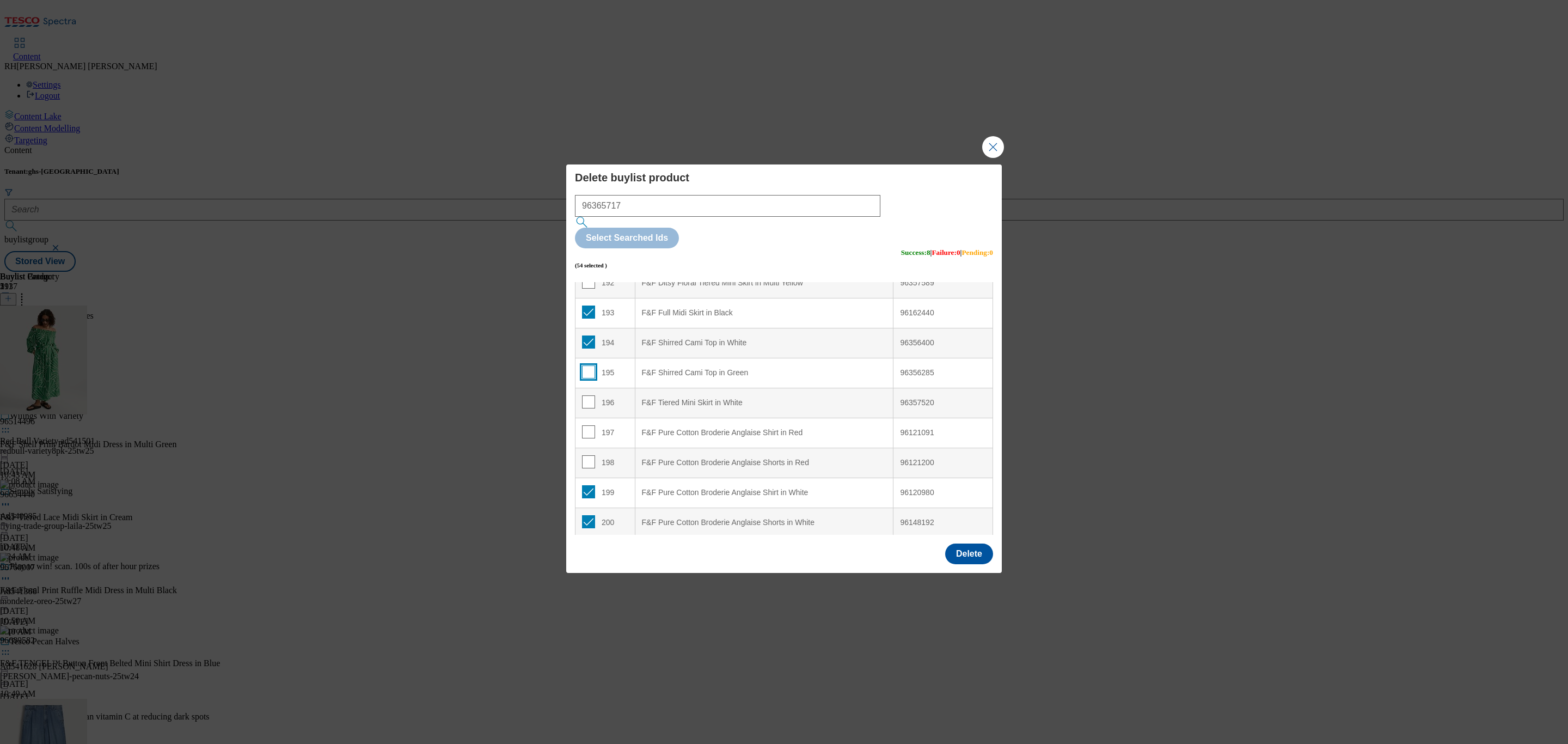
click at [583, 365] on input "Modal" at bounding box center [588, 371] width 13 height 13
checkbox input "true"
click at [584, 395] on input "Modal" at bounding box center [588, 401] width 13 height 13
checkbox input "true"
click at [584, 426] on input "Modal" at bounding box center [588, 432] width 13 height 13
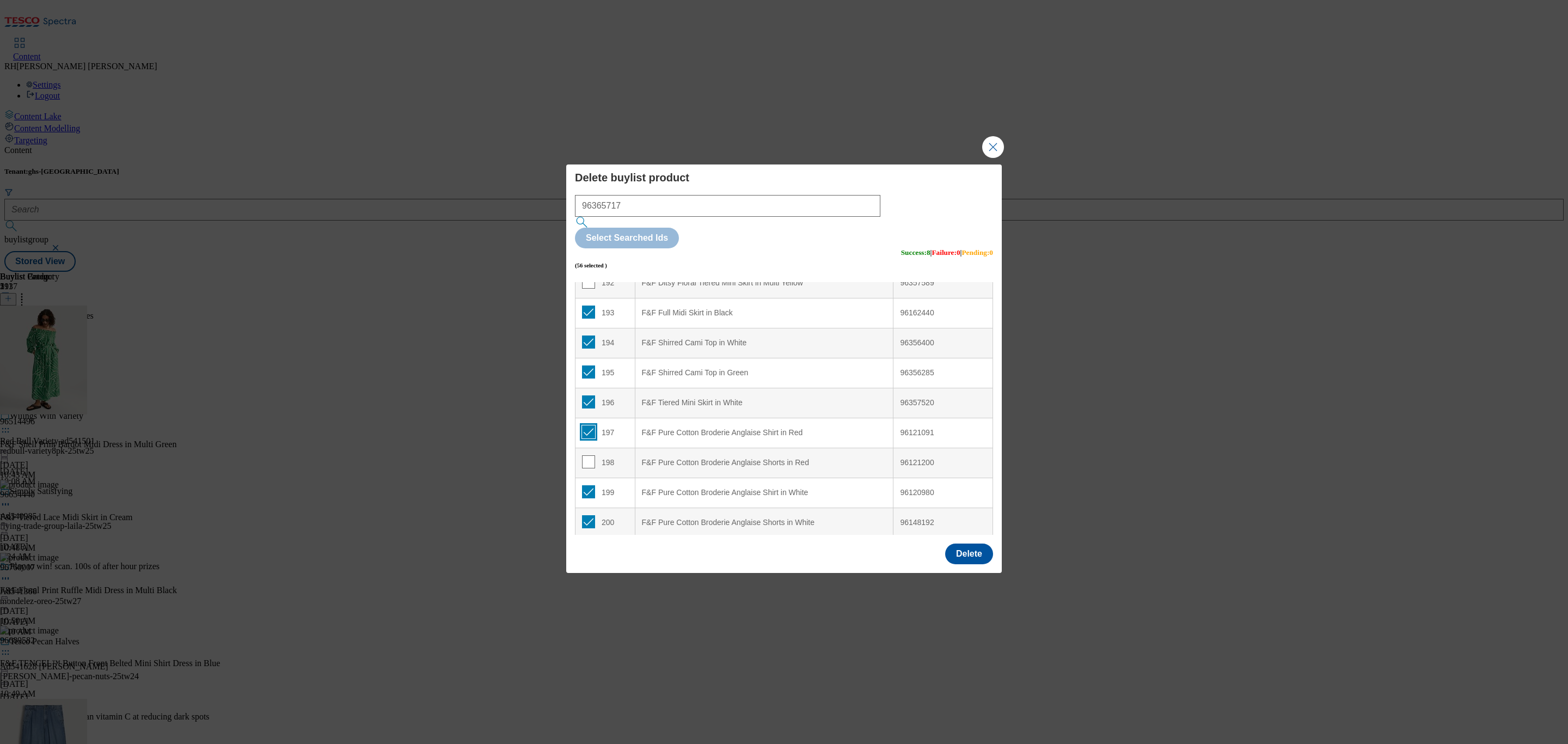
checkbox input "true"
click at [586, 455] on input "Modal" at bounding box center [588, 461] width 13 height 13
checkbox input "true"
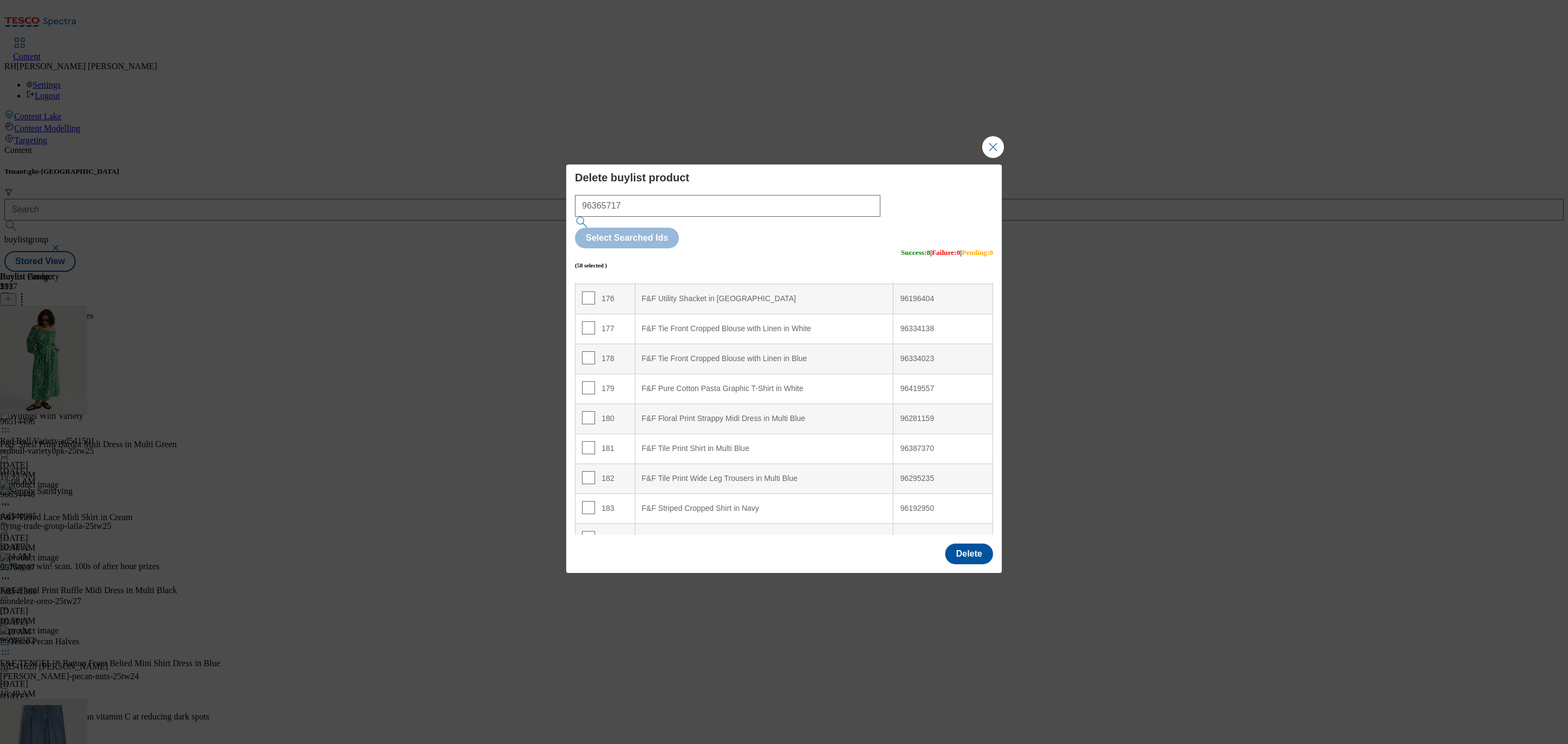
scroll to position [5198, 0]
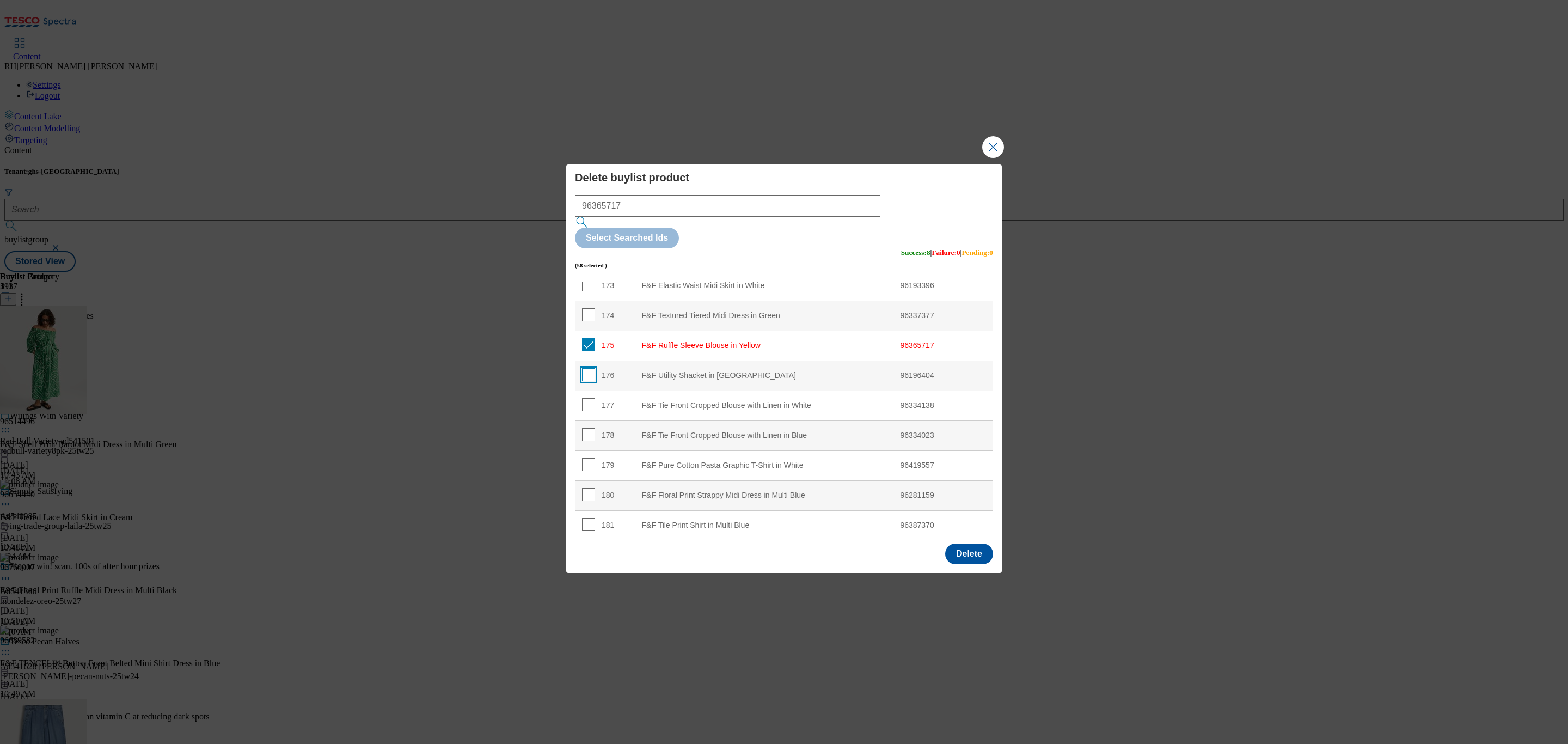
click at [589, 368] on input "Modal" at bounding box center [588, 374] width 13 height 13
checkbox input "true"
click at [586, 398] on input "Modal" at bounding box center [588, 404] width 13 height 13
checkbox input "true"
click at [586, 428] on input "Modal" at bounding box center [588, 434] width 13 height 13
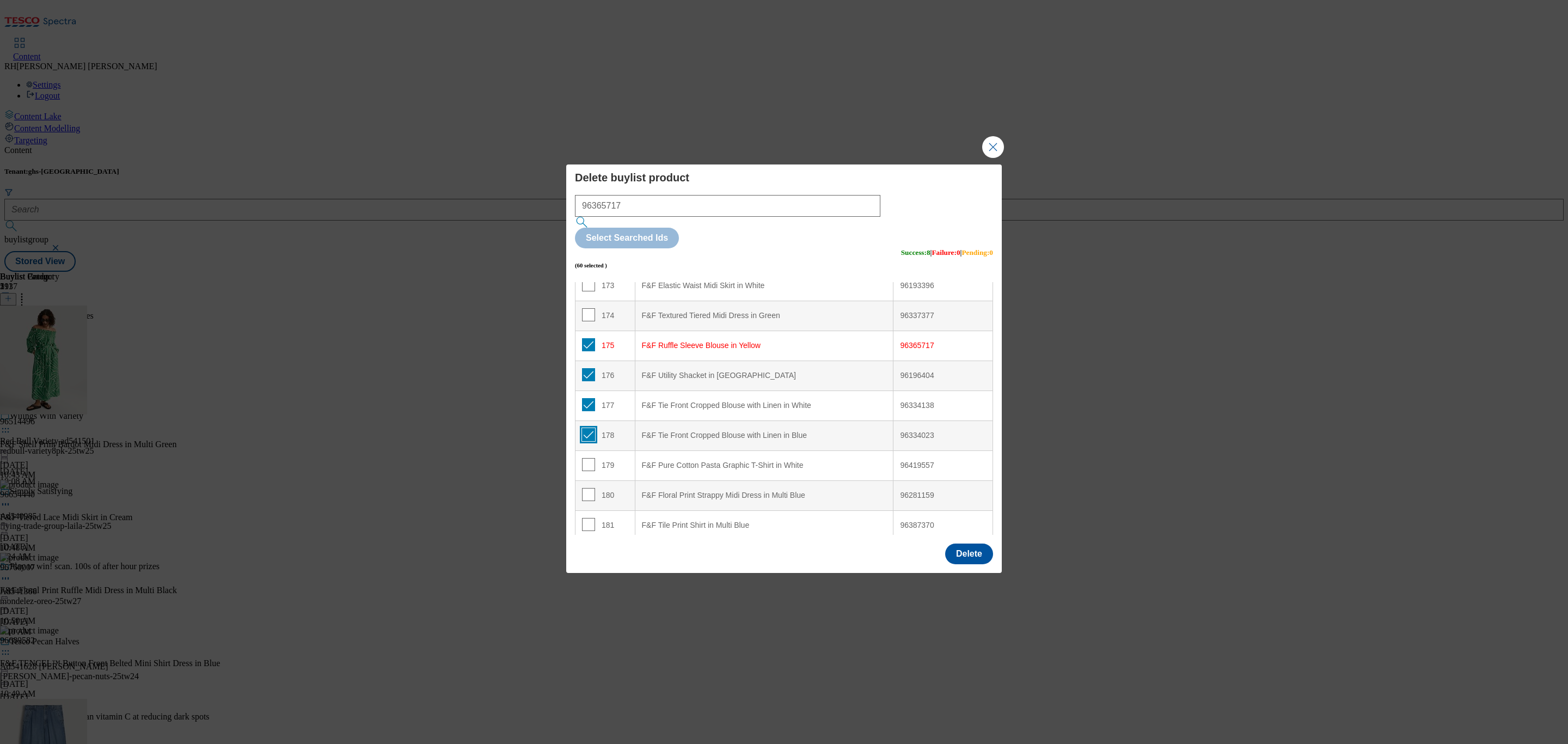
checkbox input "true"
click at [583, 458] on input "Modal" at bounding box center [588, 464] width 13 height 13
checkbox input "true"
click at [586, 488] on input "Modal" at bounding box center [588, 494] width 13 height 13
checkbox input "true"
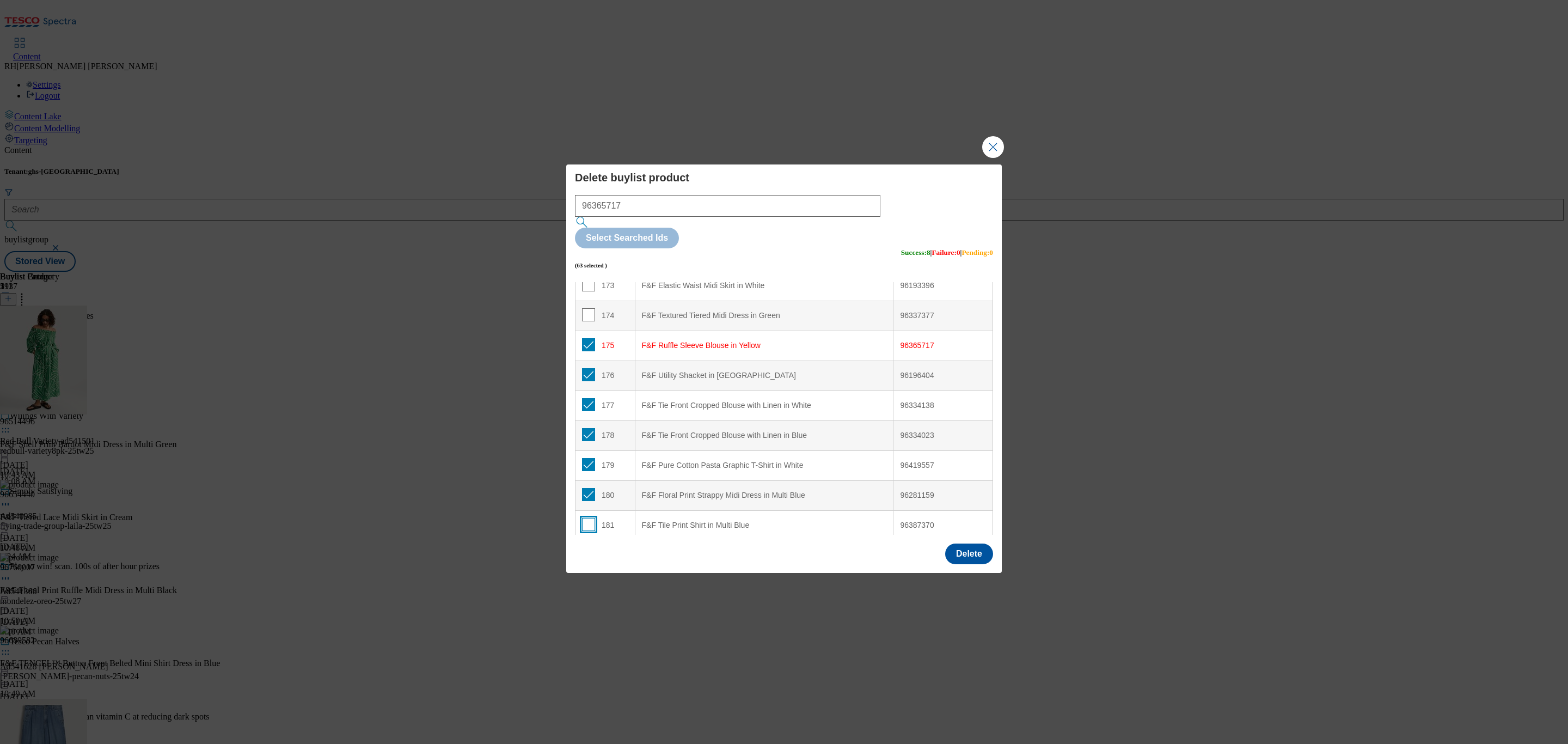
click at [587, 518] on input "Modal" at bounding box center [588, 524] width 13 height 13
checkbox input "true"
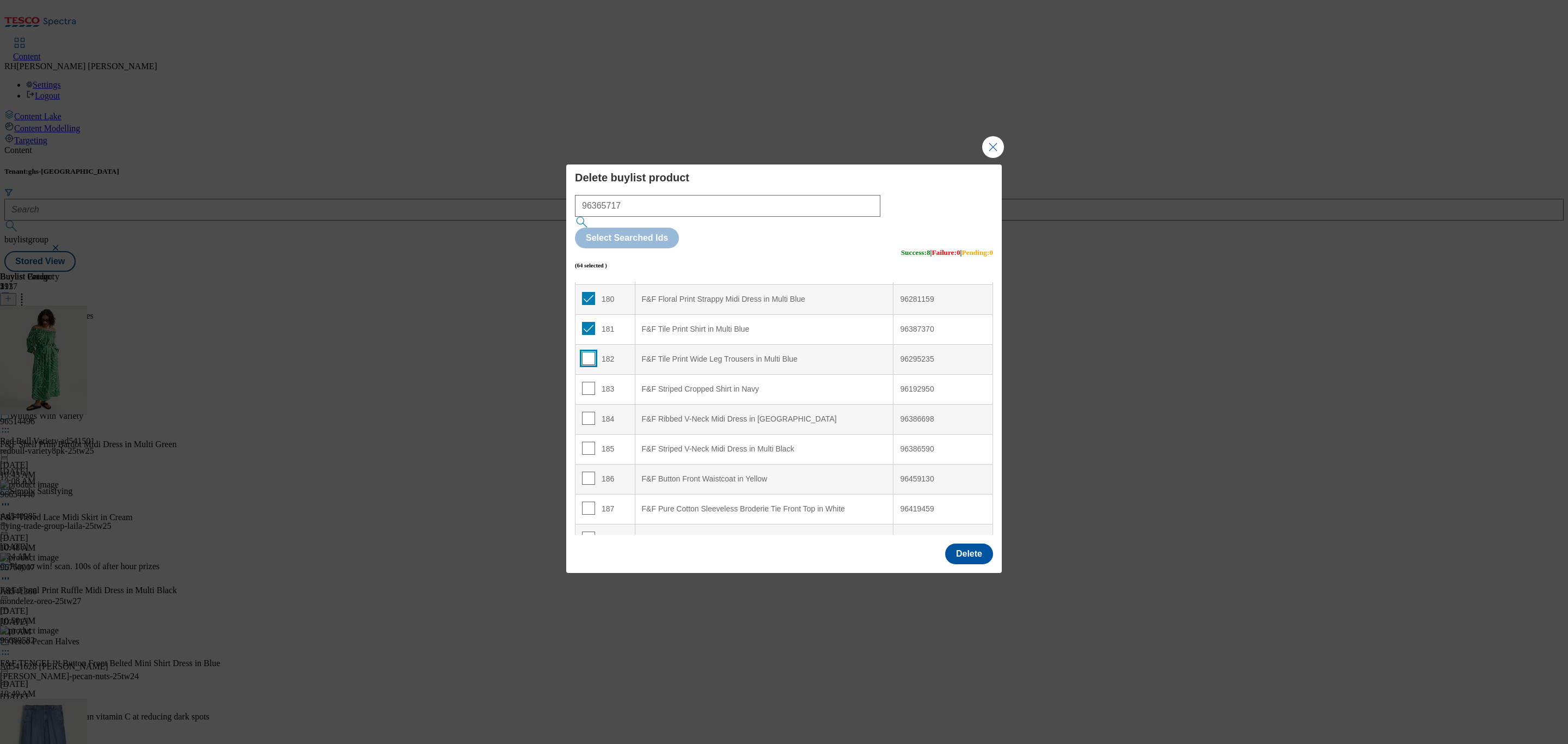
click at [588, 352] on input "Modal" at bounding box center [588, 358] width 13 height 13
checkbox input "true"
click at [585, 382] on input "Modal" at bounding box center [588, 388] width 13 height 13
checkbox input "true"
click at [588, 412] on input "Modal" at bounding box center [588, 418] width 13 height 13
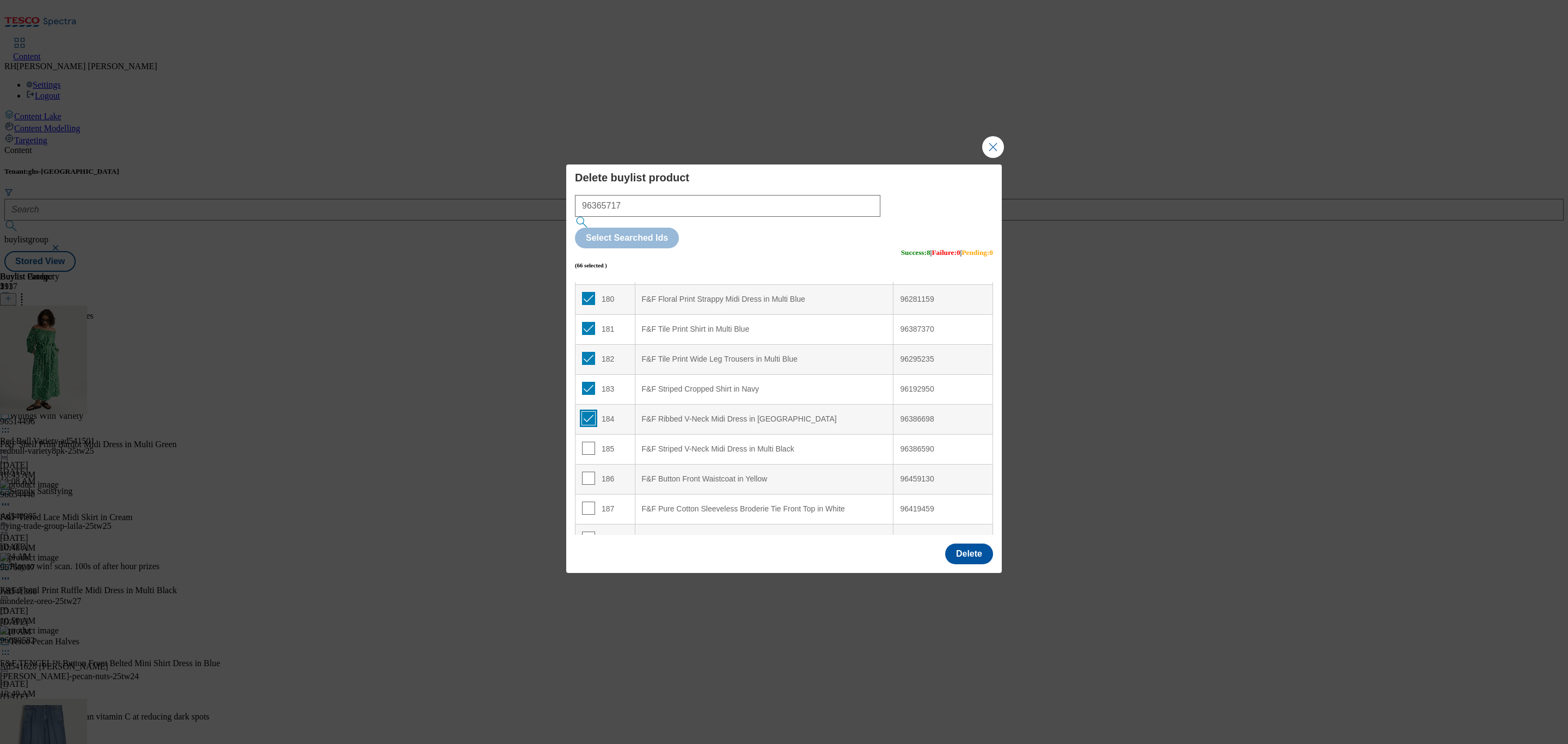
checkbox input "true"
drag, startPoint x: 588, startPoint y: 415, endPoint x: 586, endPoint y: 441, distance: 26.1
click at [588, 441] on input "Modal" at bounding box center [588, 447] width 13 height 13
checkbox input "true"
drag, startPoint x: 587, startPoint y: 446, endPoint x: 589, endPoint y: 471, distance: 25.1
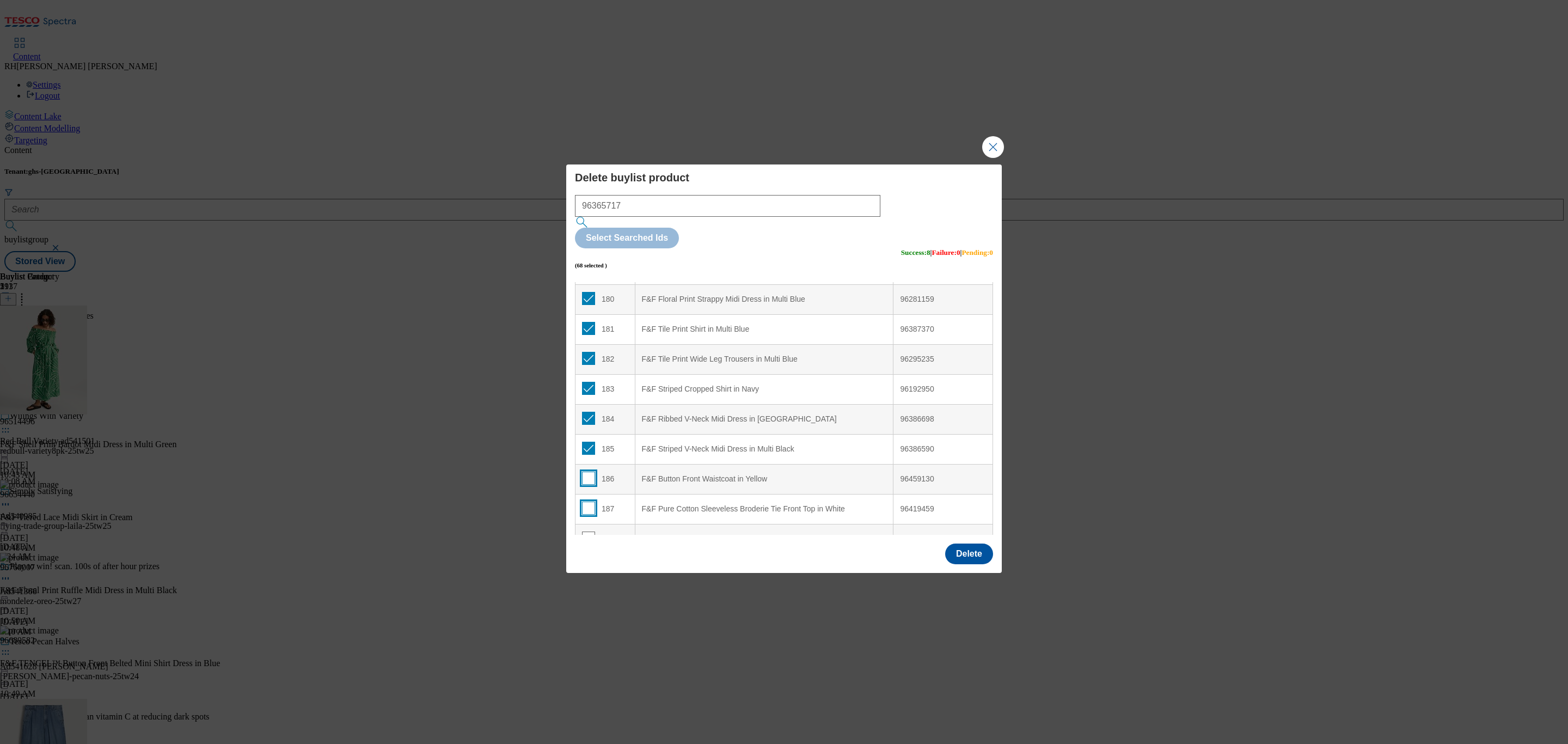
click at [587, 472] on input "Modal" at bounding box center [588, 478] width 13 height 13
checkbox input "true"
click at [589, 502] on input "Modal" at bounding box center [588, 508] width 13 height 13
checkbox input "true"
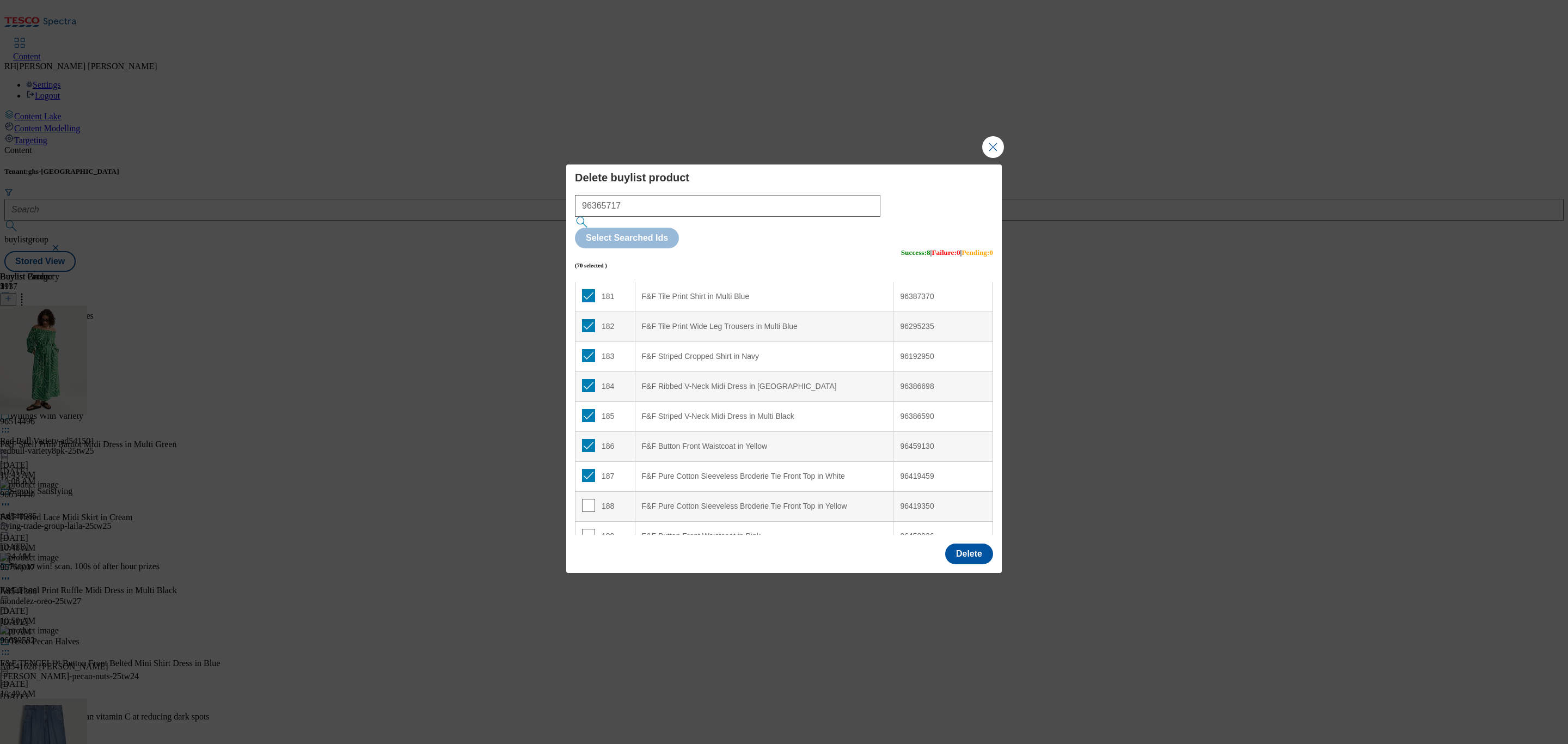
scroll to position [5579, 0]
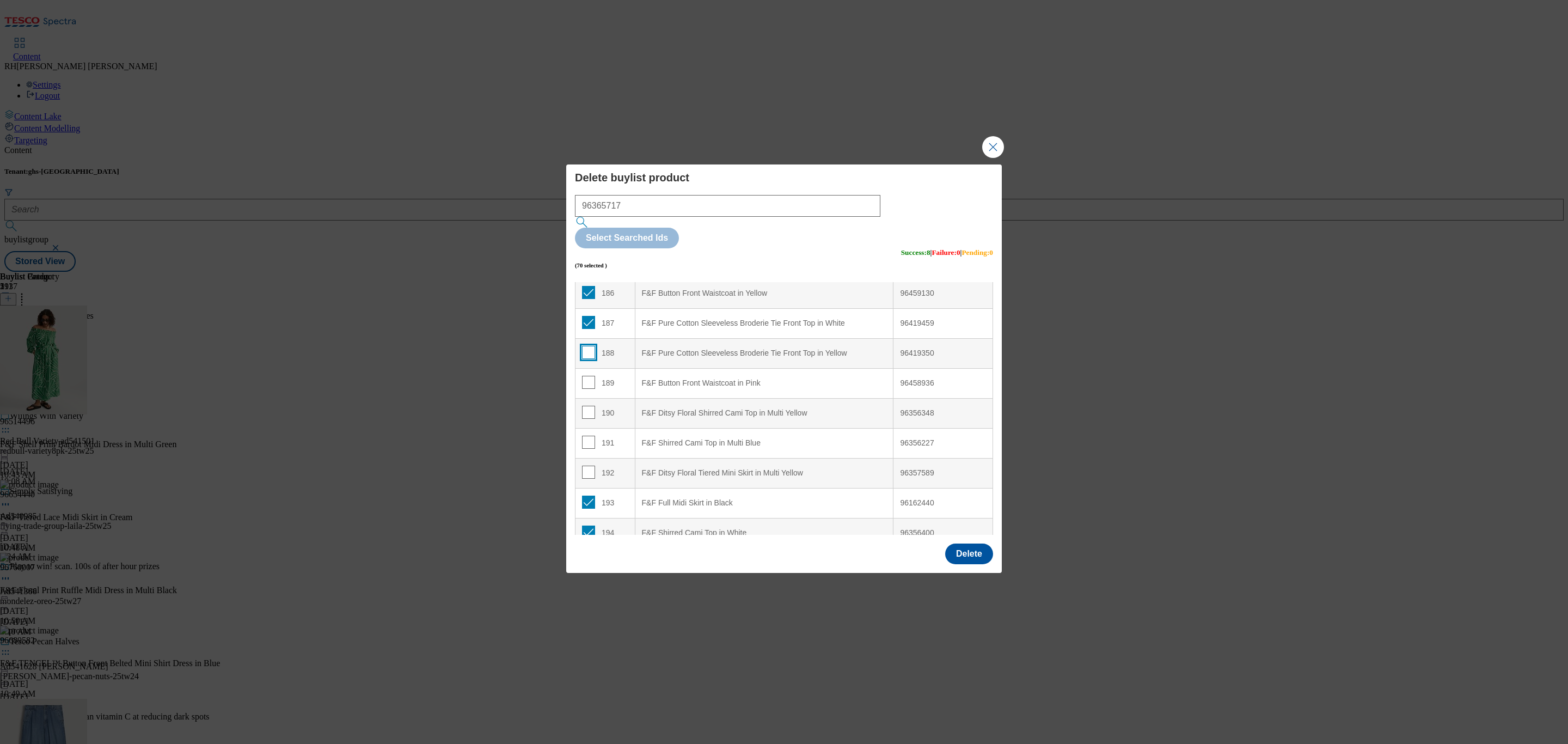
click at [585, 346] on input "Modal" at bounding box center [588, 352] width 13 height 13
checkbox input "true"
click at [587, 368] on td "189" at bounding box center [605, 383] width 60 height 30
click at [588, 405] on input "Modal" at bounding box center [588, 412] width 13 height 13
checkbox input "true"
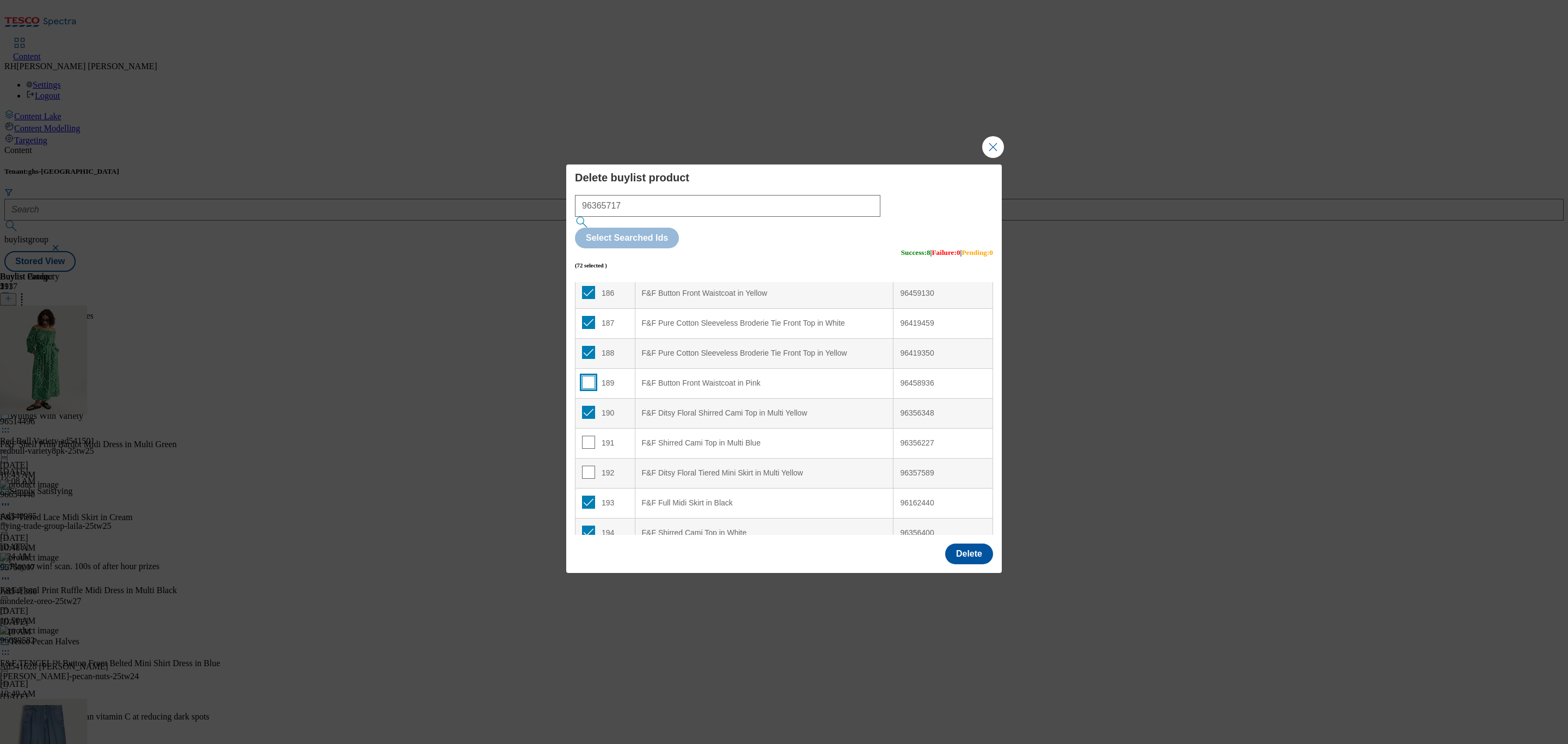
click at [590, 376] on input "Modal" at bounding box center [588, 382] width 13 height 13
checkbox input "true"
click at [586, 436] on input "Modal" at bounding box center [588, 442] width 13 height 13
checkbox input "true"
click at [585, 466] on input "Modal" at bounding box center [588, 472] width 13 height 13
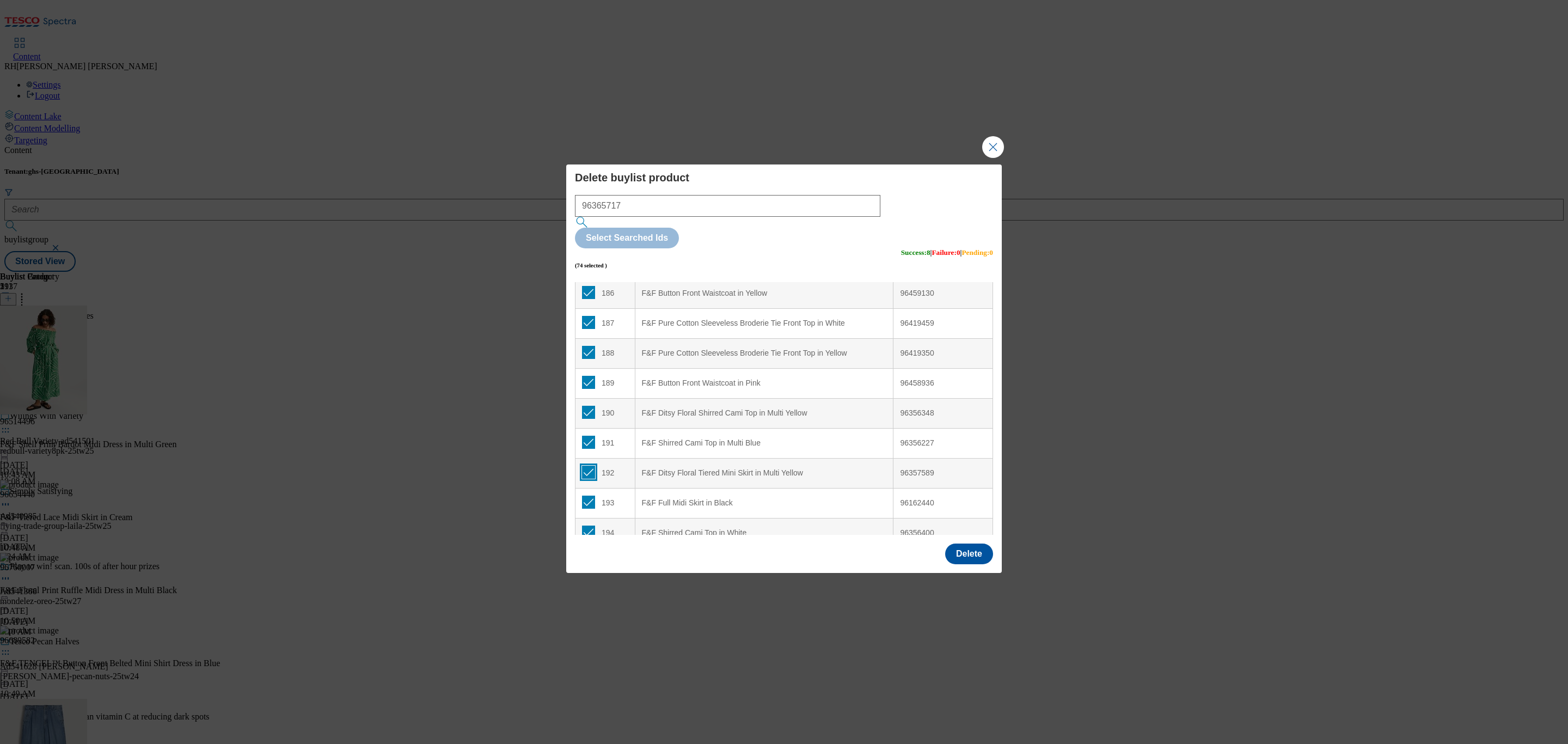
checkbox input "true"
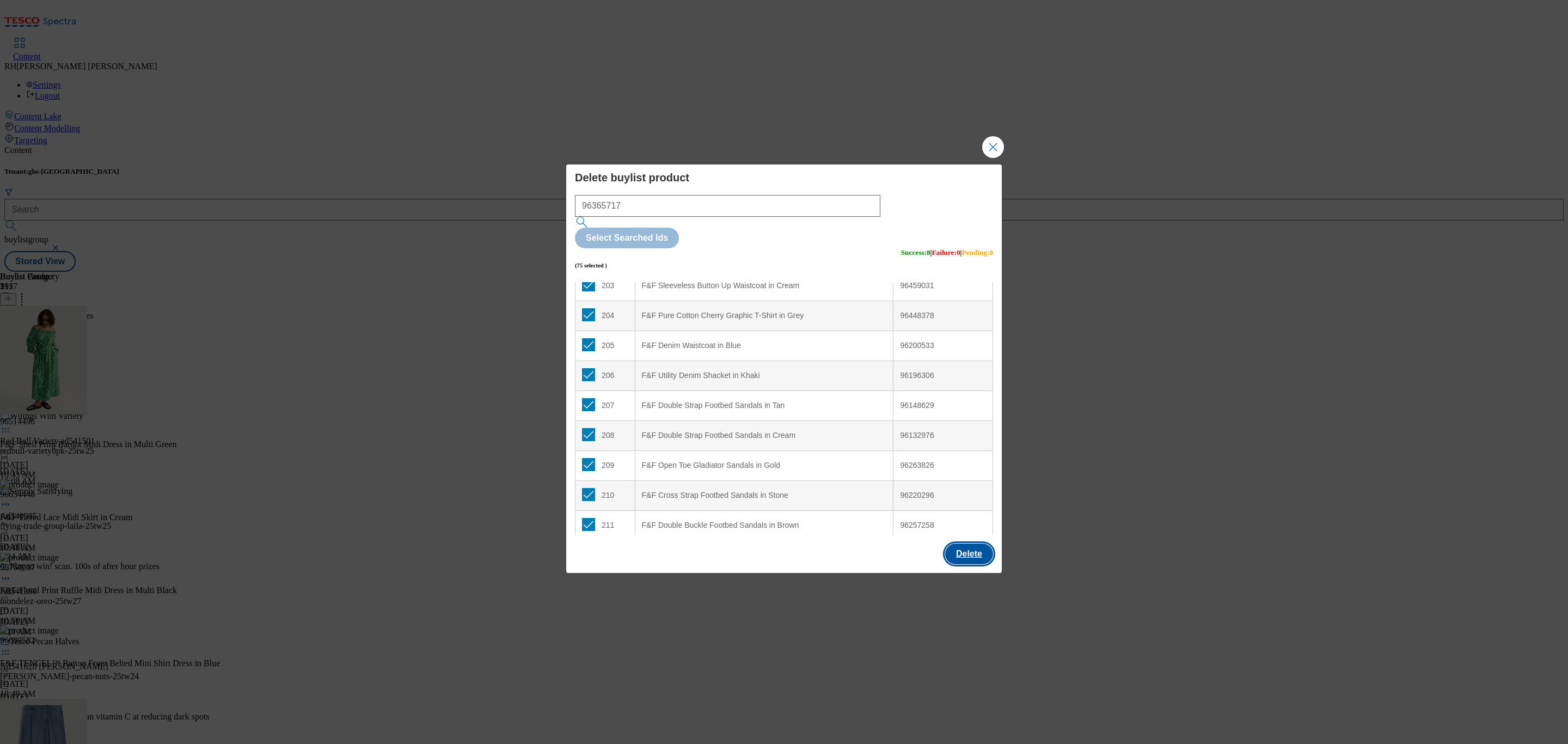
click at [951, 544] on button "Delete" at bounding box center [969, 554] width 48 height 21
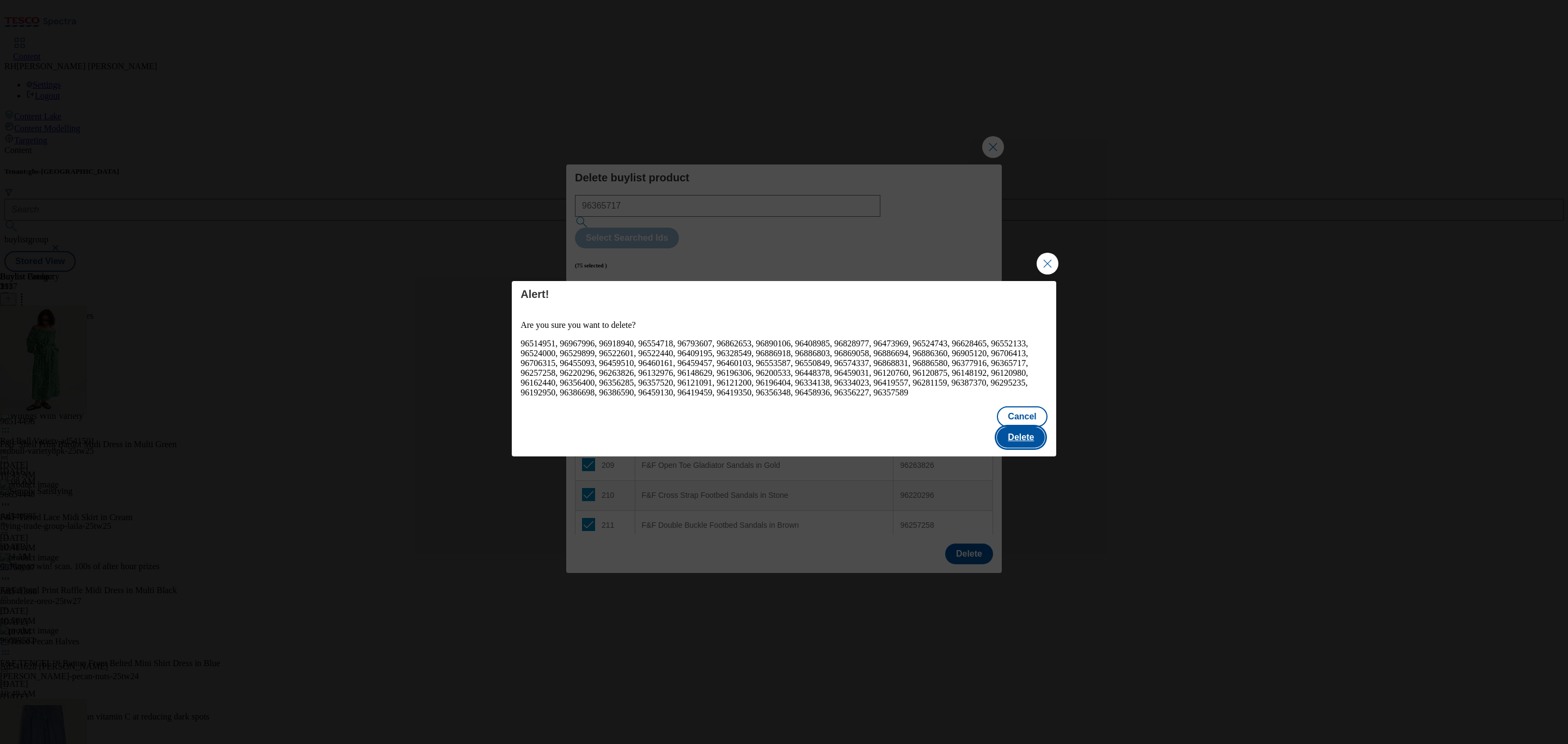
click at [1031, 440] on button "Delete" at bounding box center [1021, 437] width 48 height 21
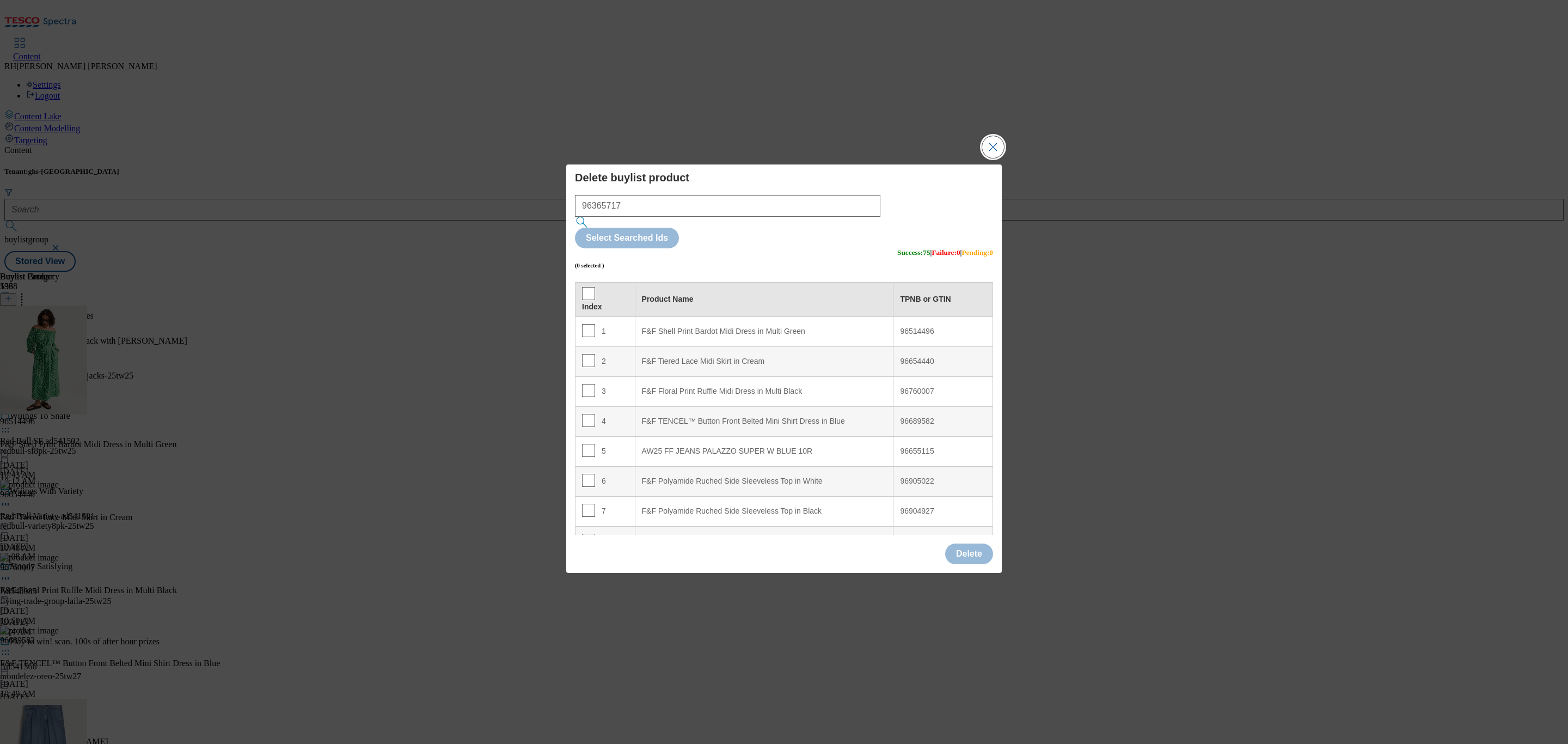
click at [990, 158] on button "Close Modal" at bounding box center [993, 147] width 22 height 22
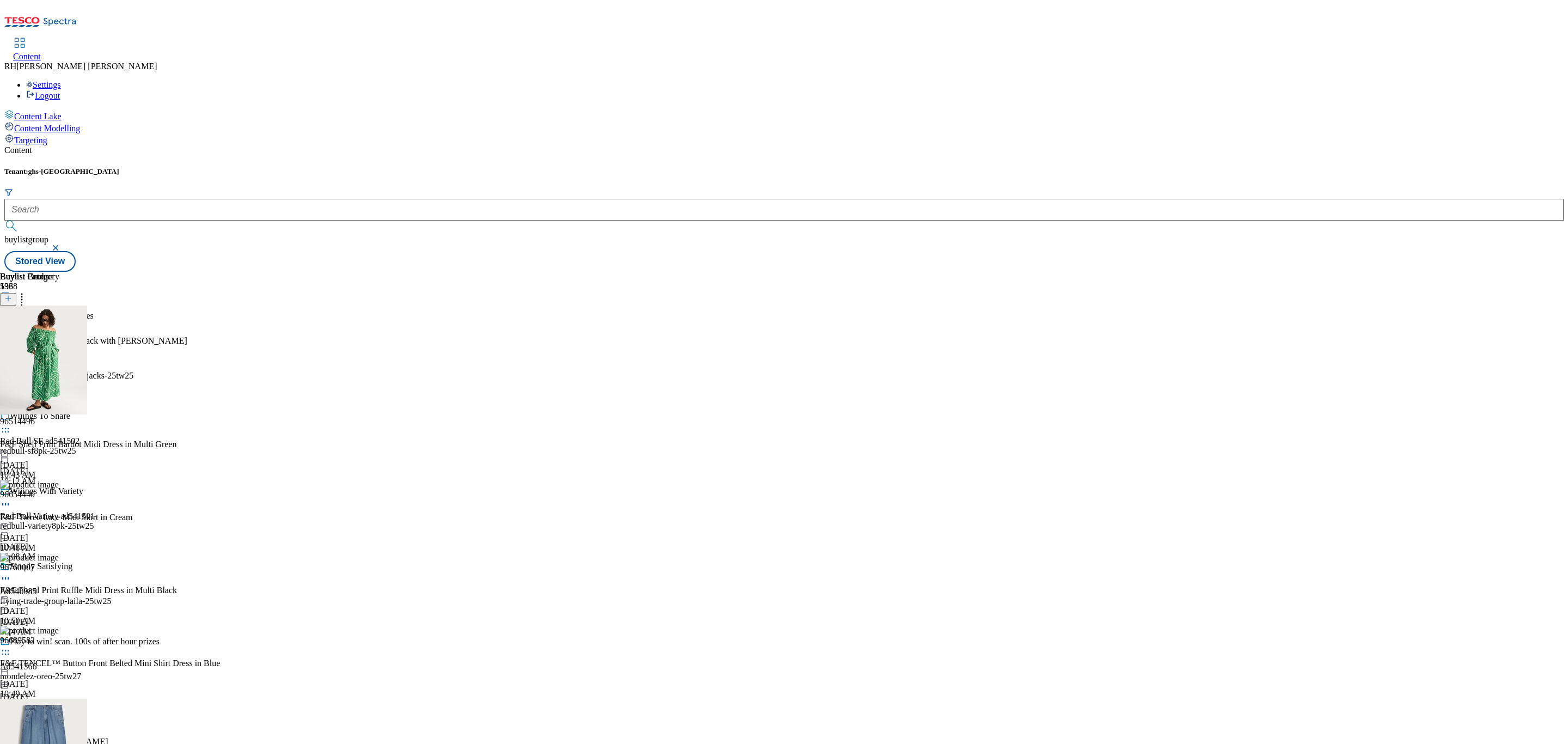
click at [11, 343] on icon at bounding box center [5, 348] width 11 height 11
click at [46, 367] on span "Edit" at bounding box center [40, 371] width 13 height 8
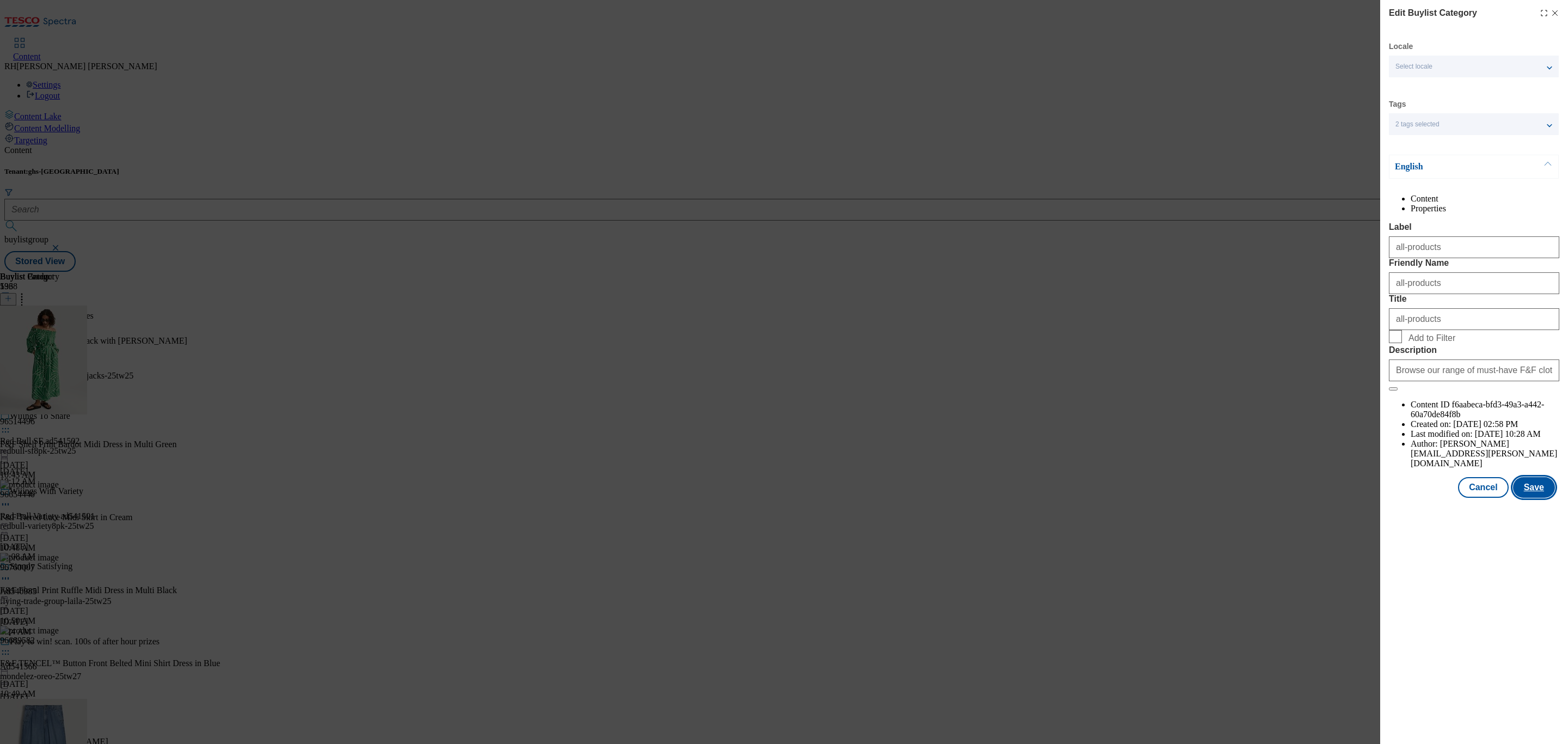
click at [1540, 498] on button "Save" at bounding box center [1534, 488] width 42 height 21
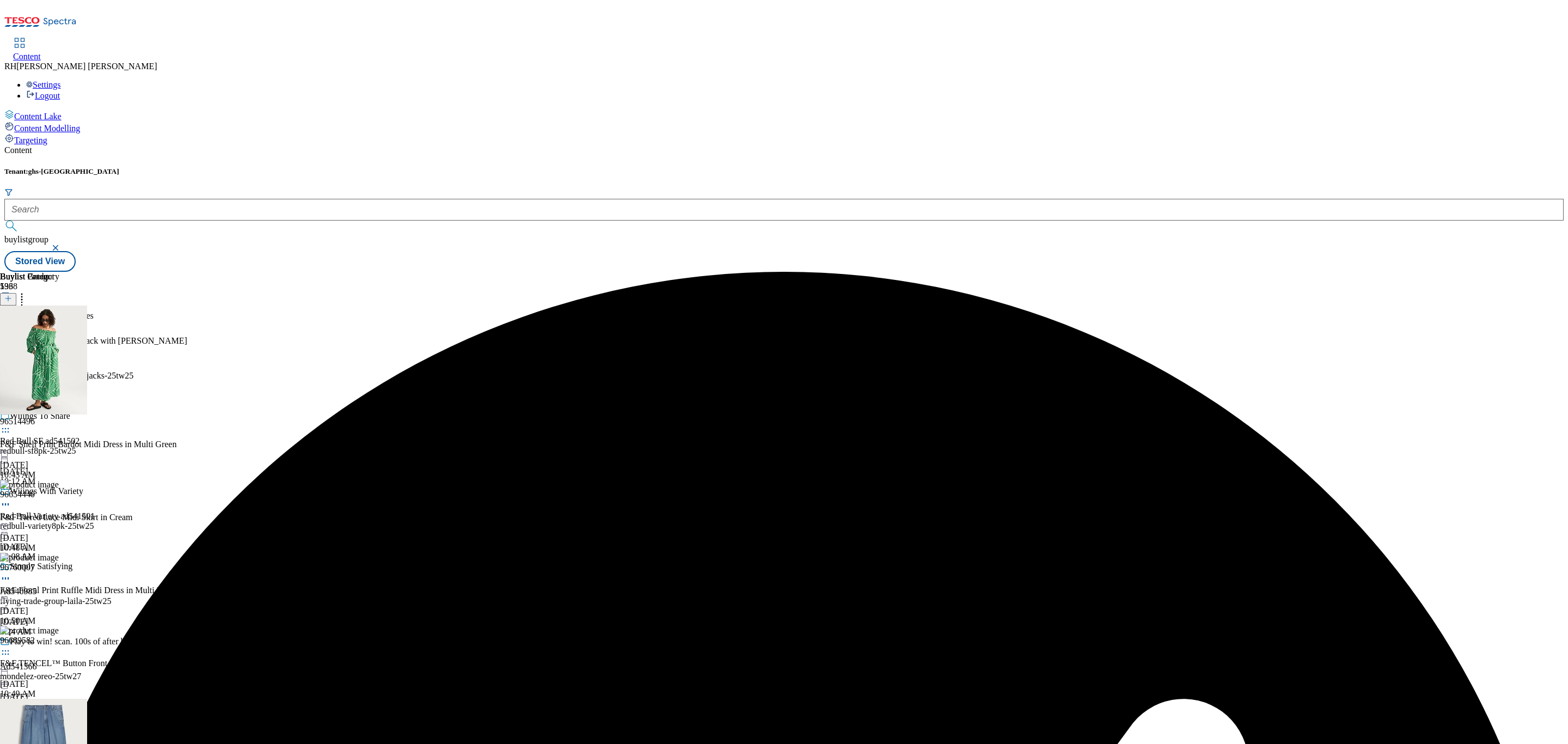
click at [11, 343] on icon at bounding box center [5, 348] width 11 height 11
click at [64, 415] on button "Preview" at bounding box center [43, 421] width 42 height 13
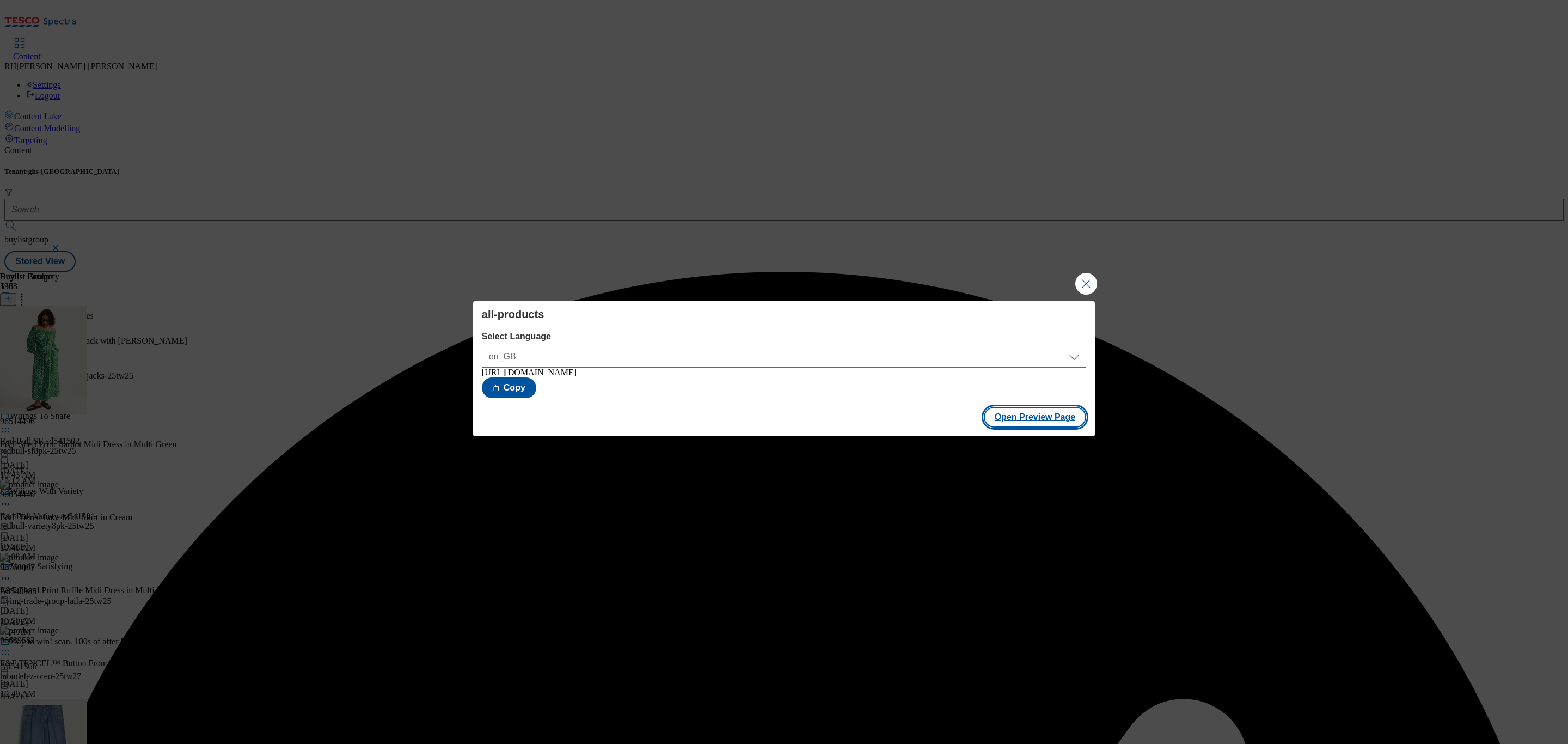
click at [1045, 421] on button "Open Preview Page" at bounding box center [1035, 417] width 103 height 21
click at [1088, 281] on button "Close Modal" at bounding box center [1087, 284] width 22 height 22
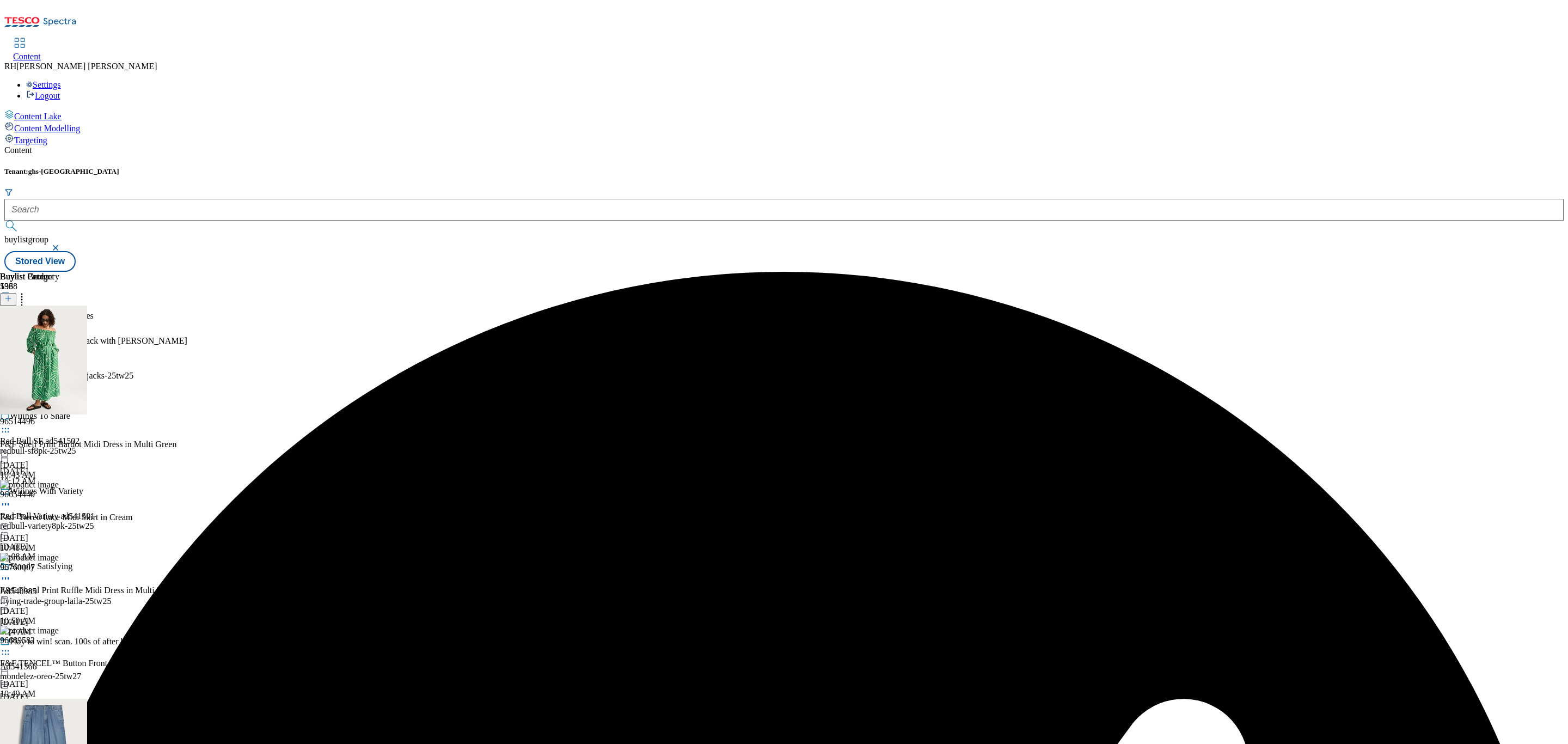
click at [59, 331] on div "all-products all-products all-products Aug 12, 2025 10:35 AM" at bounding box center [29, 368] width 59 height 75
click at [11, 343] on icon at bounding box center [5, 348] width 11 height 11
click at [58, 455] on span "Publish" at bounding box center [45, 458] width 24 height 8
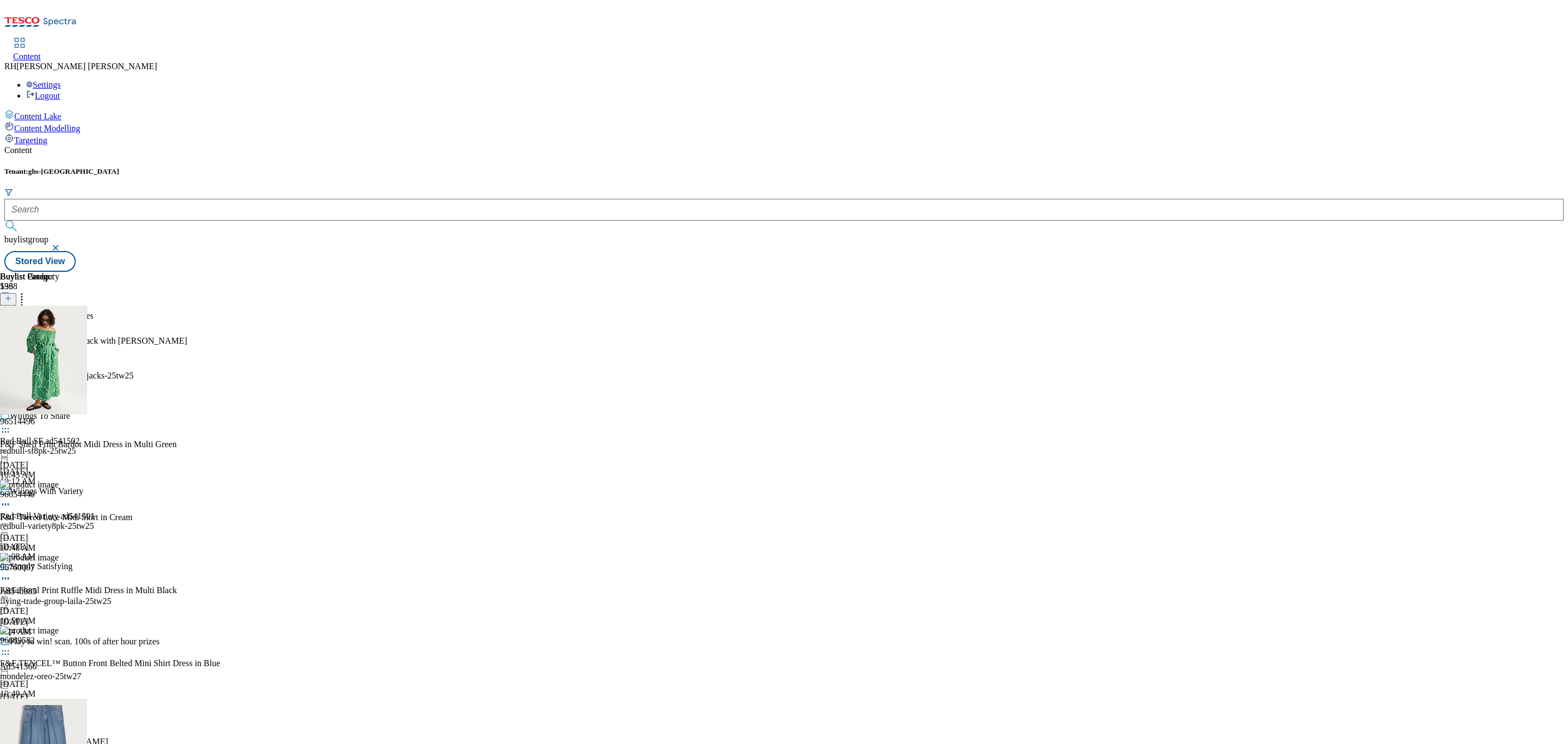
click at [11, 343] on icon at bounding box center [5, 348] width 11 height 11
click at [69, 467] on span "Un-publish" at bounding box center [51, 471] width 35 height 8
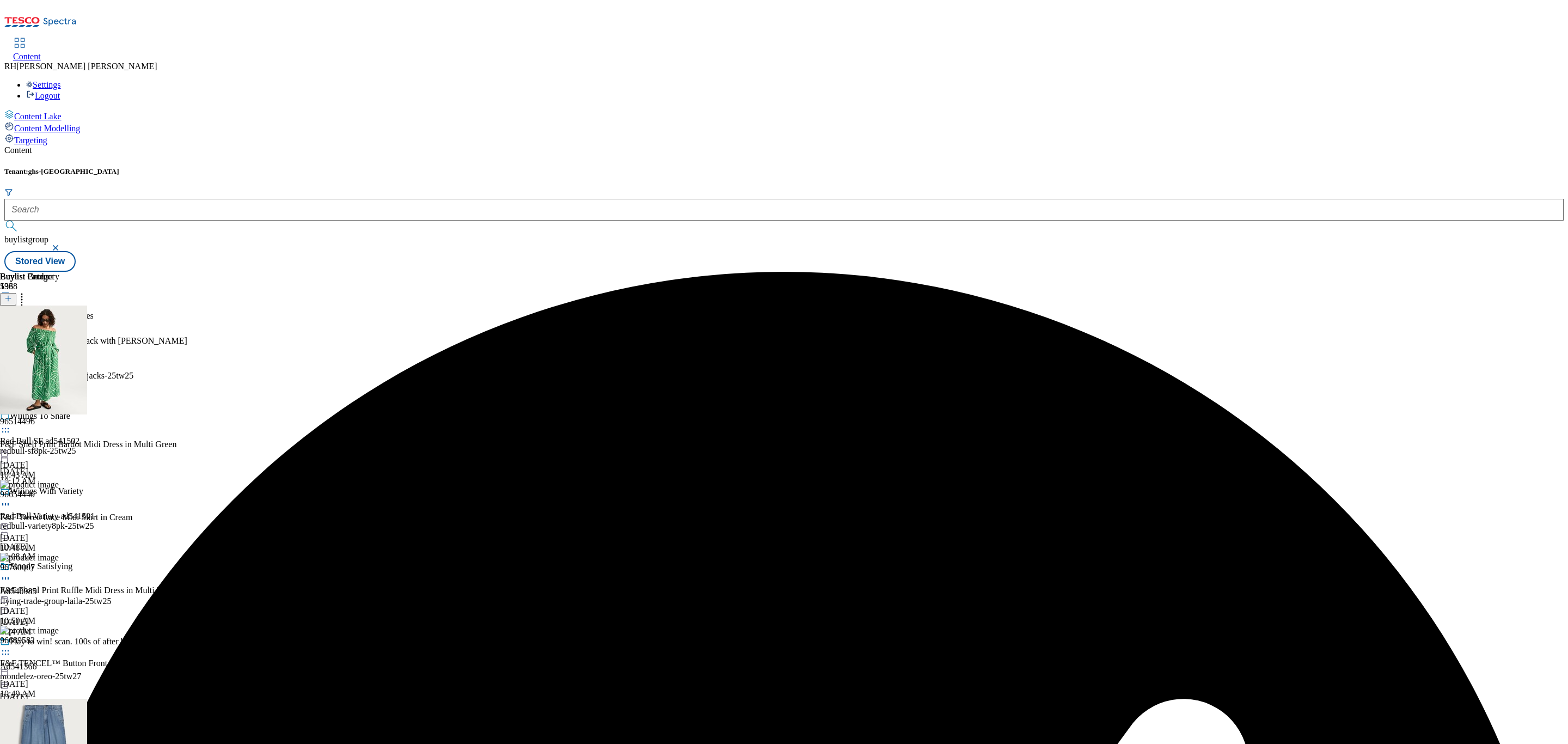
click at [11, 343] on icon at bounding box center [5, 348] width 11 height 11
click at [70, 430] on span "Un-preview" at bounding box center [52, 433] width 37 height 8
click at [27, 292] on icon at bounding box center [22, 297] width 11 height 11
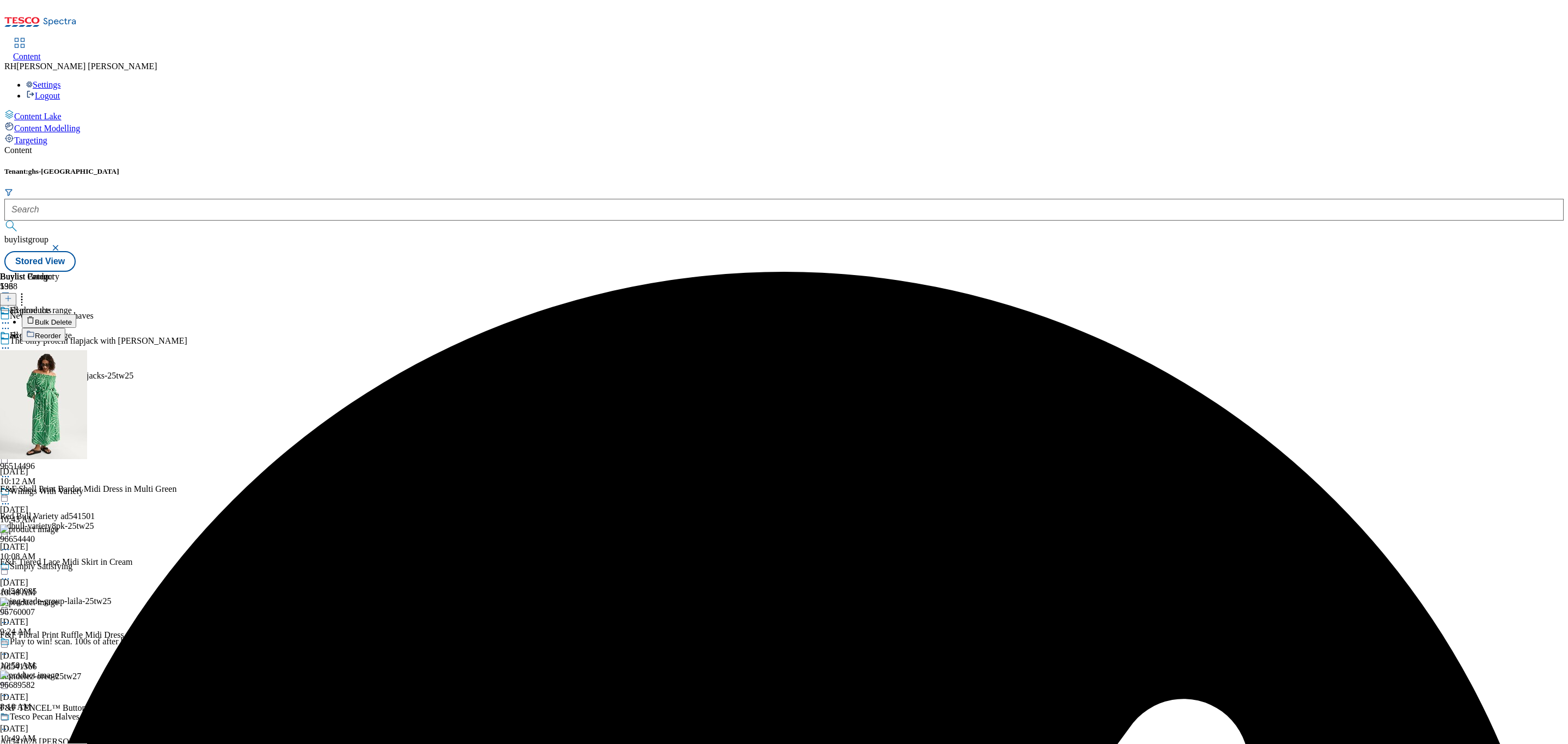
click at [72, 318] on span "Bulk Delete" at bounding box center [53, 321] width 37 height 8
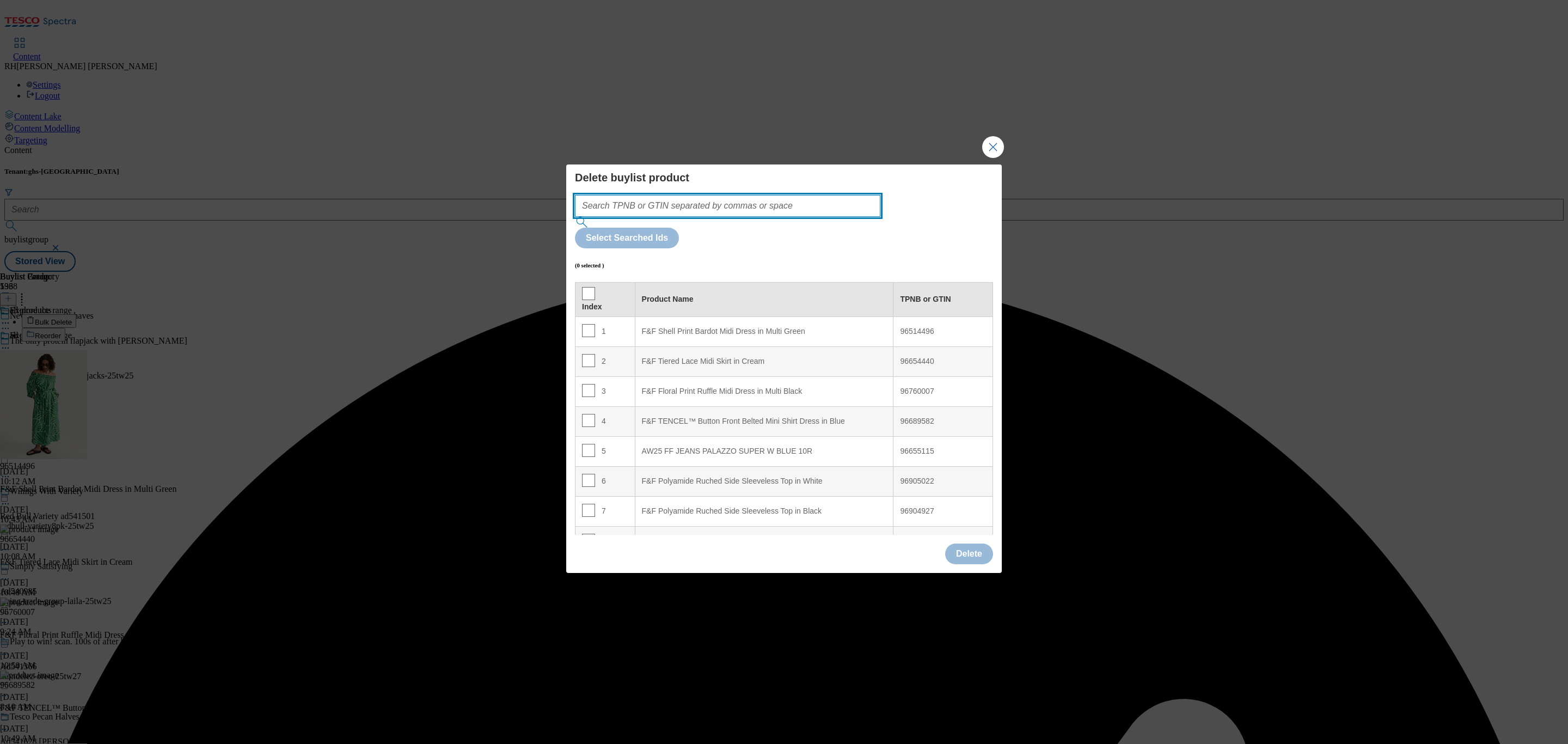
click at [744, 217] on input "Modal" at bounding box center [728, 206] width 306 height 22
paste input "96964620"
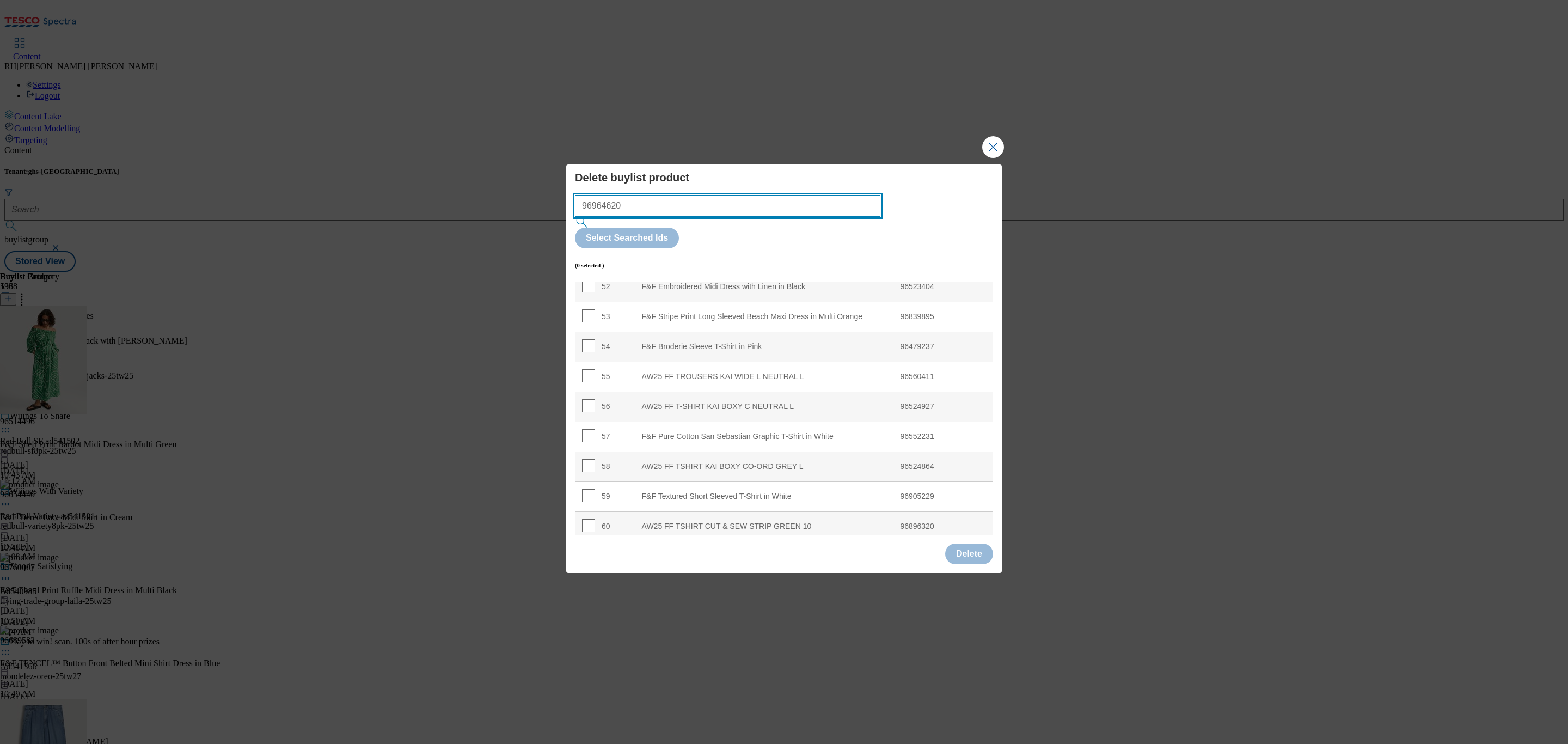
scroll to position [2046, 0]
type input "96964620"
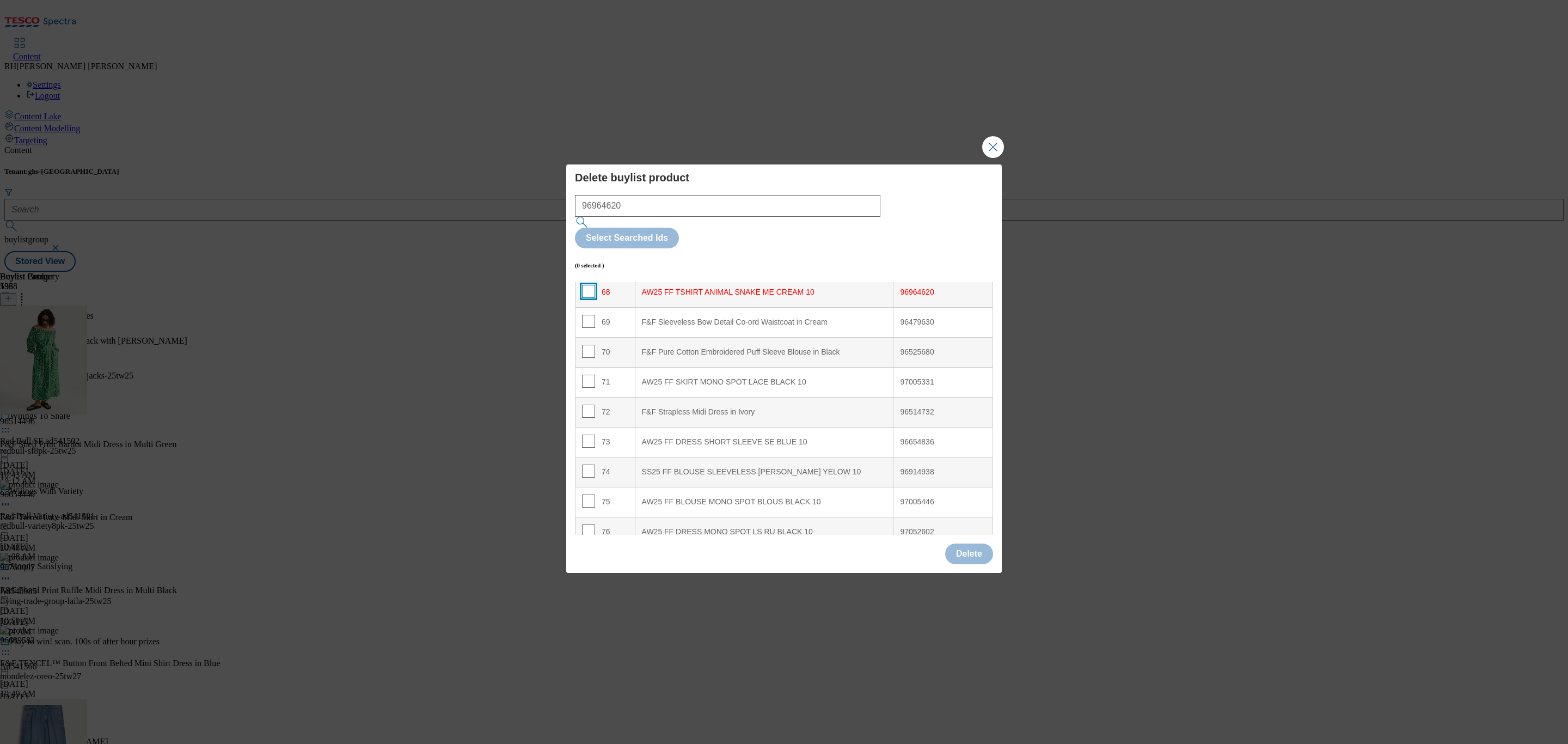
click at [588, 285] on input "Modal" at bounding box center [588, 291] width 13 height 13
checkbox input "true"
click at [977, 544] on button "Delete" at bounding box center [969, 554] width 48 height 21
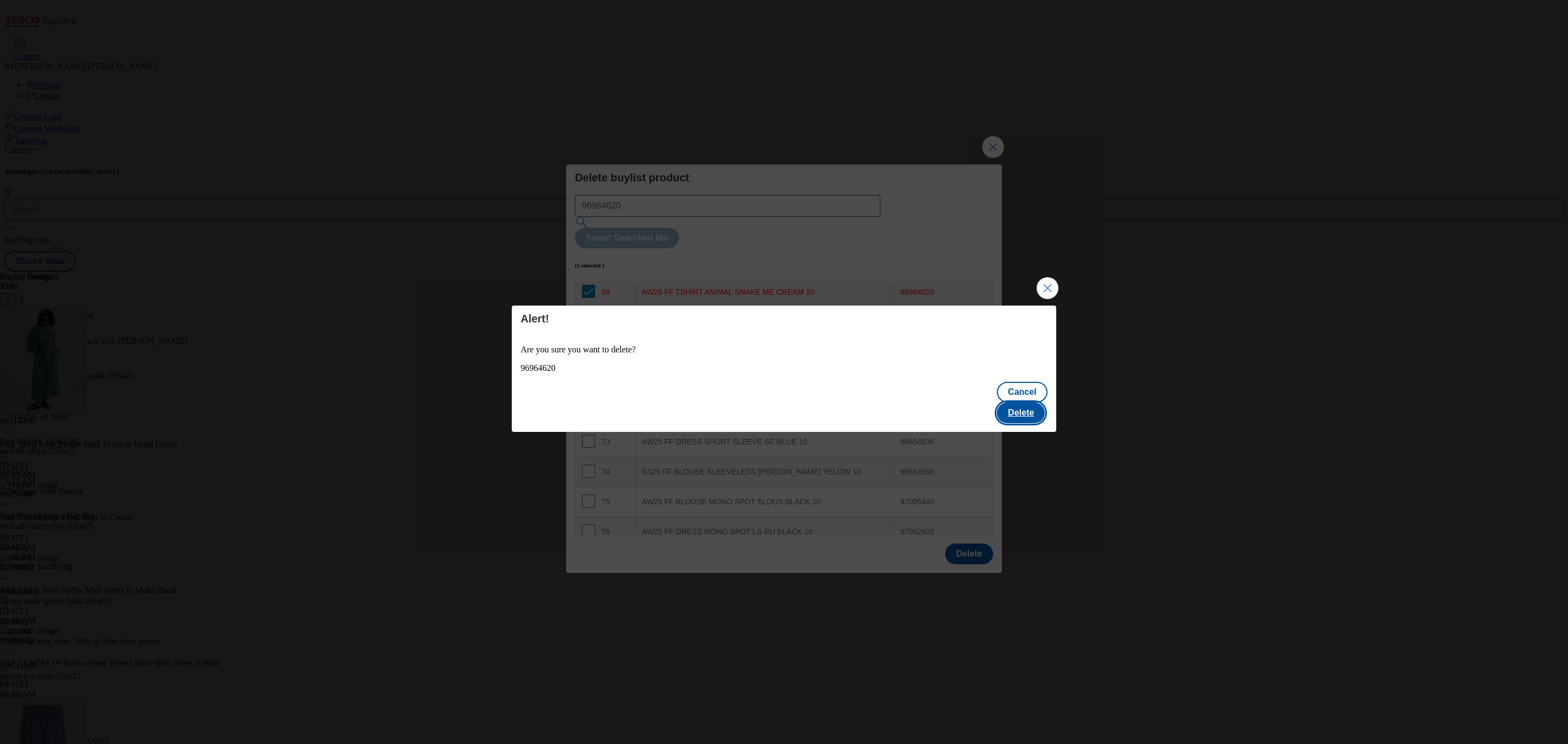
click at [1016, 404] on button "Delete" at bounding box center [1021, 413] width 48 height 21
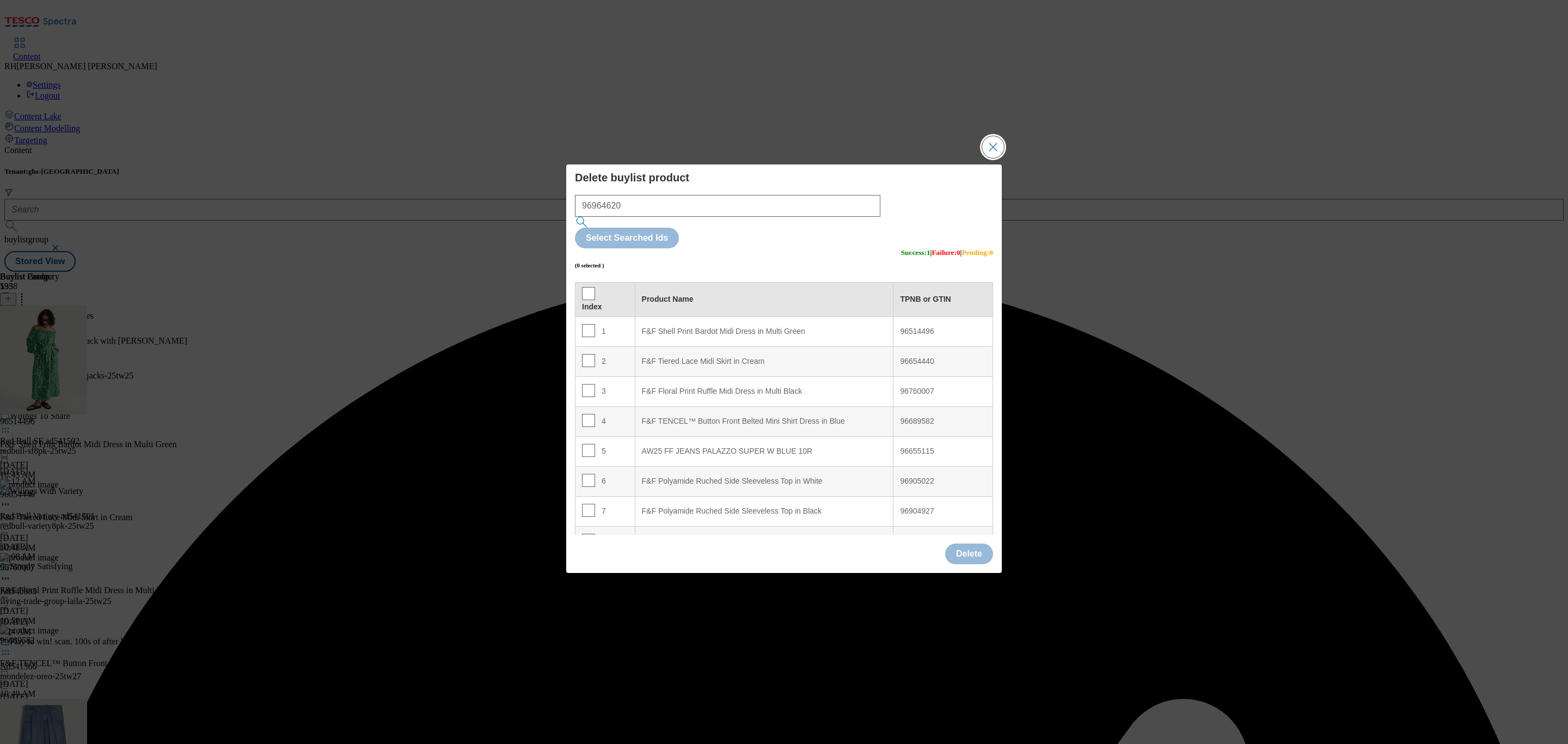
click at [998, 158] on button "Close Modal" at bounding box center [993, 147] width 22 height 22
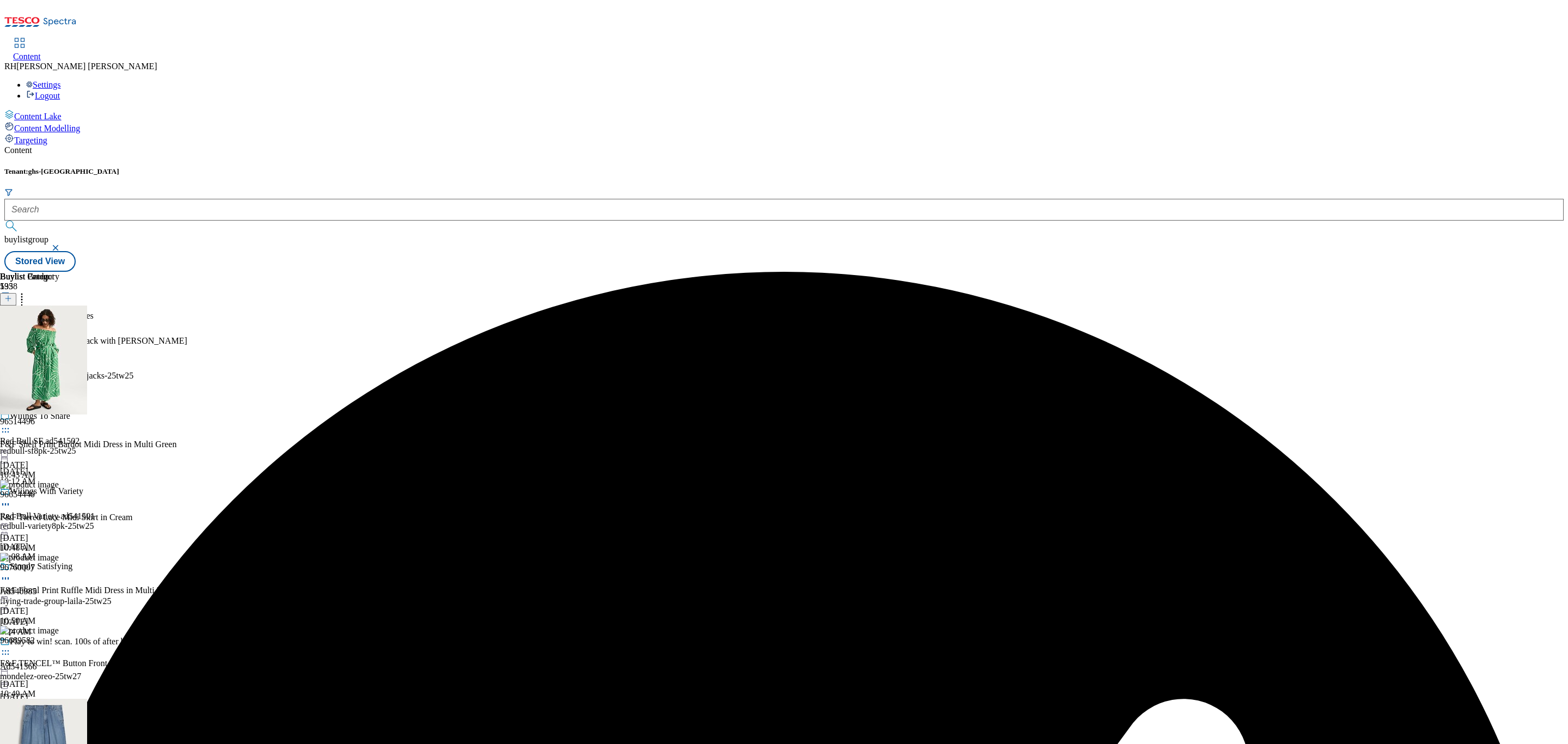
click at [11, 343] on icon at bounding box center [5, 348] width 11 height 11
click at [46, 367] on span "Edit" at bounding box center [40, 371] width 13 height 8
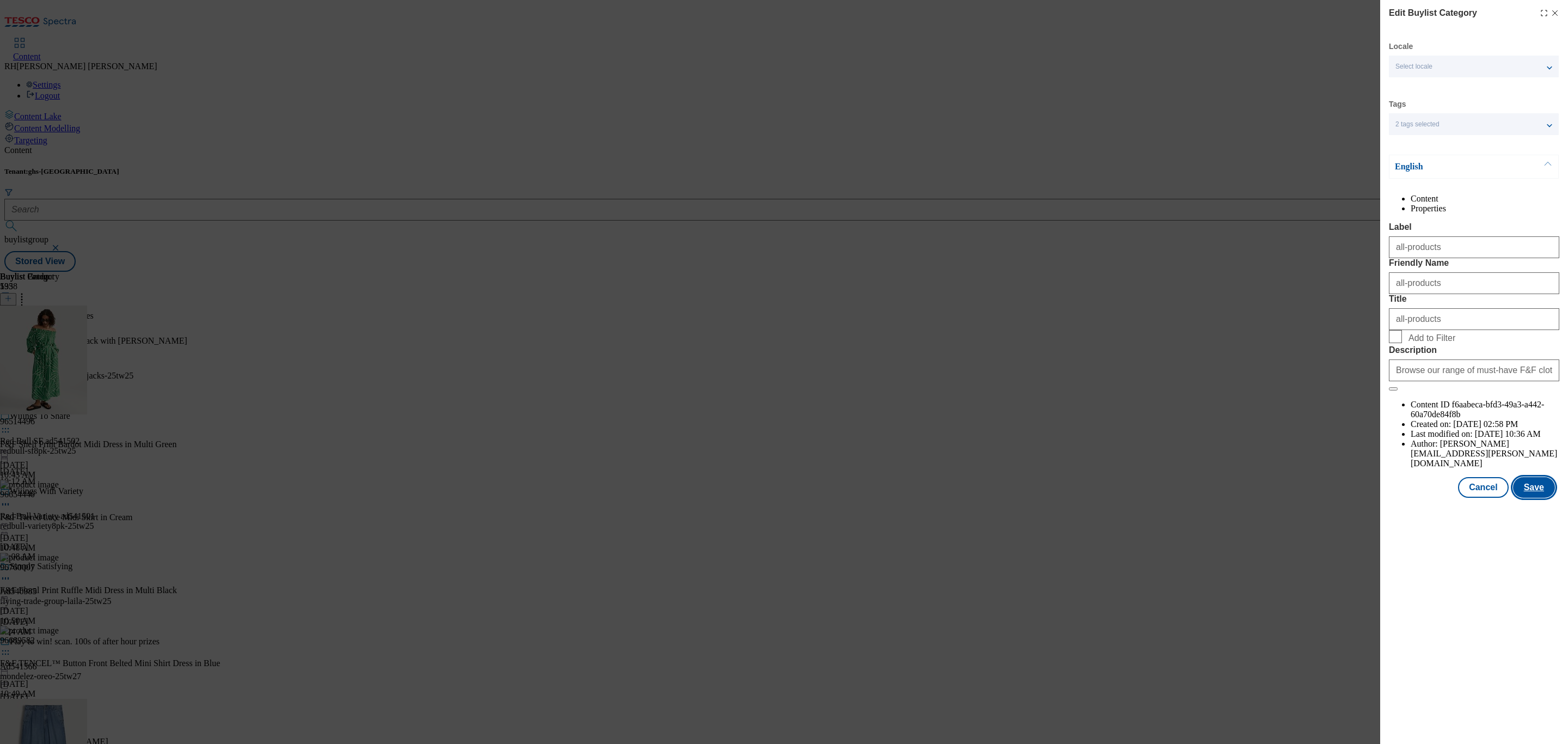
click at [1535, 498] on button "Save" at bounding box center [1534, 488] width 42 height 21
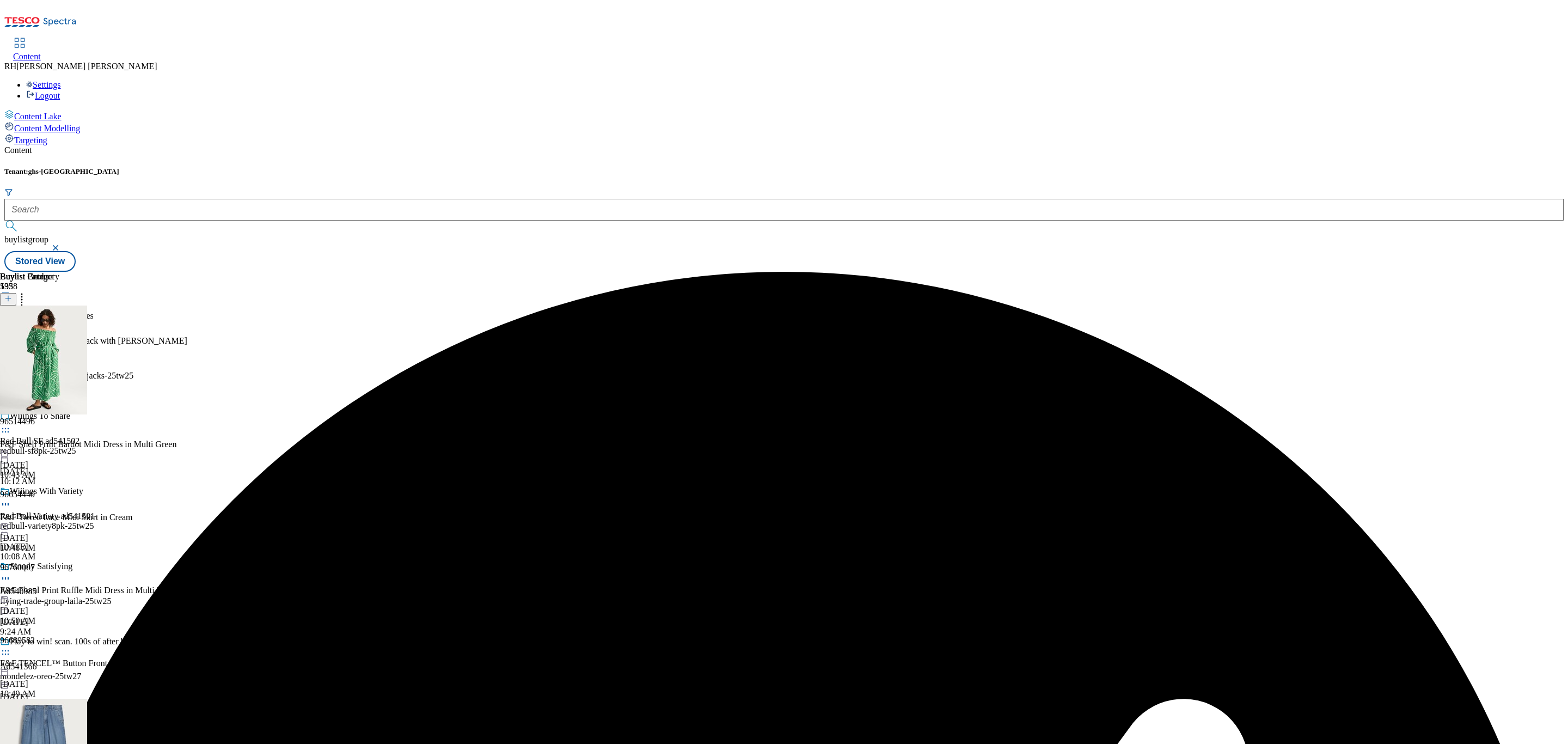
click at [7, 348] on circle at bounding box center [5, 348] width 2 height 2
click at [59, 417] on span "Preview" at bounding box center [46, 421] width 26 height 8
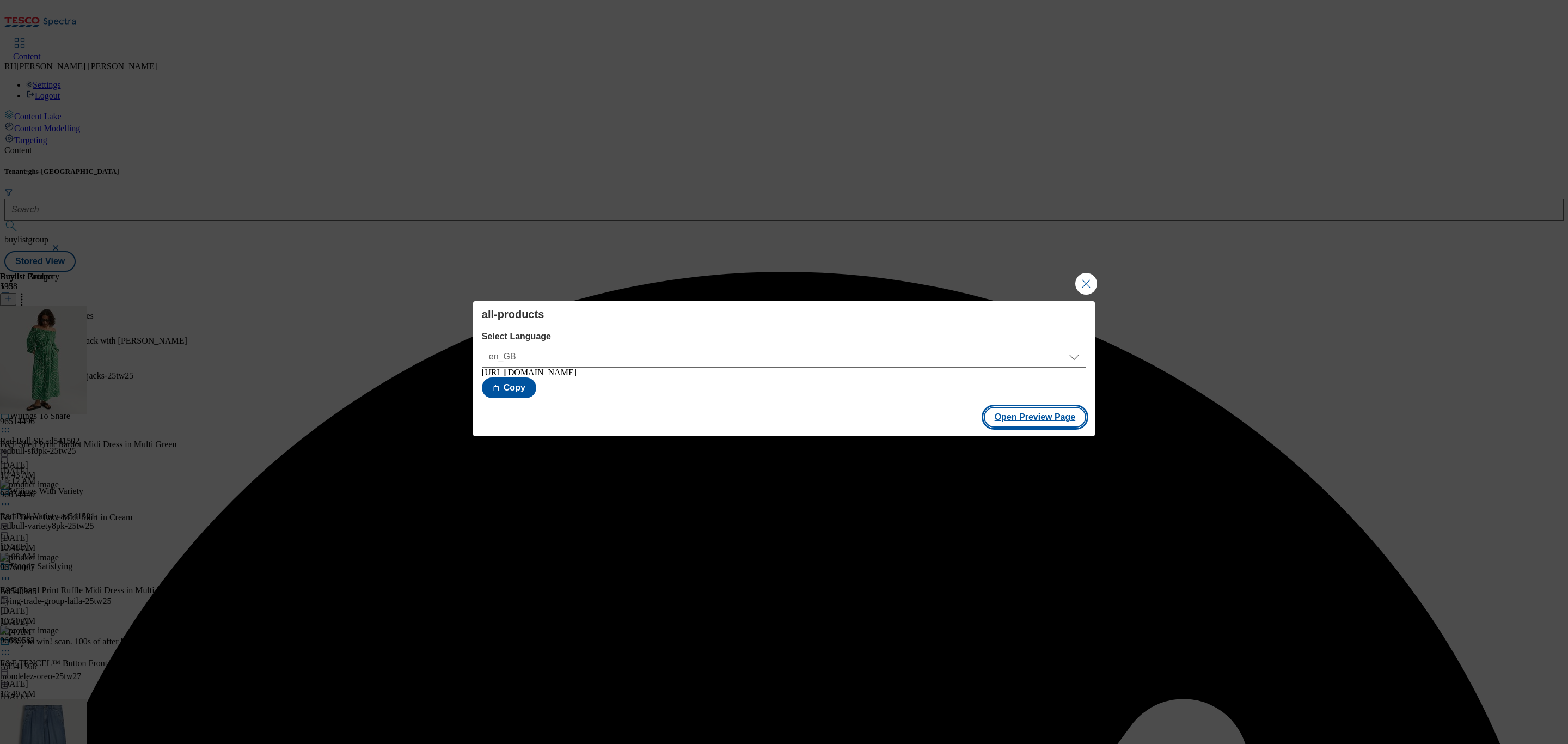
click at [1070, 420] on button "Open Preview Page" at bounding box center [1035, 417] width 103 height 21
click at [1081, 278] on button "Close Modal" at bounding box center [1087, 284] width 22 height 22
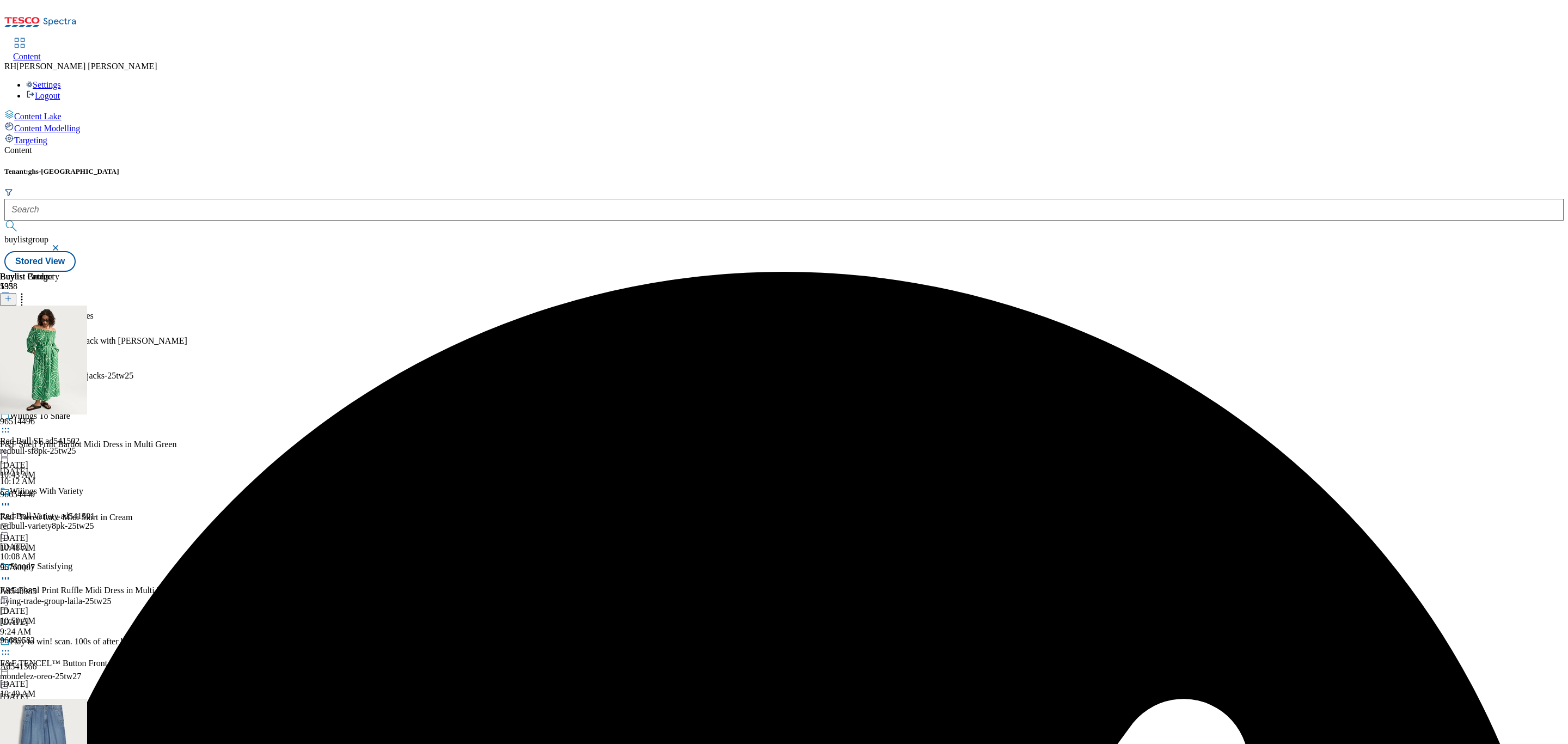
click at [11, 343] on icon at bounding box center [5, 348] width 11 height 11
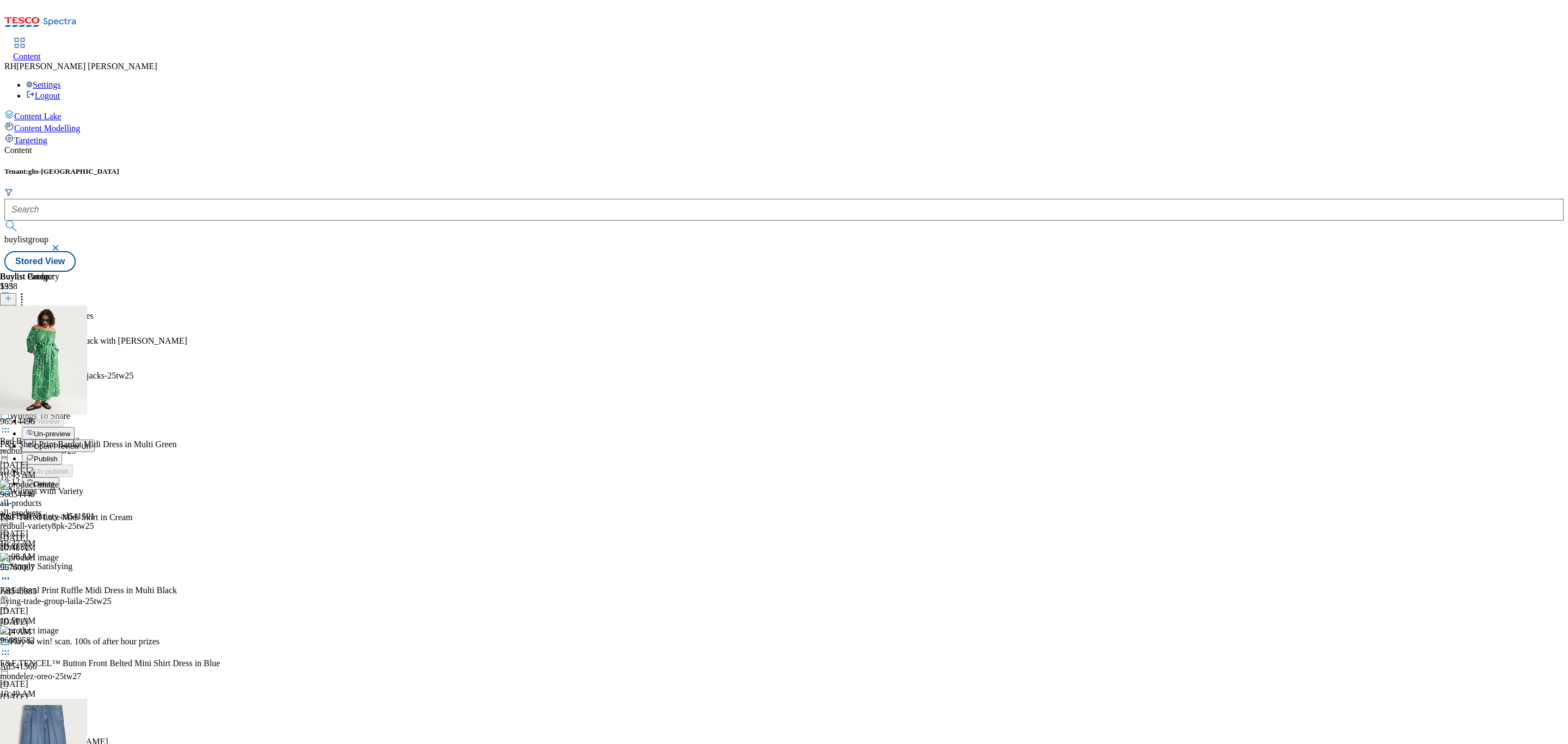
click at [58, 455] on span "Publish" at bounding box center [45, 458] width 24 height 8
